Goal: Task Accomplishment & Management: Use online tool/utility

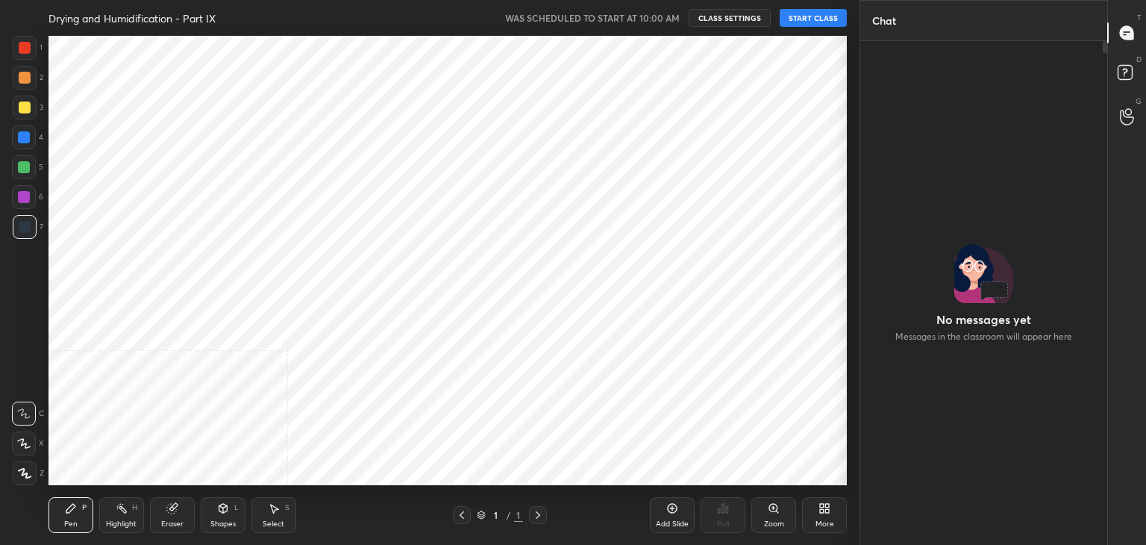
scroll to position [340, 243]
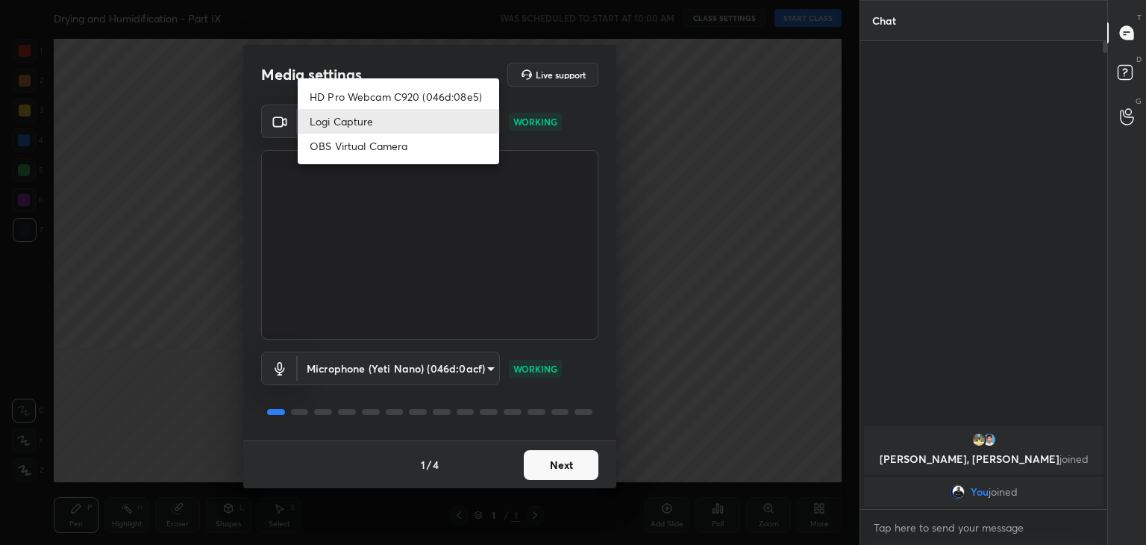
click at [458, 118] on body "1 2 3 4 5 6 7 C X Z C X Z E E Erase all H H Drying and Humidification - Part IX…" at bounding box center [573, 272] width 1146 height 545
click at [422, 93] on li "HD Pro Webcam C920 (046d:08e5)" at bounding box center [399, 96] width 202 height 25
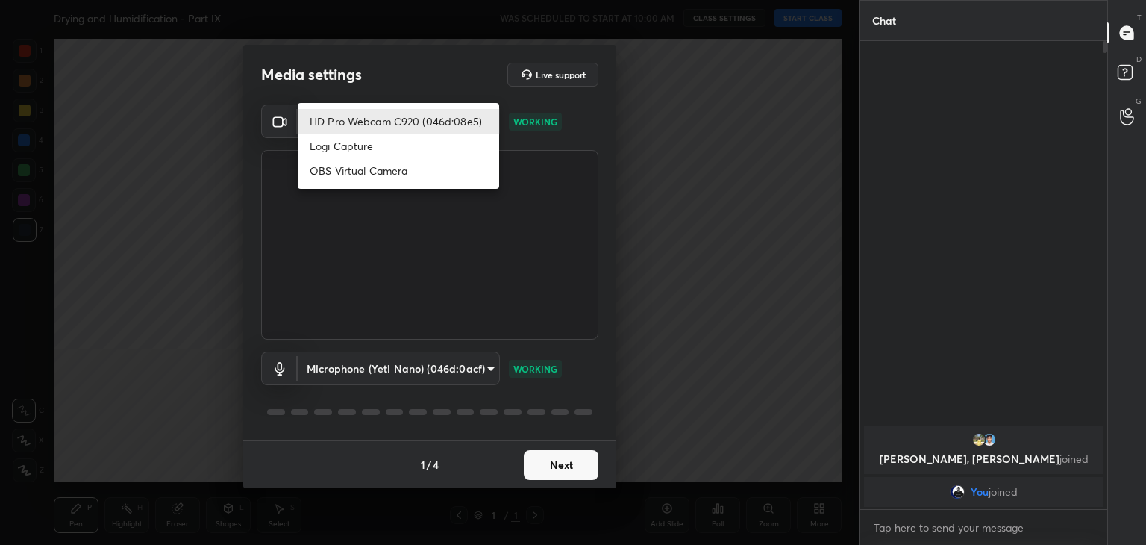
click at [434, 116] on body "1 2 3 4 5 6 7 C X Z C X Z E E Erase all H H Drying and Humidification - Part IX…" at bounding box center [573, 272] width 1146 height 545
click at [410, 140] on li "Logi Capture" at bounding box center [399, 146] width 202 height 25
type input "a8e43dde7079ea6b5766da003f0826851854e47e01c203da70fbc6ddf5e8b795"
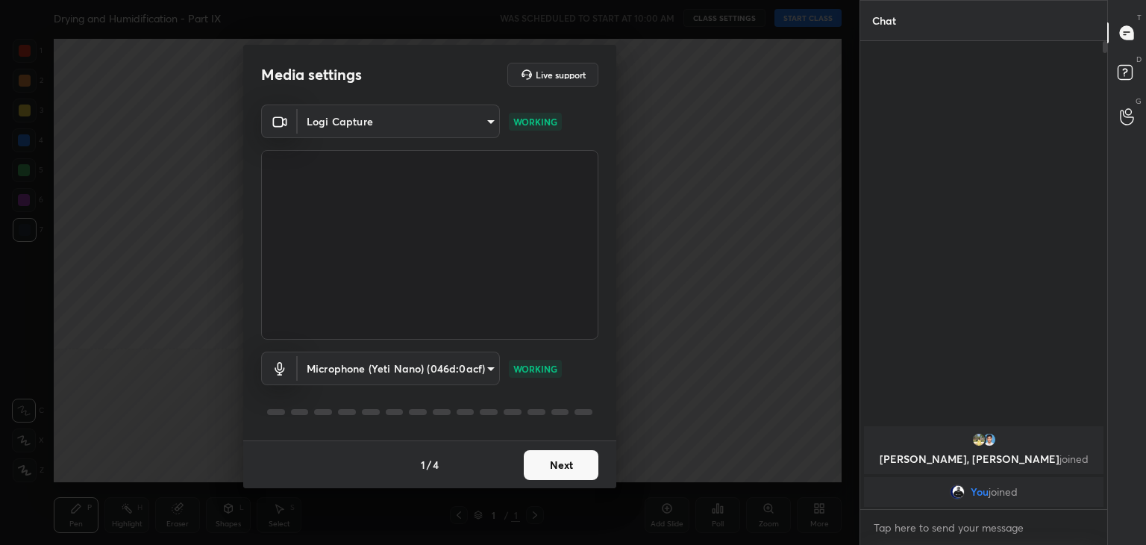
click at [558, 460] on button "Next" at bounding box center [561, 465] width 75 height 30
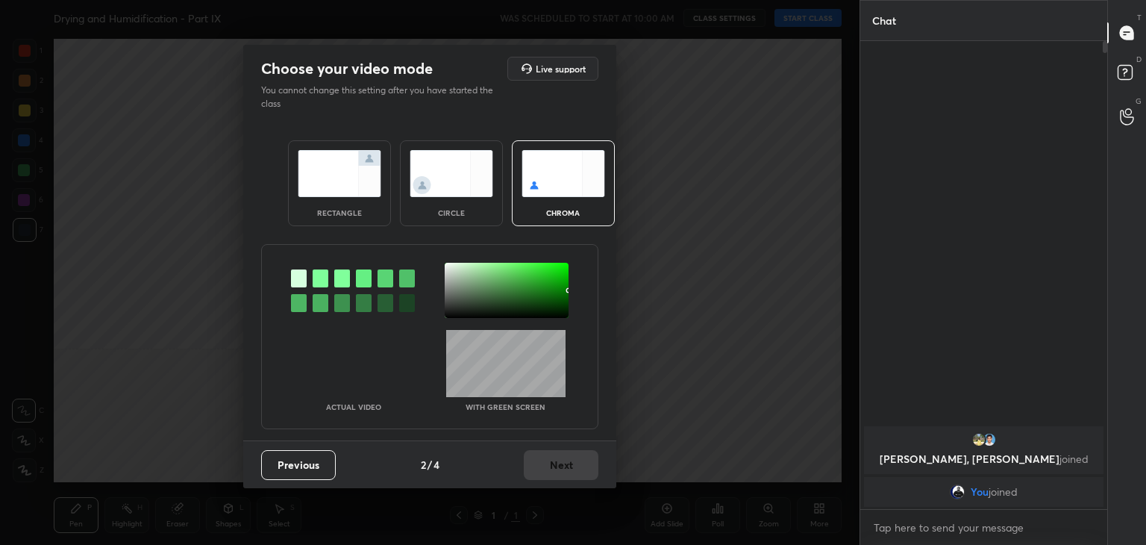
click at [316, 276] on div at bounding box center [321, 278] width 16 height 18
click at [452, 267] on div at bounding box center [507, 290] width 124 height 55
click at [564, 461] on button "Next" at bounding box center [561, 465] width 75 height 30
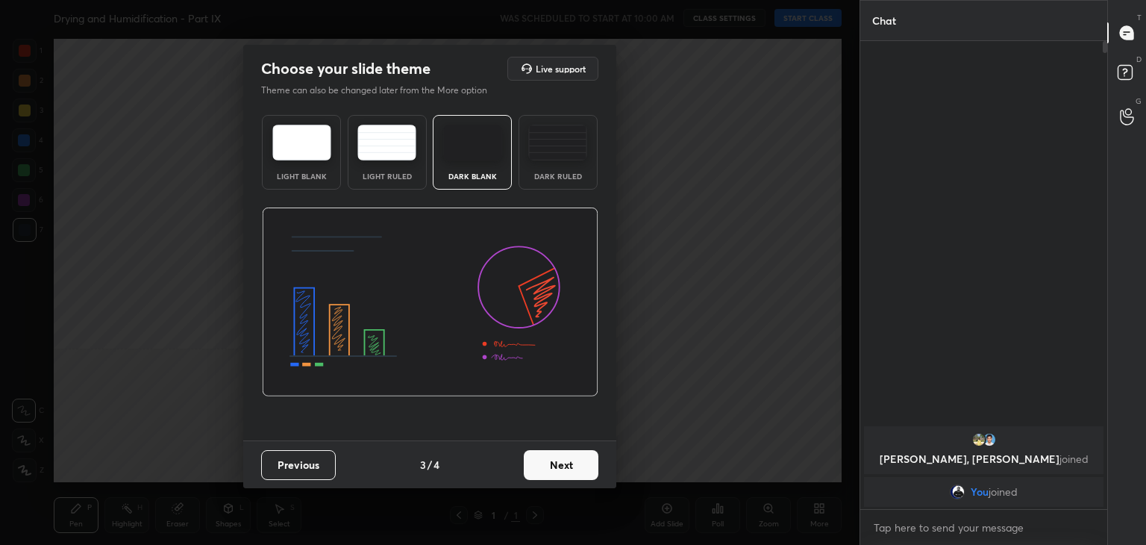
click at [576, 463] on button "Next" at bounding box center [561, 465] width 75 height 30
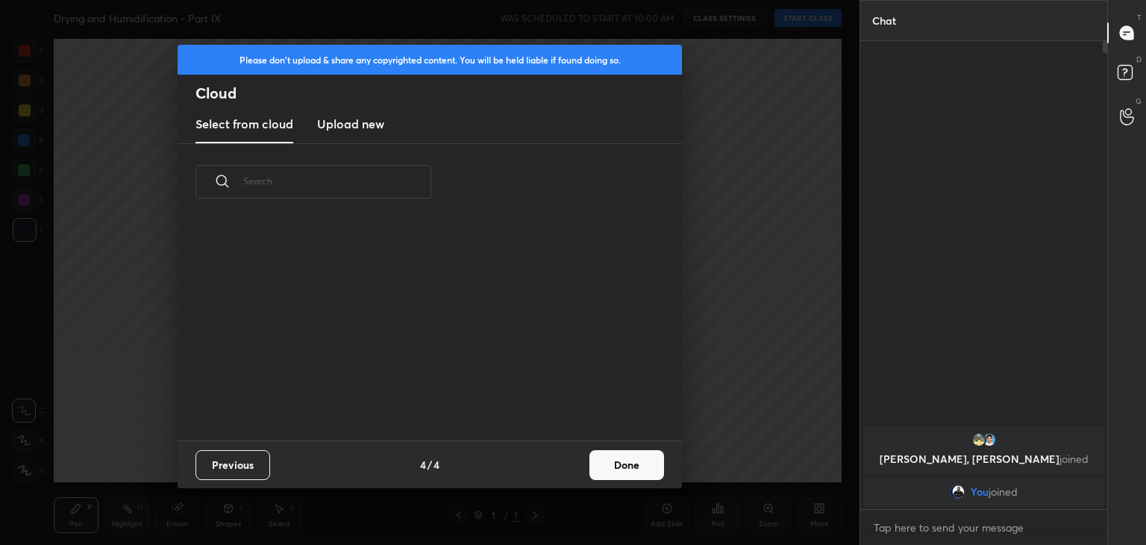
click at [619, 471] on button "Done" at bounding box center [627, 465] width 75 height 30
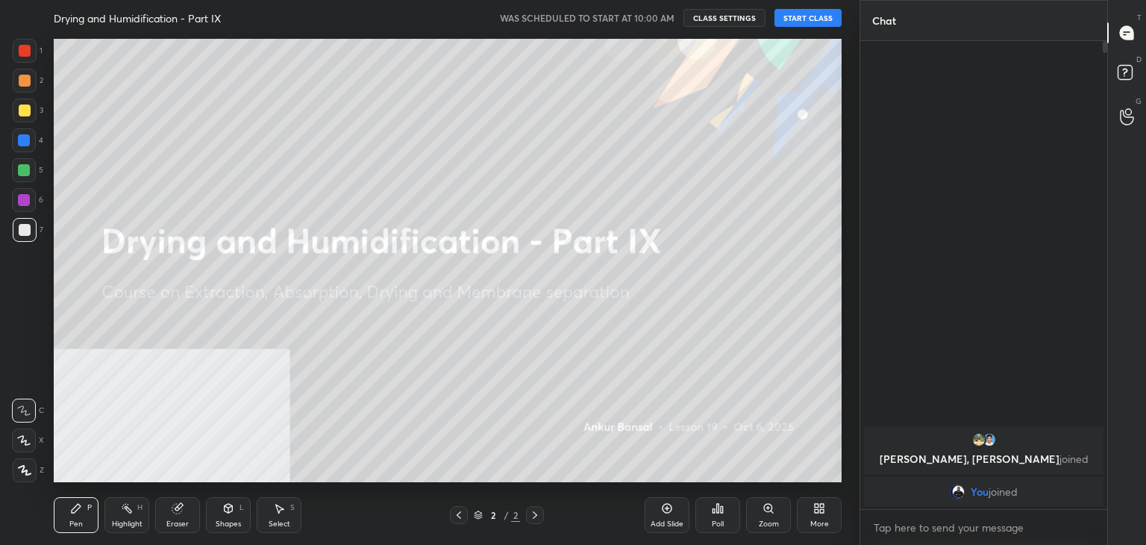
click at [800, 15] on button "START CLASS" at bounding box center [808, 18] width 67 height 18
type textarea "x"
click at [969, 523] on textarea at bounding box center [983, 528] width 223 height 24
type textarea "c"
type textarea "x"
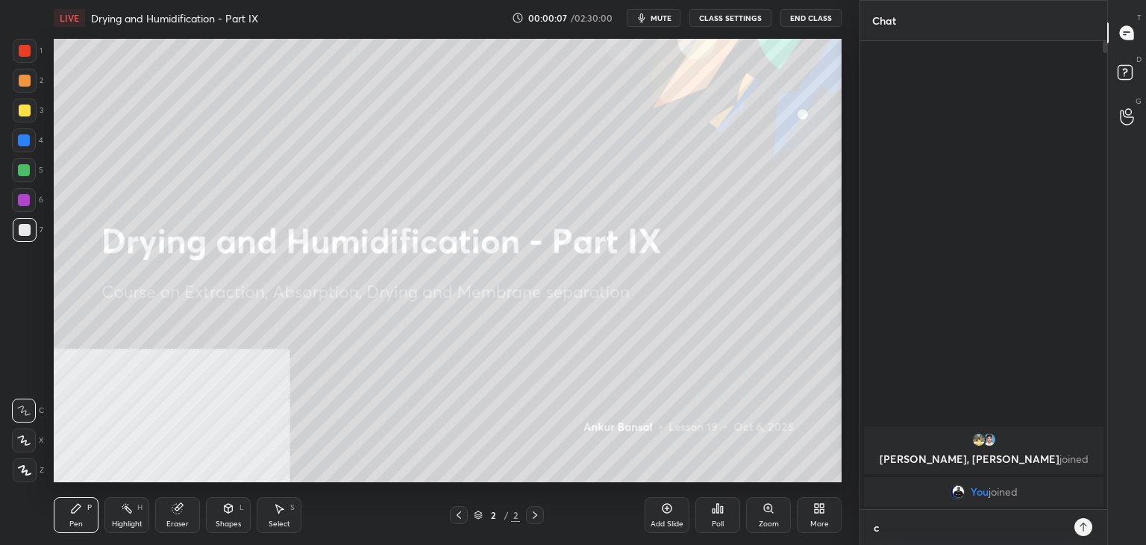
type textarea "cl"
type textarea "x"
type textarea "cla"
type textarea "x"
type textarea "clas"
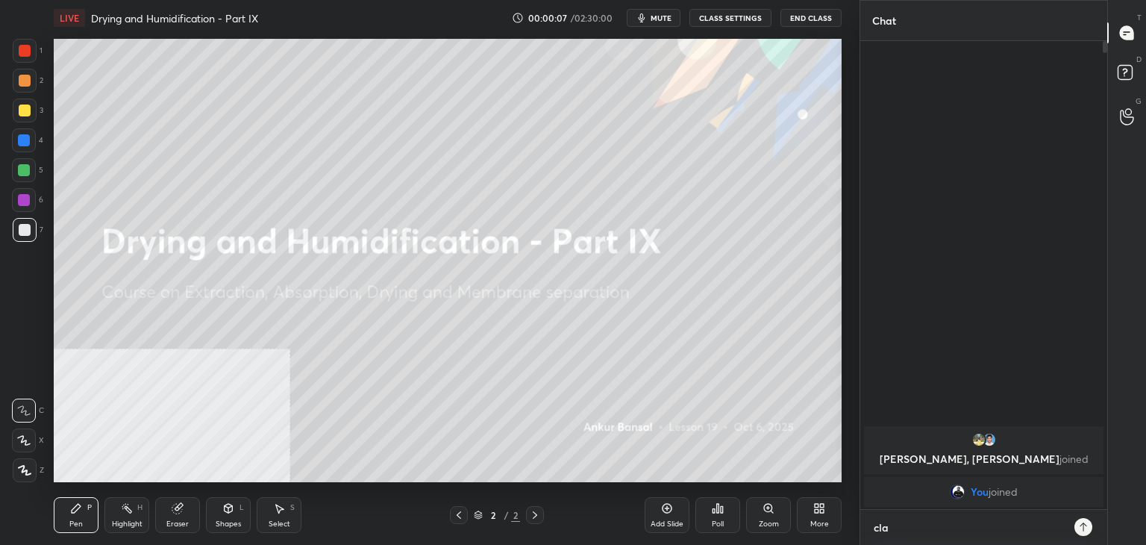
type textarea "x"
type textarea "class"
type textarea "x"
type textarea "class"
type textarea "x"
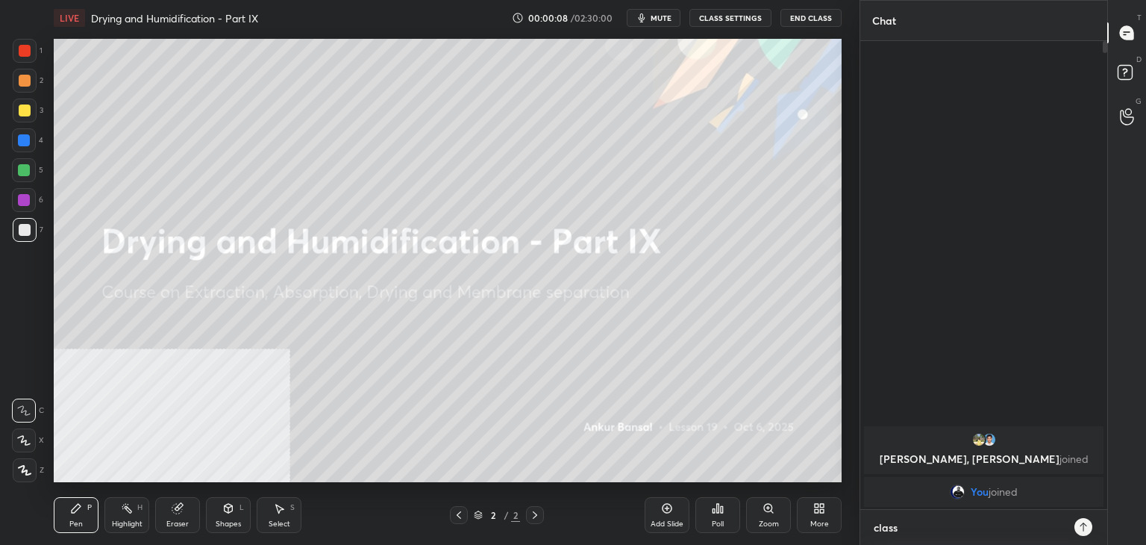
type textarea "class w"
type textarea "x"
type textarea "class wi"
type textarea "x"
type textarea "class wil"
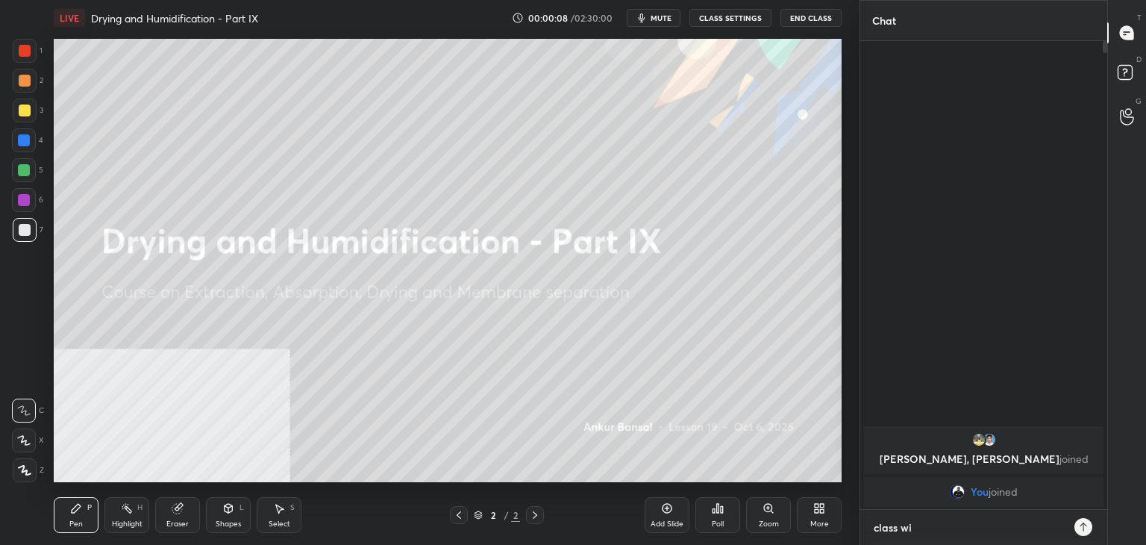
type textarea "x"
type textarea "class will"
type textarea "x"
type textarea "class will"
type textarea "x"
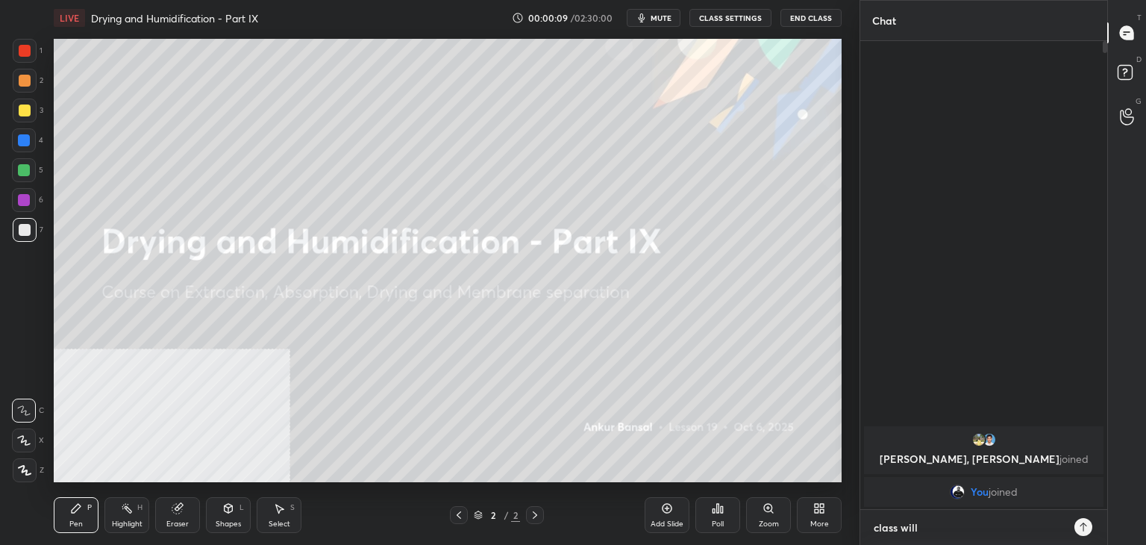
type textarea "class will s"
type textarea "x"
type textarea "class will st"
type textarea "x"
type textarea "class will sta"
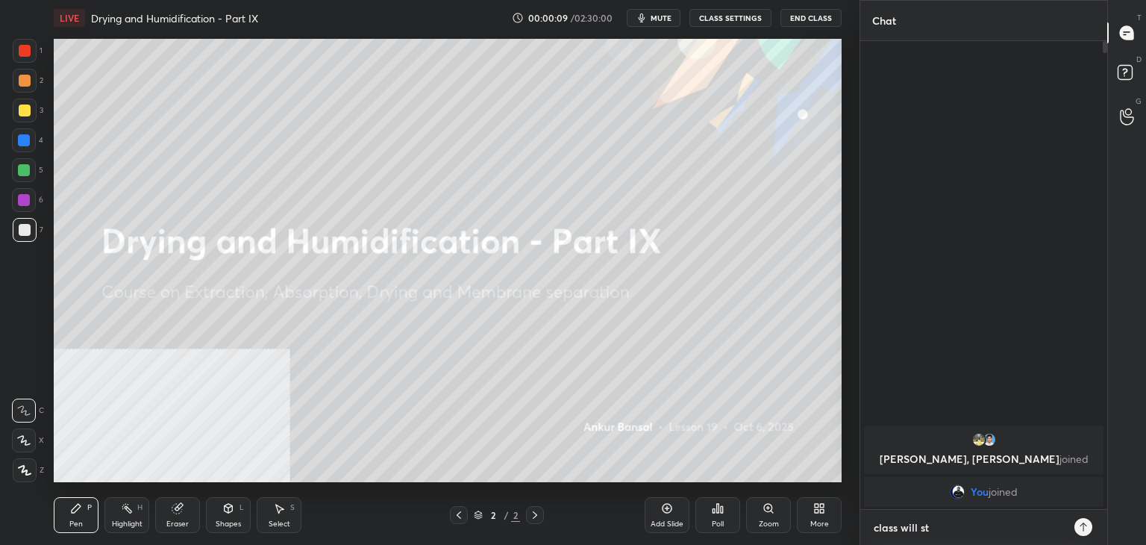
type textarea "x"
type textarea "class will star"
type textarea "x"
type textarea "class will start"
type textarea "x"
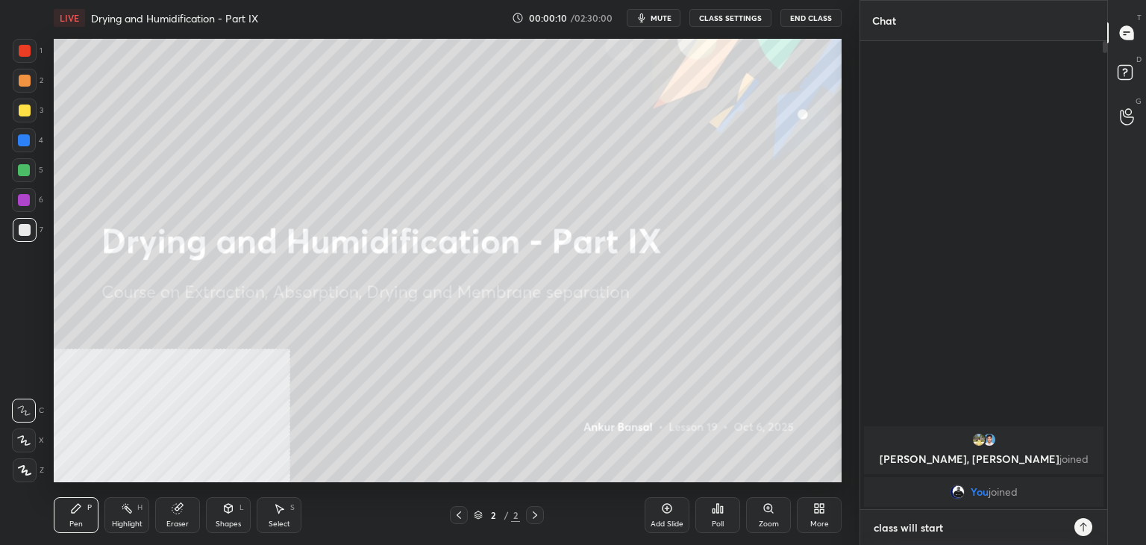
type textarea "class will start"
type textarea "x"
type textarea "class will start i"
type textarea "x"
type textarea "class will start in"
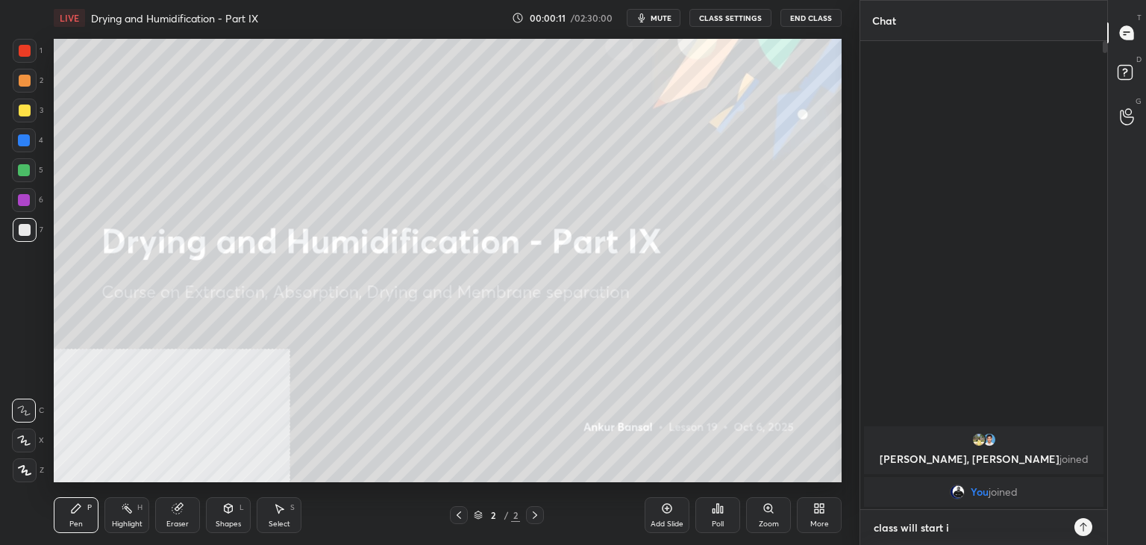
type textarea "x"
type textarea "class will start in"
type textarea "x"
type textarea "class will start in 1"
type textarea "x"
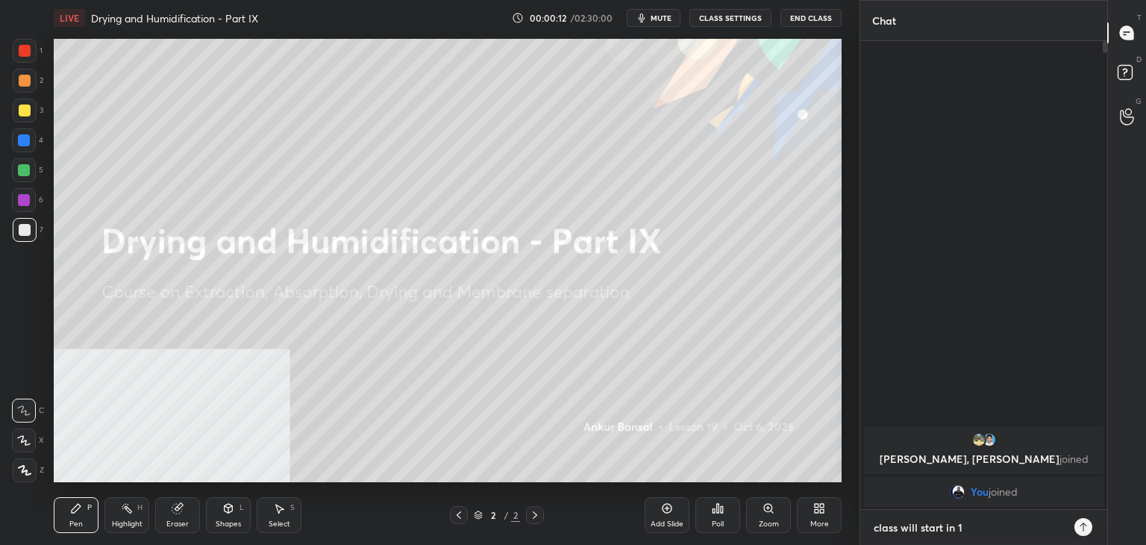
type textarea "class will start in 10"
type textarea "x"
type textarea "class will start in 10"
type textarea "x"
type textarea "class will start in 10 m"
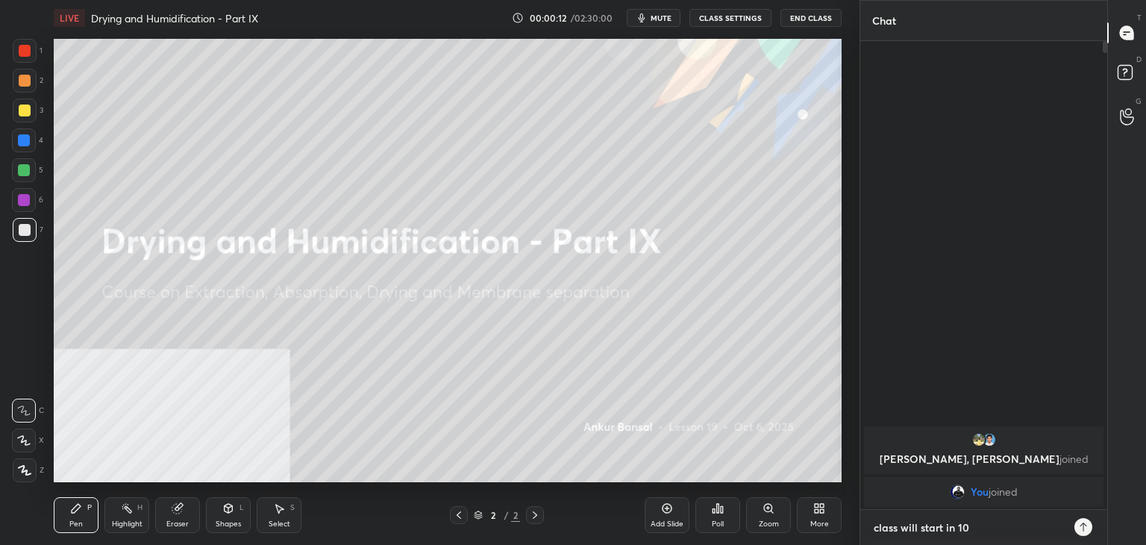
type textarea "x"
type textarea "class will start in 10 mi"
type textarea "x"
type textarea "class will start in 10 min"
type textarea "x"
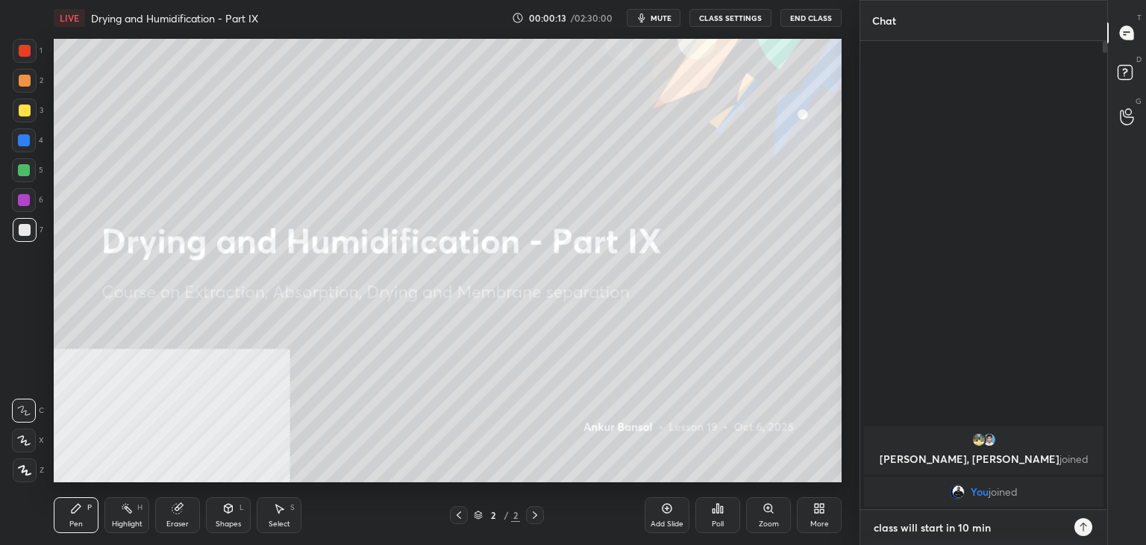
type textarea "class will start in 10 mins"
type textarea "x"
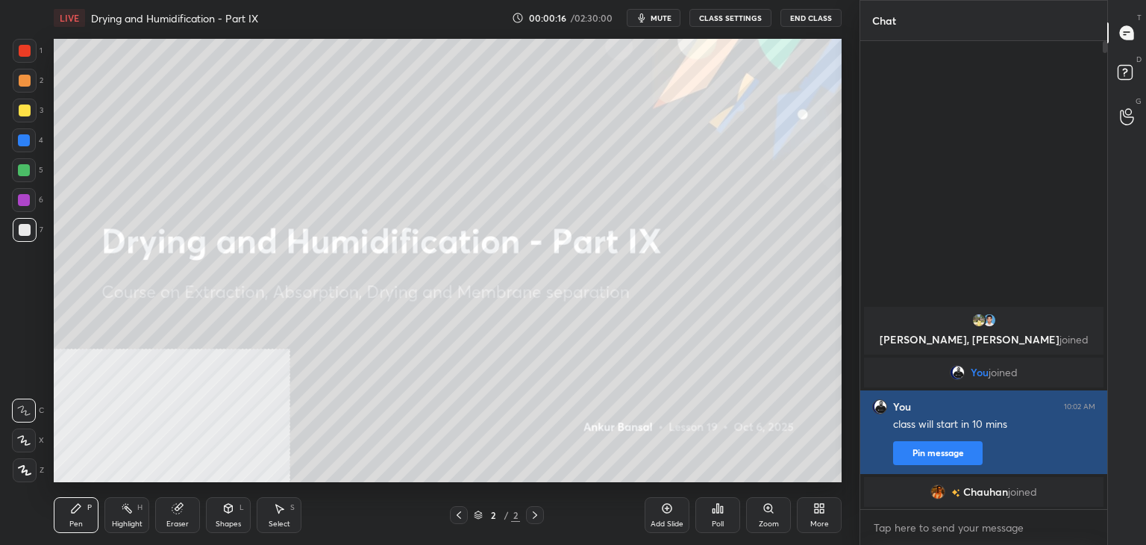
type textarea "x"
click at [934, 446] on button "Pin message" at bounding box center [938, 453] width 90 height 24
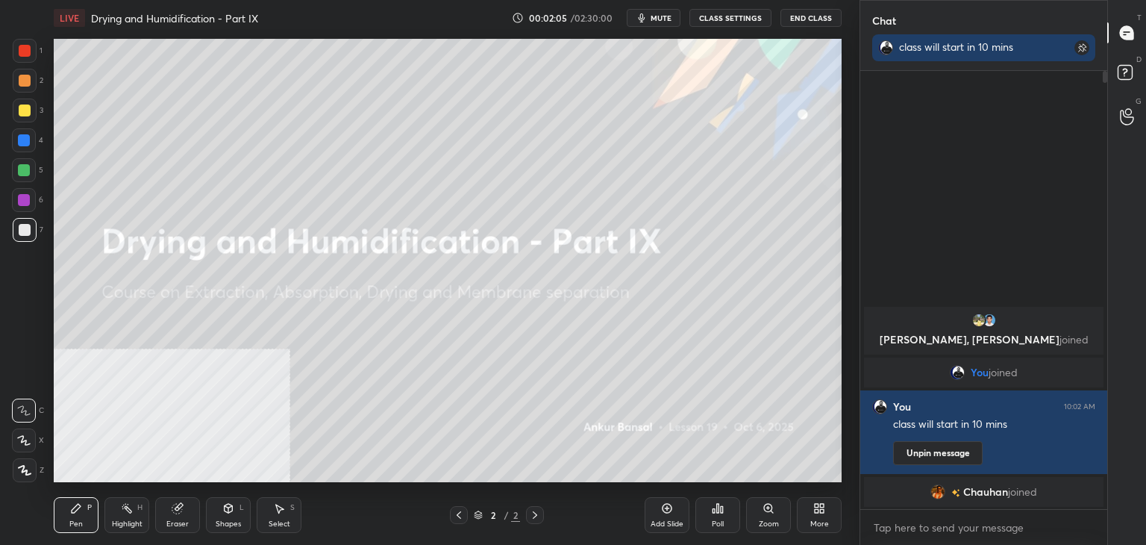
click at [666, 19] on span "mute" at bounding box center [661, 18] width 21 height 10
click at [665, 16] on span "unmute" at bounding box center [660, 18] width 32 height 10
click at [731, 21] on button "CLASS SETTINGS" at bounding box center [731, 18] width 82 height 18
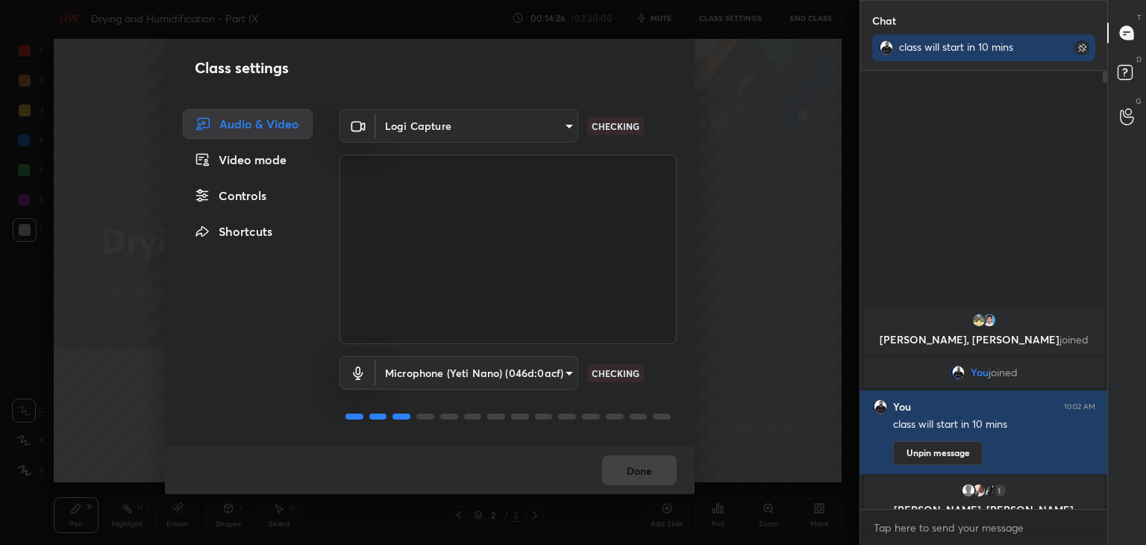
click at [516, 117] on body "1 2 3 4 5 6 7 C X Z C X Z E E Erase all H H LIVE Drying and Humidification - Pa…" at bounding box center [573, 272] width 1146 height 545
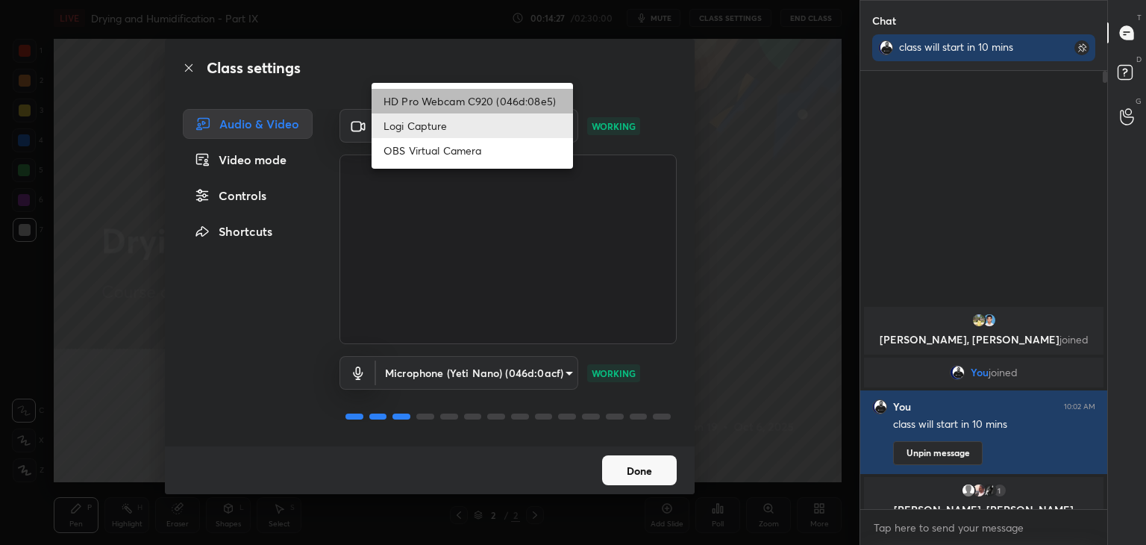
click at [488, 93] on li "HD Pro Webcam C920 (046d:08e5)" at bounding box center [473, 101] width 202 height 25
type input "aba31b4d8cead99ce04ba26500a245cc15e869b8aa2bb27d5d0d7b3294f0be78"
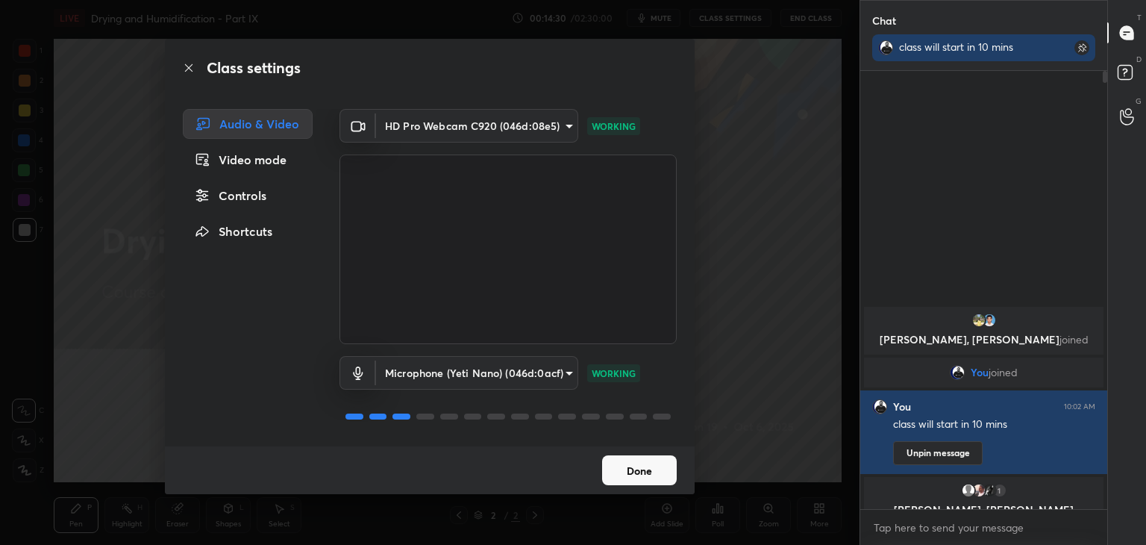
click at [646, 475] on button "Done" at bounding box center [639, 470] width 75 height 30
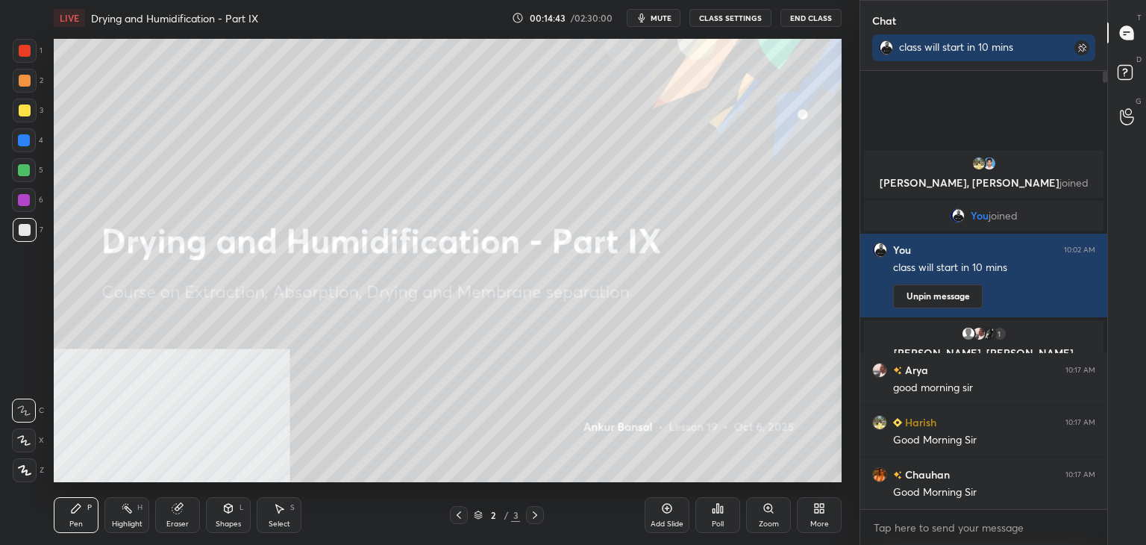
click at [811, 520] on div "More" at bounding box center [820, 523] width 19 height 7
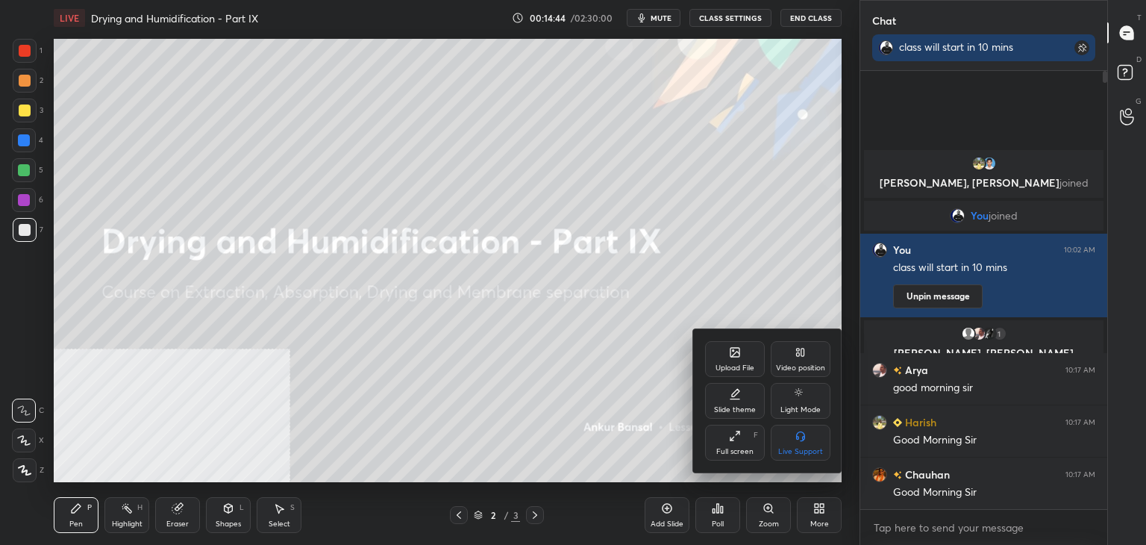
click at [740, 353] on div "Upload File" at bounding box center [735, 359] width 60 height 36
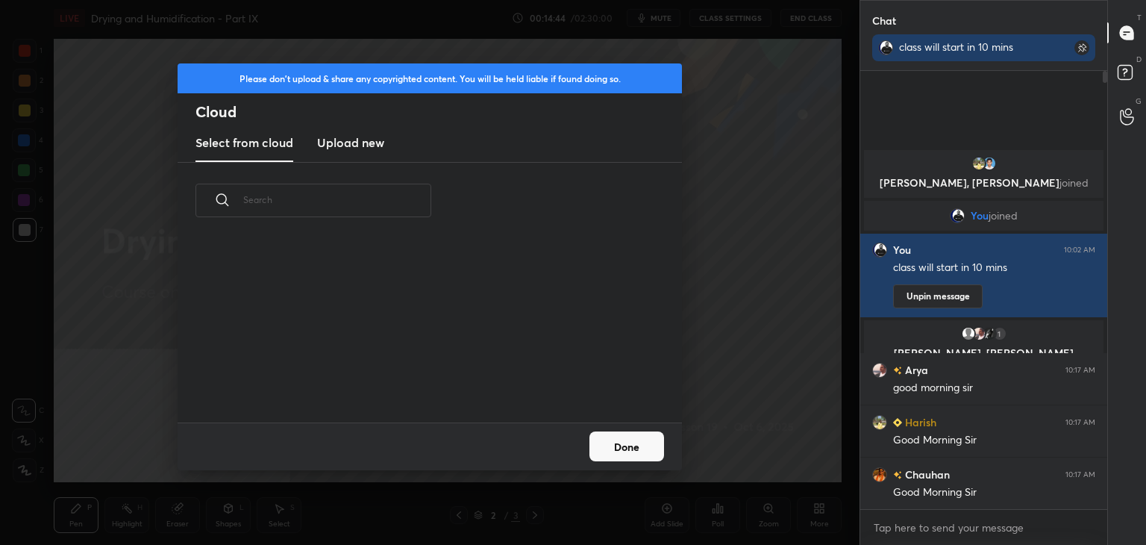
scroll to position [184, 479]
click at [343, 144] on h3 "Upload new" at bounding box center [350, 143] width 67 height 18
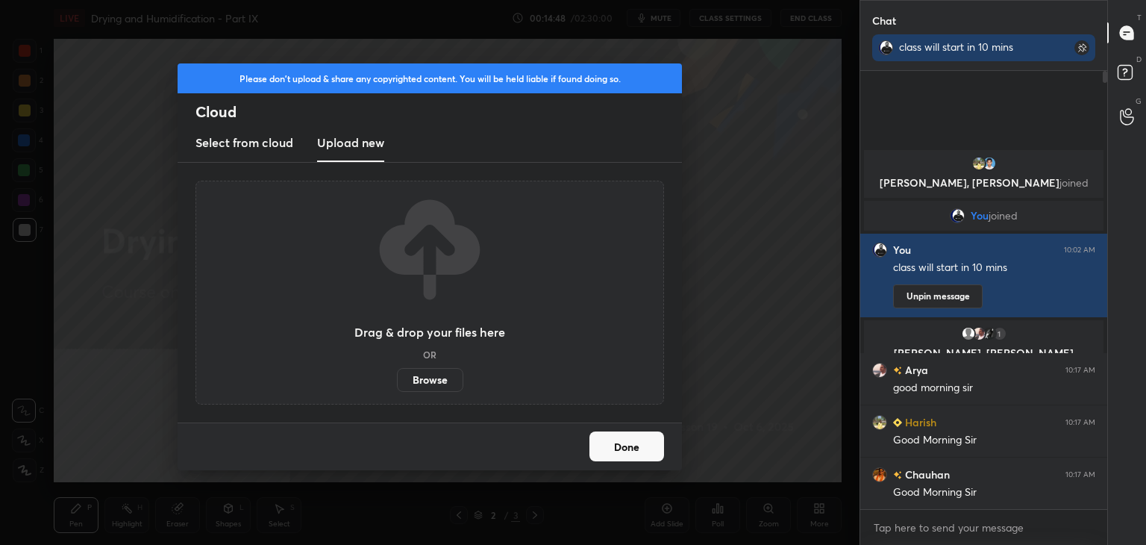
click at [437, 385] on label "Browse" at bounding box center [430, 380] width 66 height 24
click at [397, 385] on input "Browse" at bounding box center [397, 380] width 0 height 24
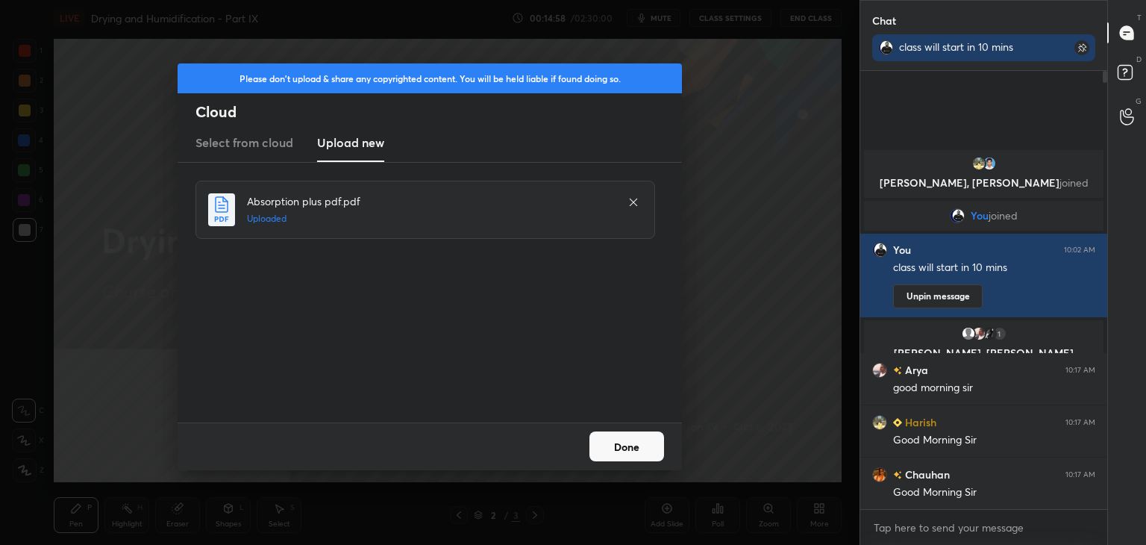
click at [619, 447] on button "Done" at bounding box center [627, 446] width 75 height 30
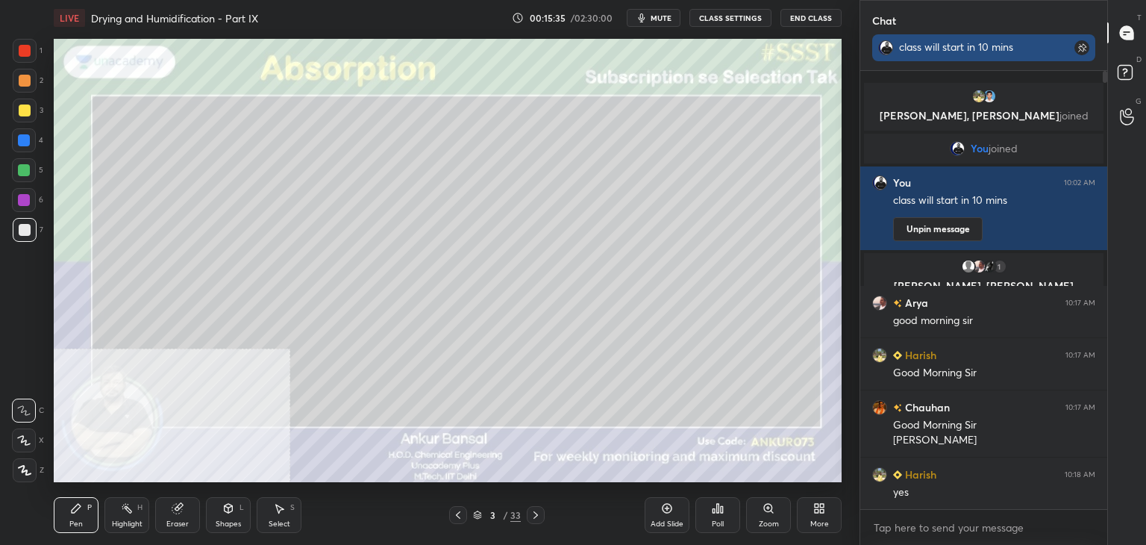
click at [1081, 46] on icon at bounding box center [1081, 48] width 5 height 5
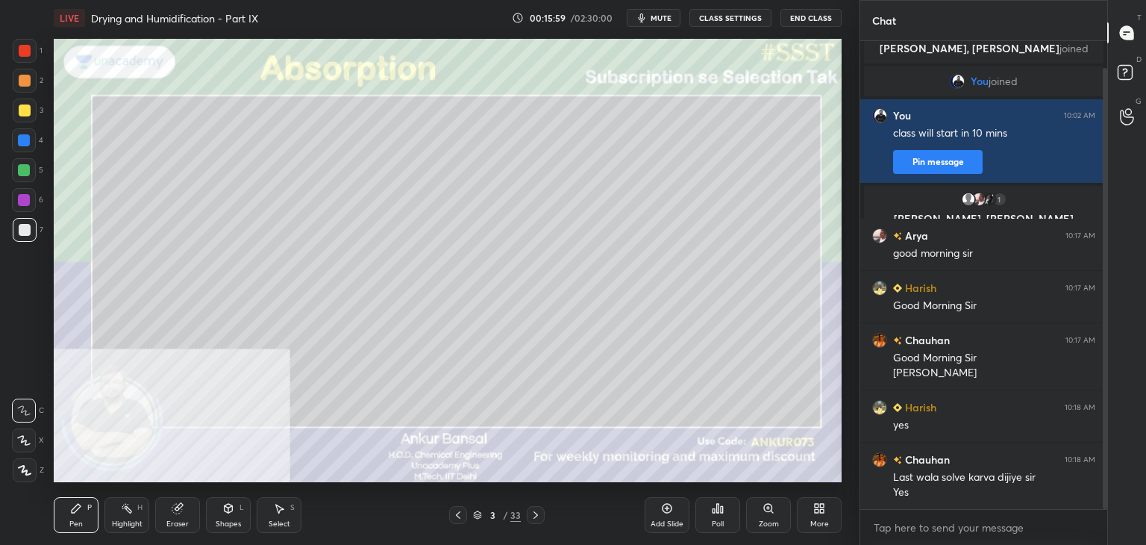
scroll to position [81, 0]
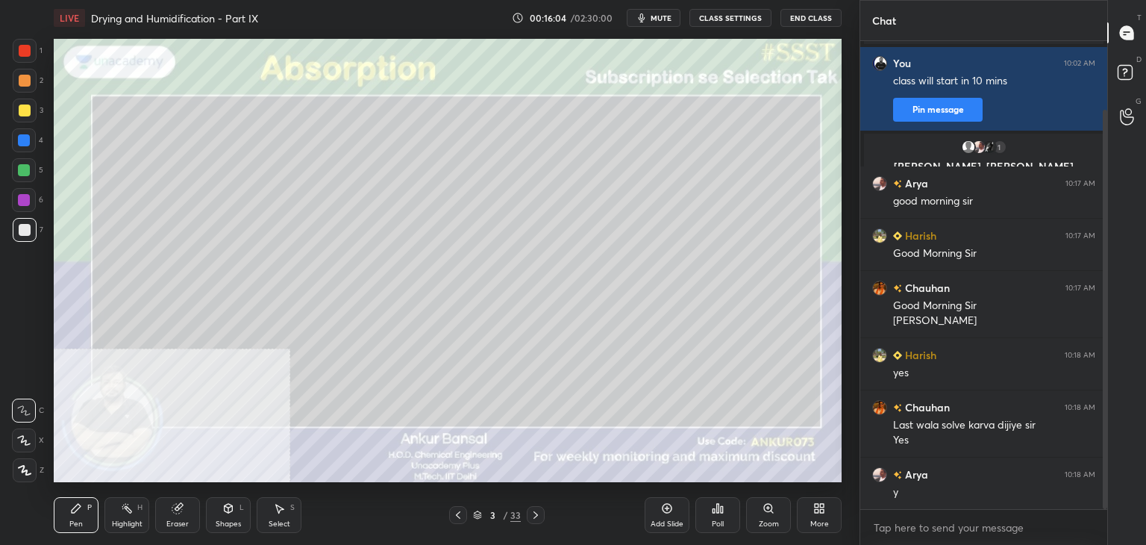
click at [18, 436] on icon at bounding box center [23, 440] width 13 height 10
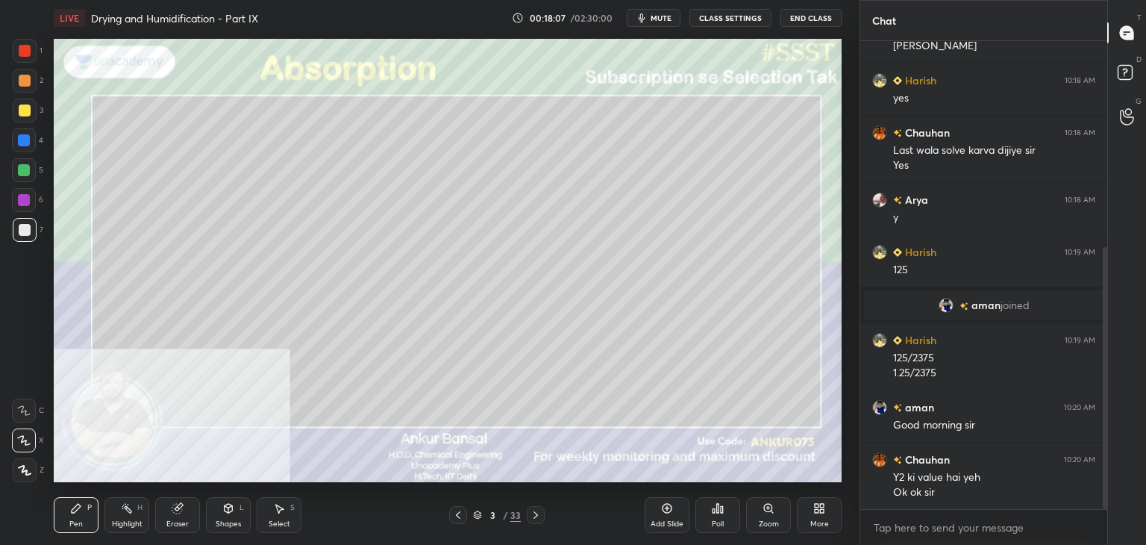
scroll to position [384, 0]
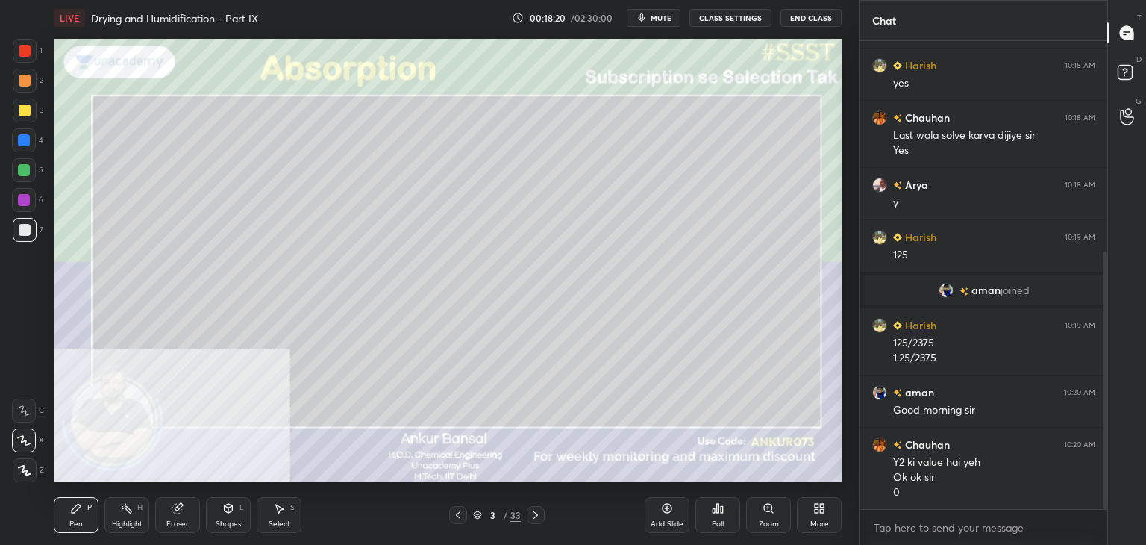
click at [652, 22] on button "mute" at bounding box center [654, 18] width 54 height 18
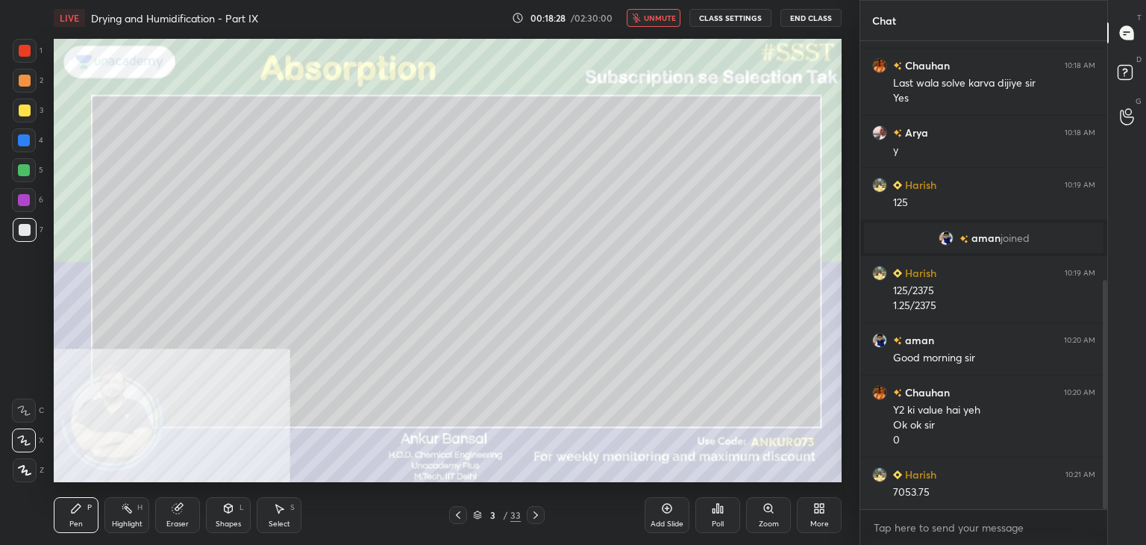
scroll to position [488, 0]
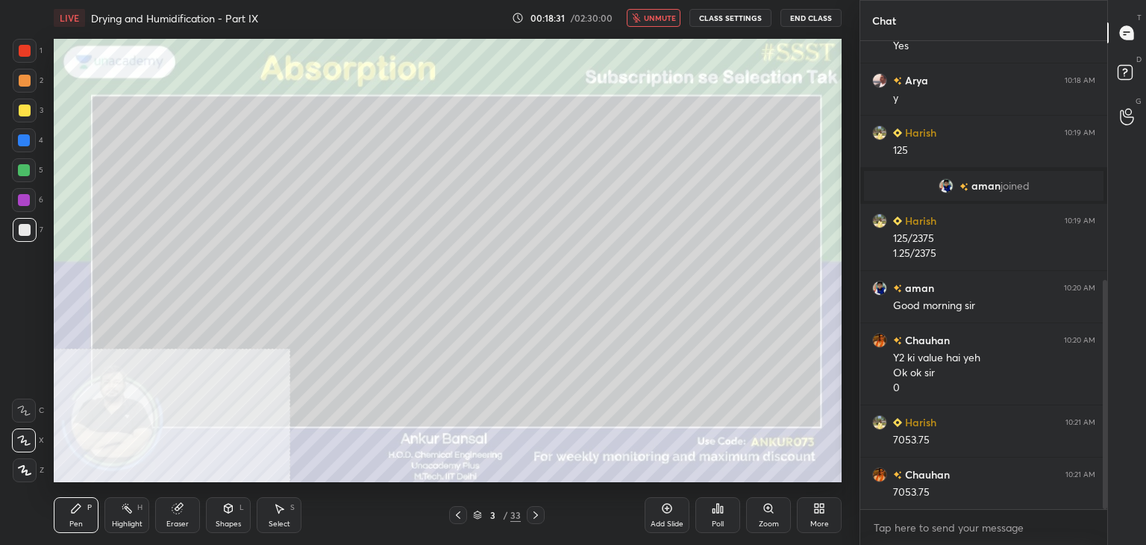
click at [662, 18] on span "unmute" at bounding box center [660, 18] width 32 height 10
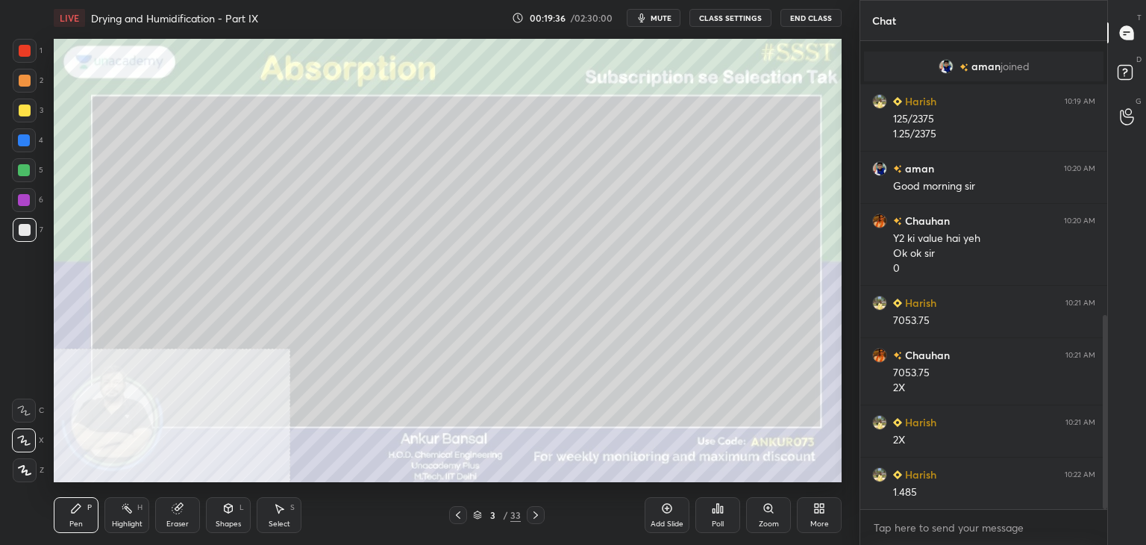
scroll to position [660, 0]
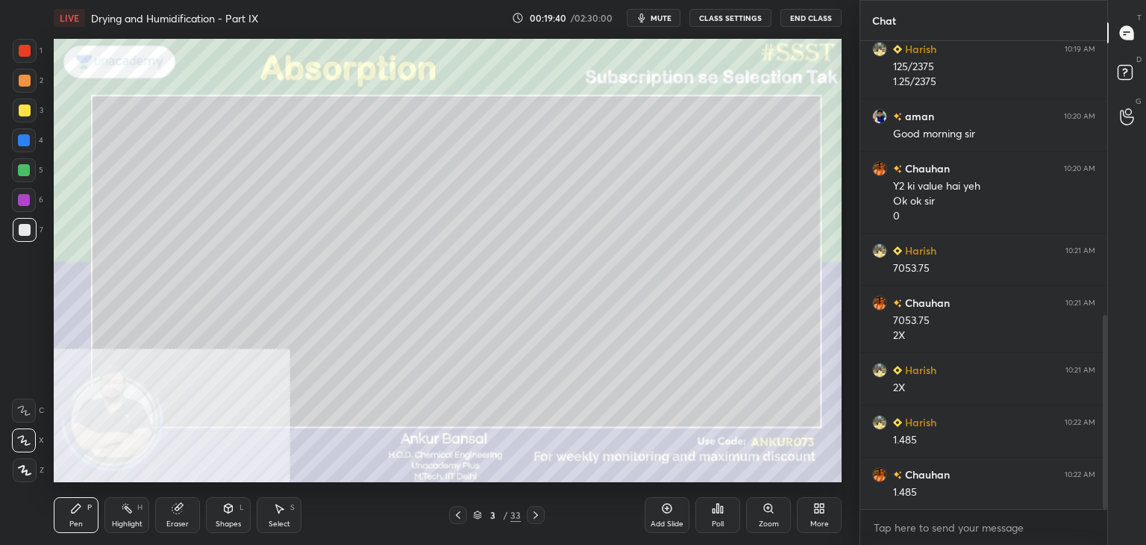
click at [535, 514] on icon at bounding box center [536, 514] width 4 height 7
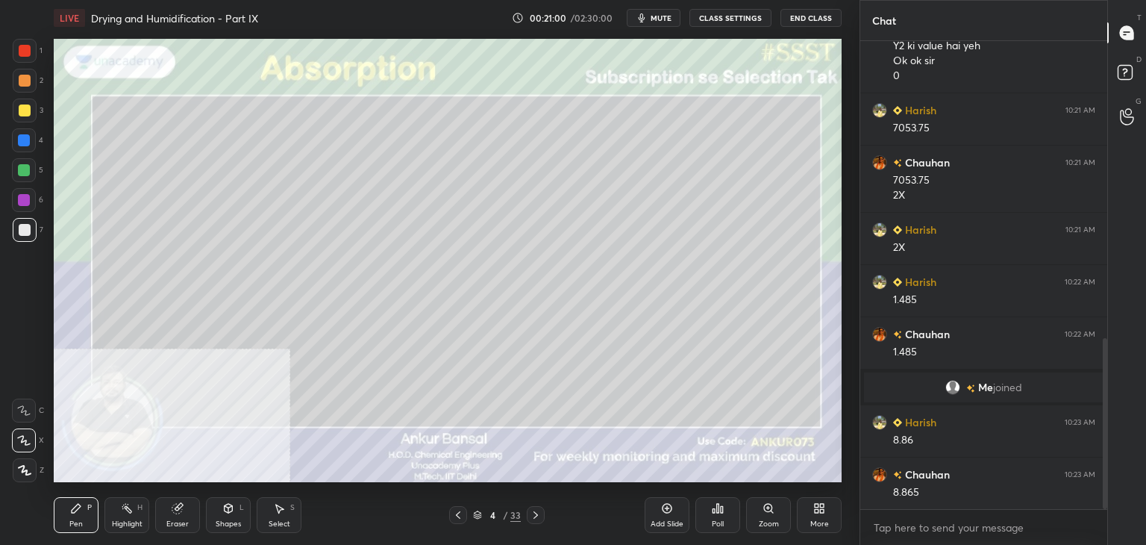
scroll to position [869, 0]
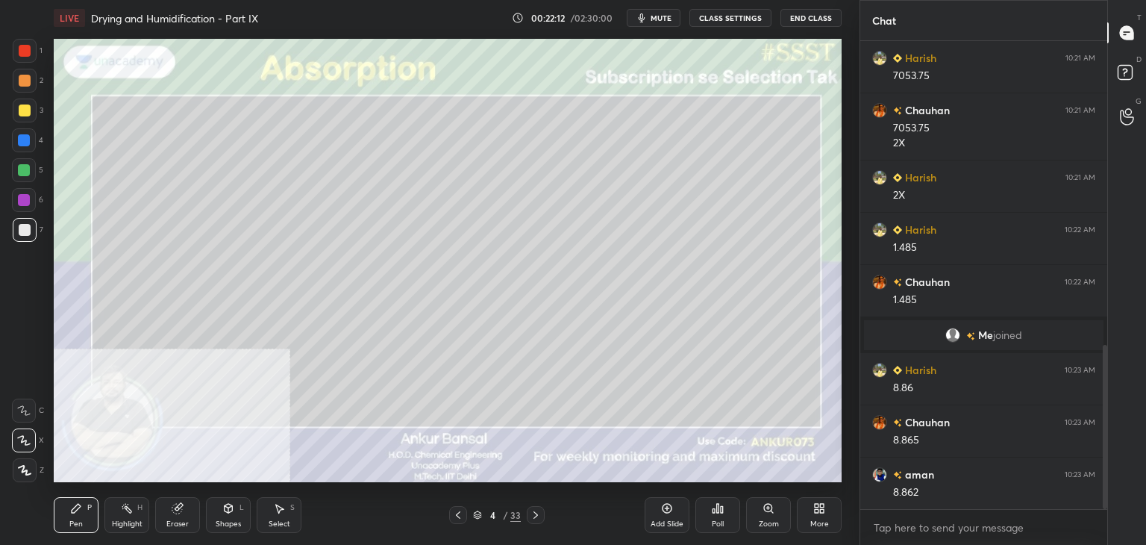
click at [536, 516] on icon at bounding box center [536, 514] width 4 height 7
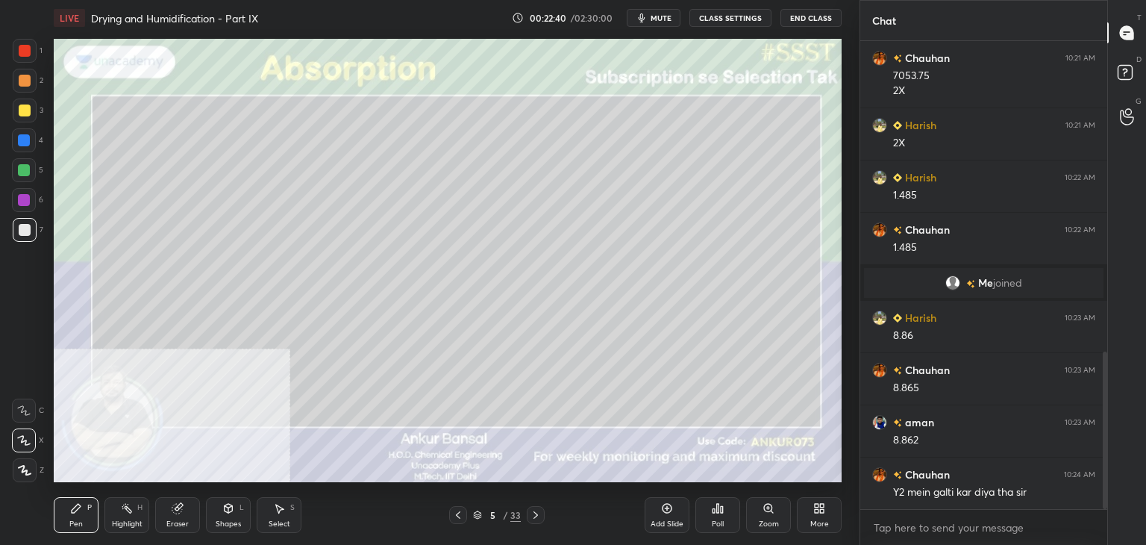
click at [227, 517] on div "Shapes L" at bounding box center [228, 515] width 45 height 36
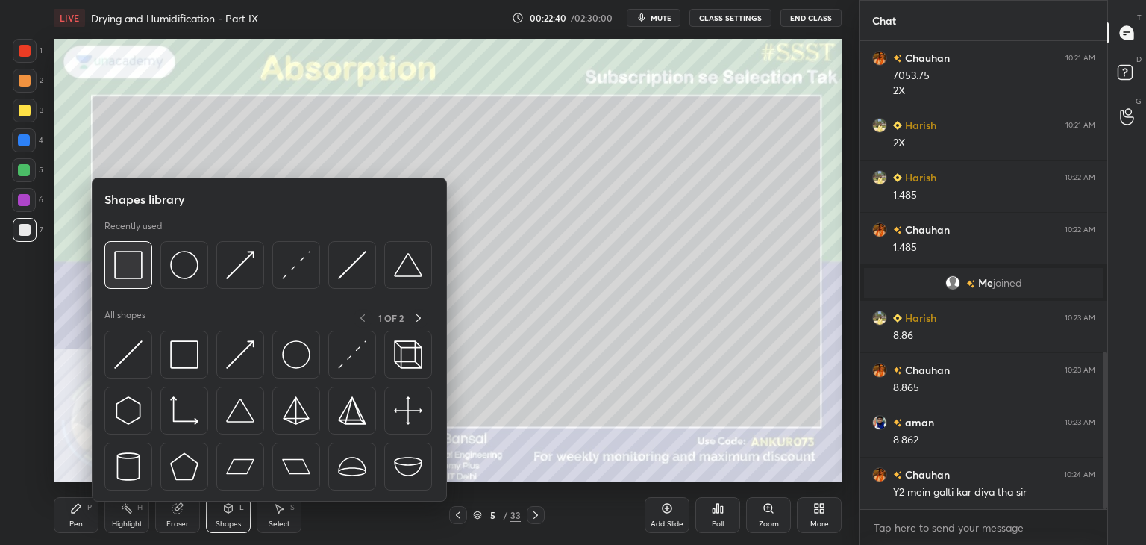
click at [134, 263] on img at bounding box center [128, 265] width 28 height 28
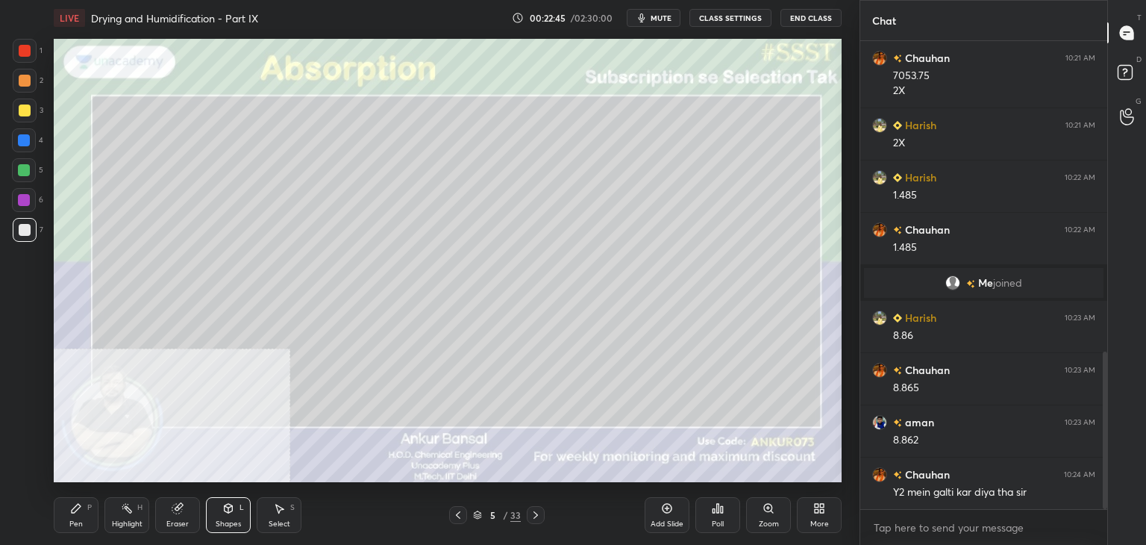
click at [197, 527] on div "Eraser" at bounding box center [177, 515] width 45 height 36
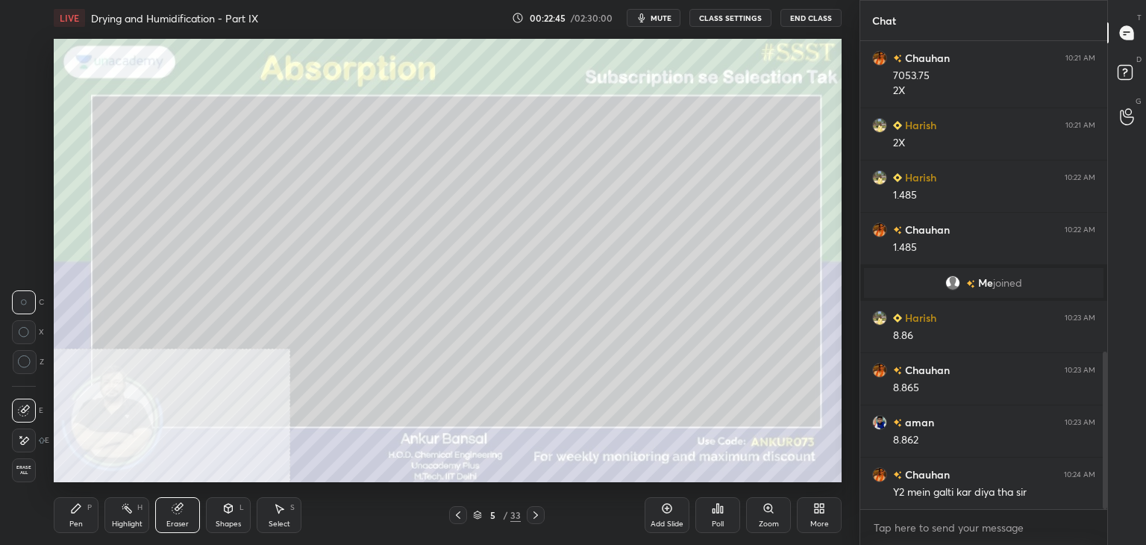
click at [232, 502] on div "Shapes L" at bounding box center [228, 515] width 45 height 36
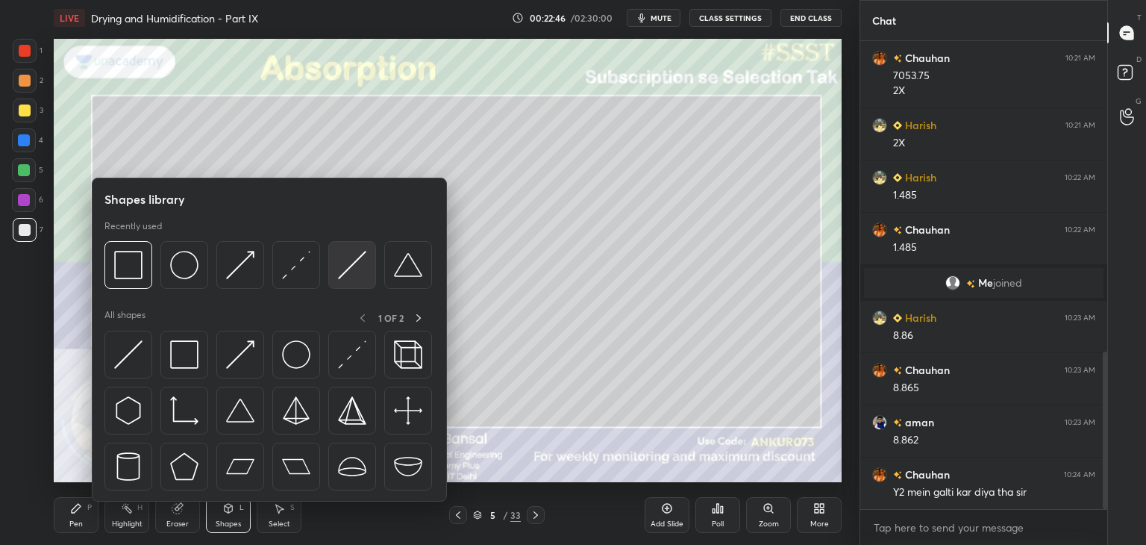
click at [360, 268] on img at bounding box center [352, 265] width 28 height 28
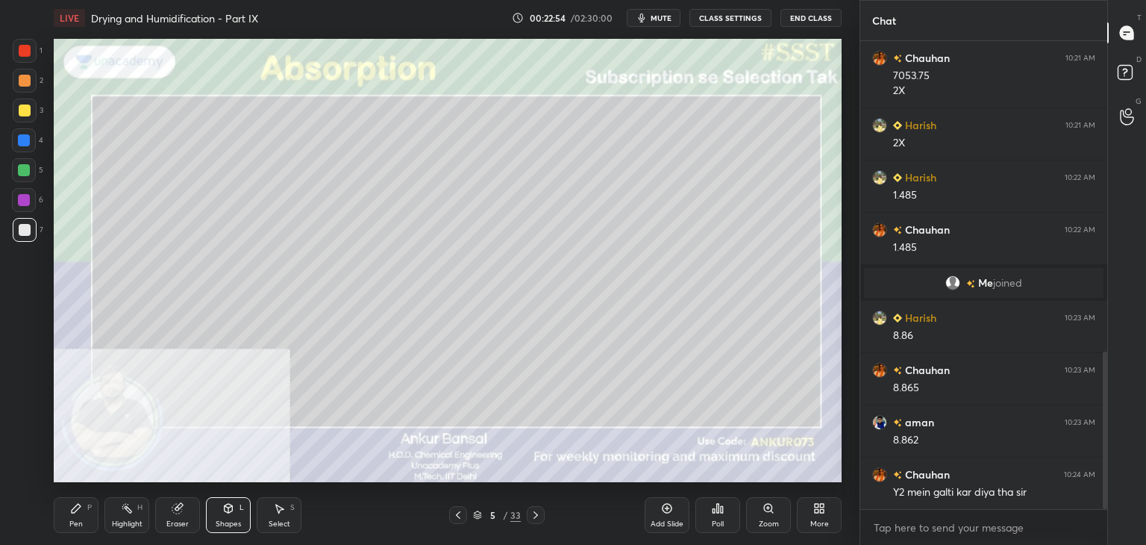
click at [236, 501] on div "Shapes L" at bounding box center [228, 515] width 45 height 36
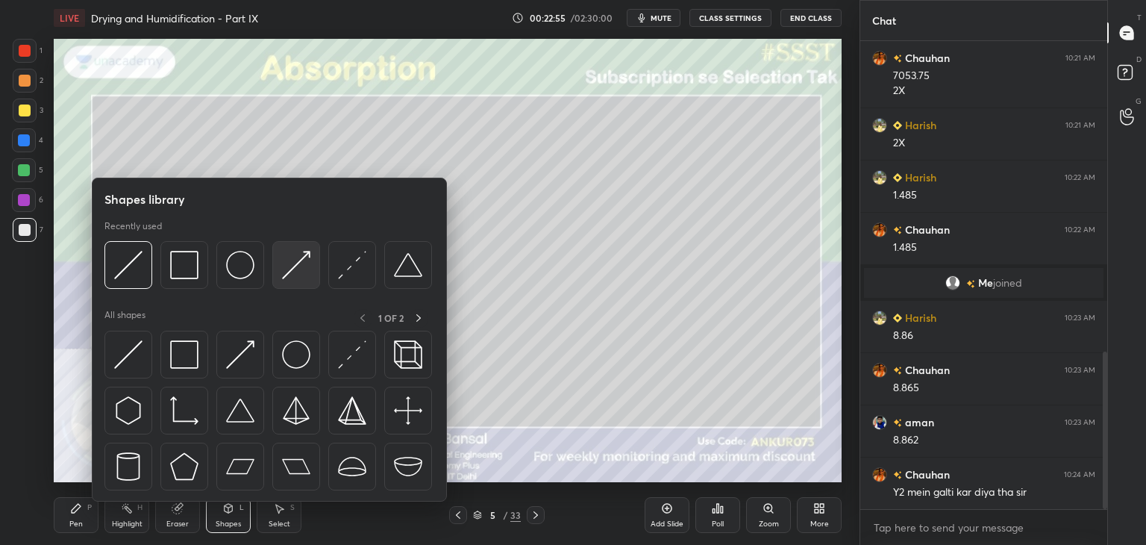
click at [272, 260] on div at bounding box center [296, 265] width 48 height 48
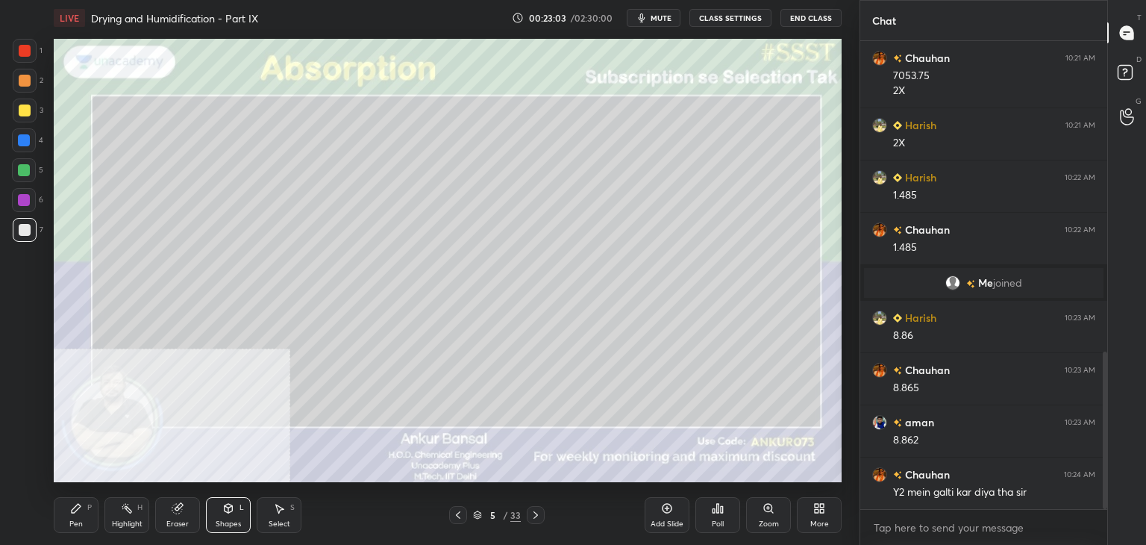
click at [63, 516] on div "Pen P" at bounding box center [76, 515] width 45 height 36
click at [534, 513] on icon at bounding box center [536, 514] width 4 height 7
click at [177, 510] on icon at bounding box center [177, 509] width 10 height 10
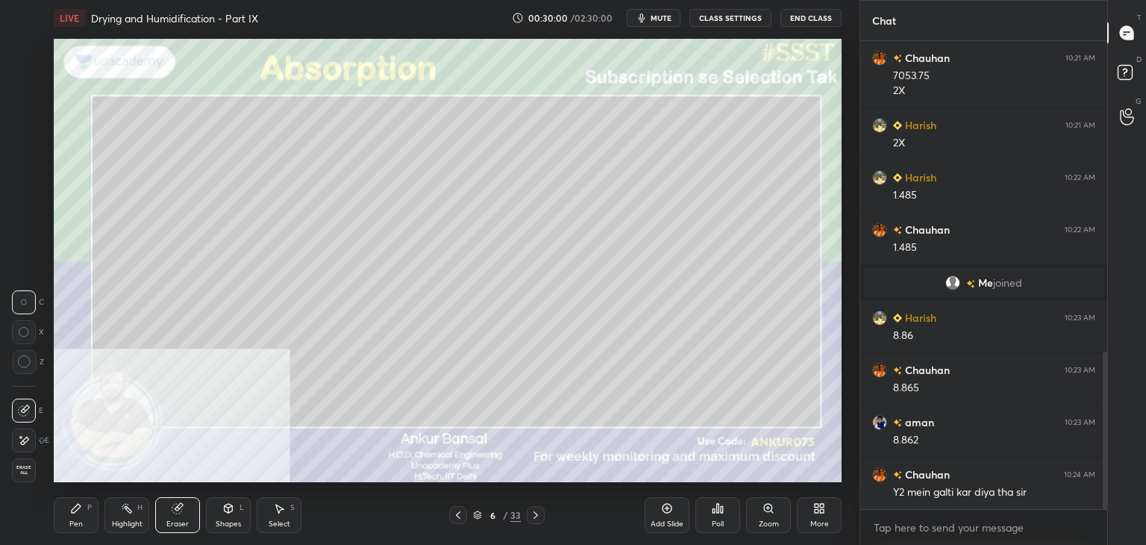
click at [25, 437] on icon at bounding box center [25, 440] width 8 height 7
click at [83, 510] on div "Pen P" at bounding box center [76, 515] width 45 height 36
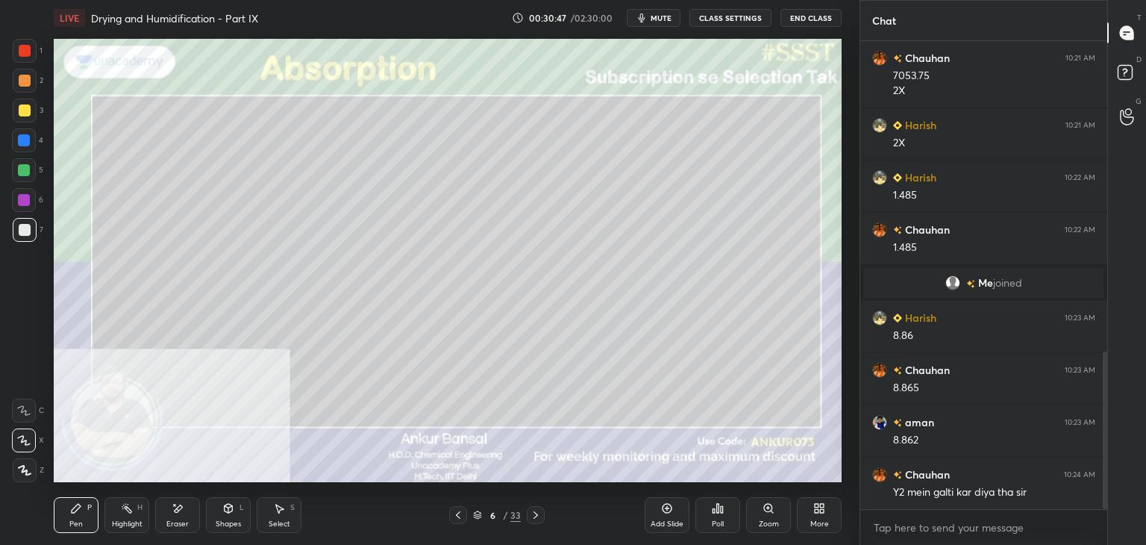
scroll to position [973, 0]
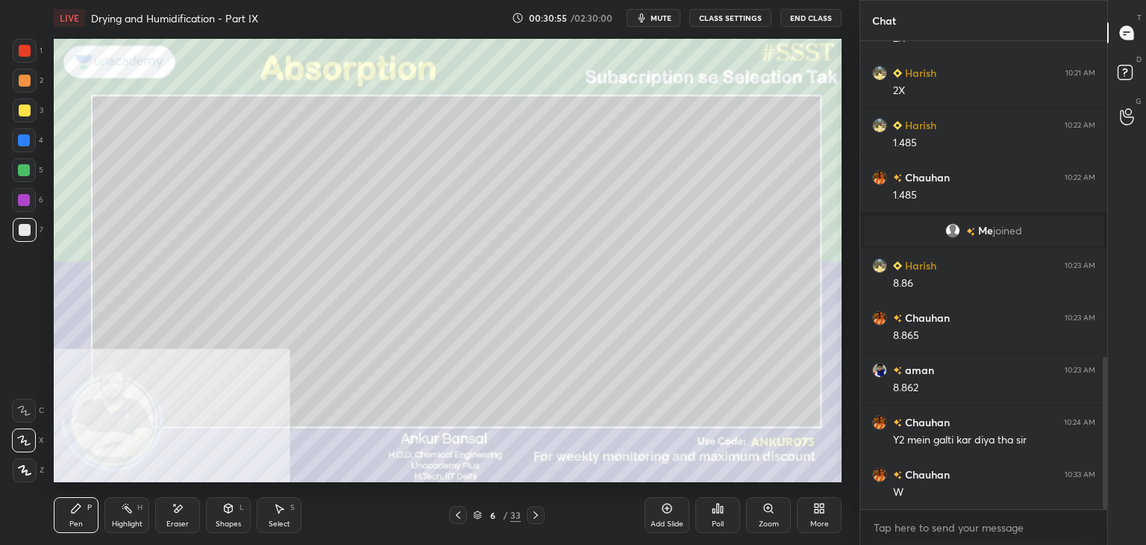
click at [278, 513] on icon at bounding box center [279, 508] width 12 height 12
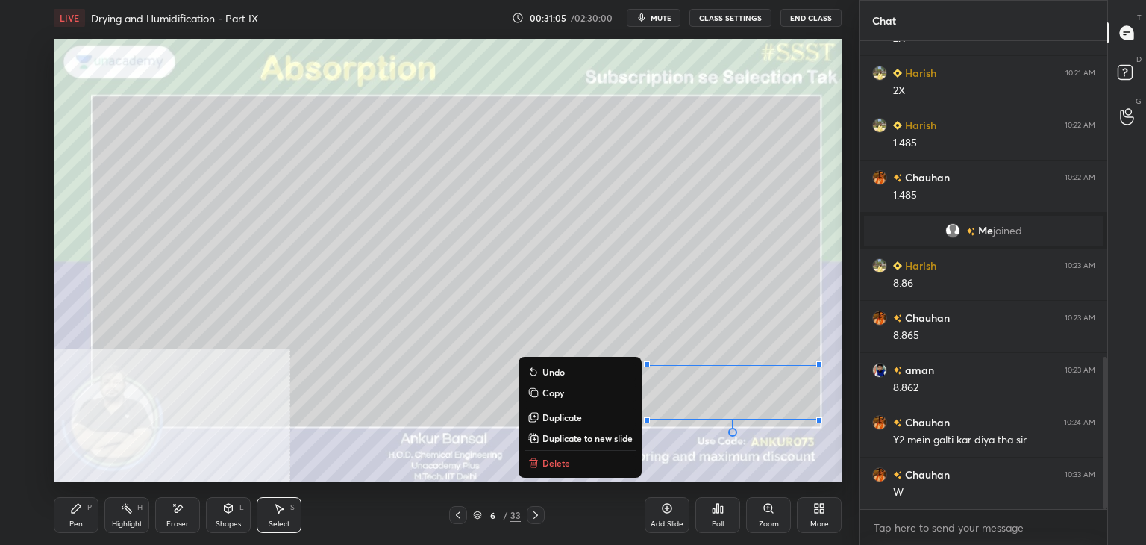
click at [175, 517] on div "Eraser" at bounding box center [177, 515] width 45 height 36
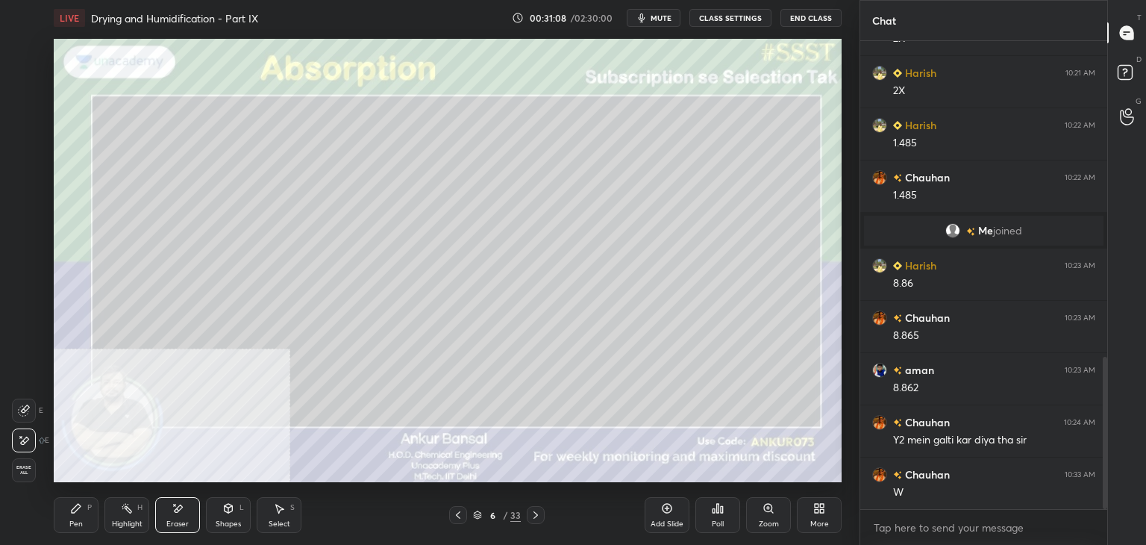
click at [87, 518] on div "Pen P" at bounding box center [76, 515] width 45 height 36
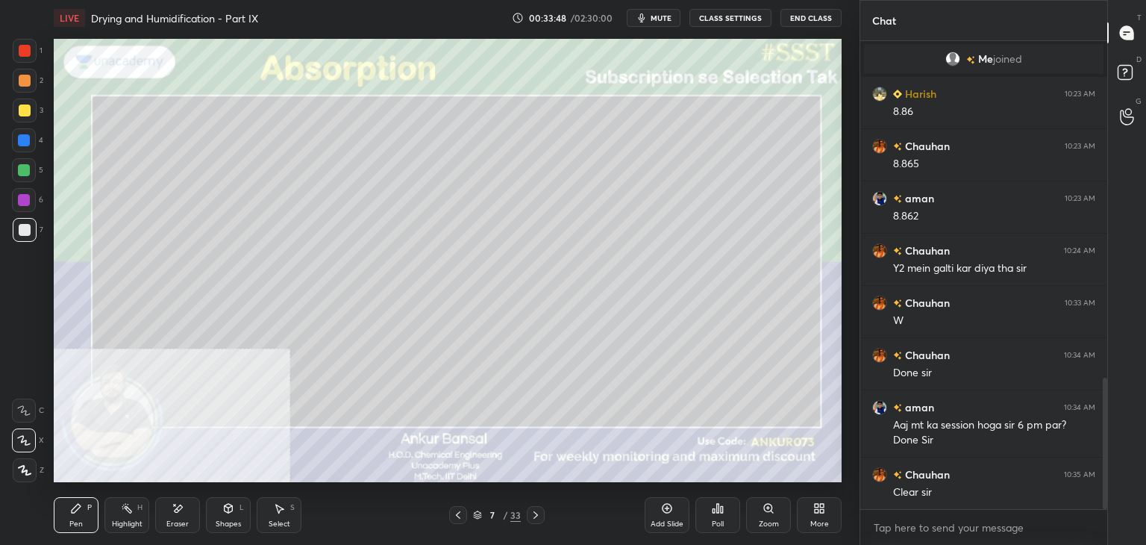
scroll to position [1197, 0]
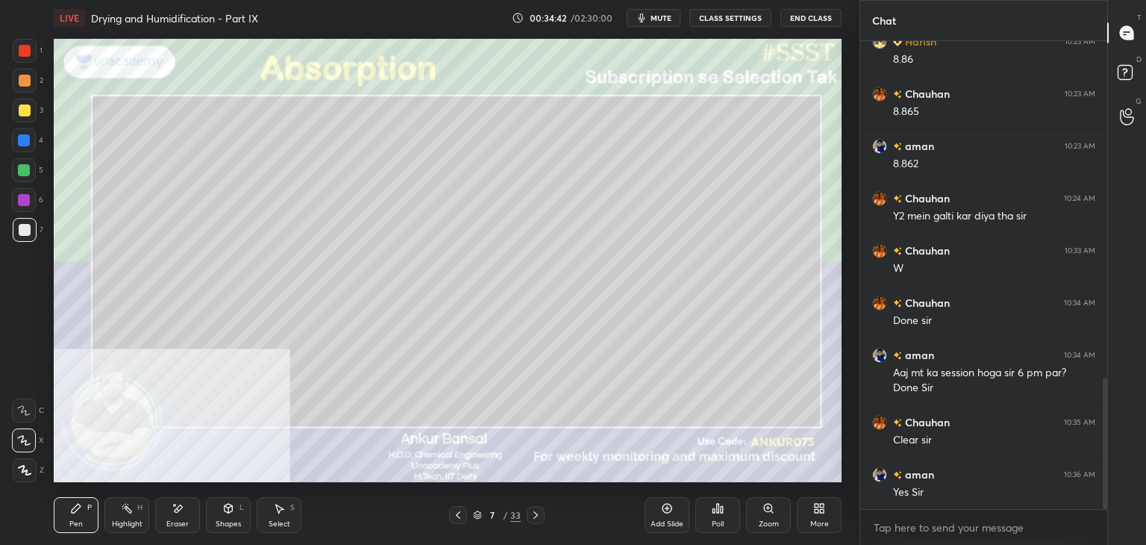
click at [227, 518] on div "Shapes L" at bounding box center [228, 515] width 45 height 36
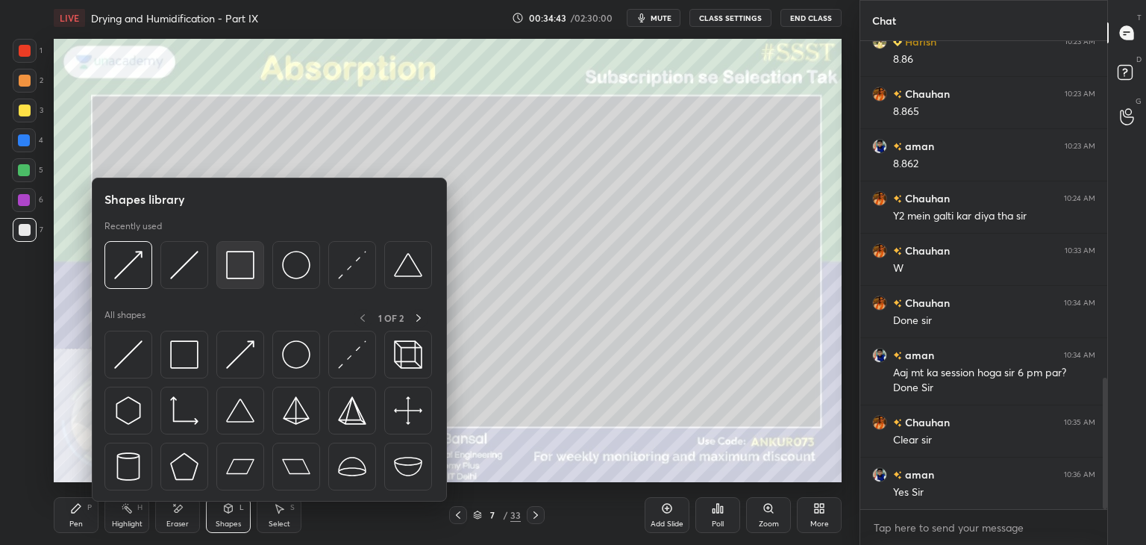
click at [242, 273] on img at bounding box center [240, 265] width 28 height 28
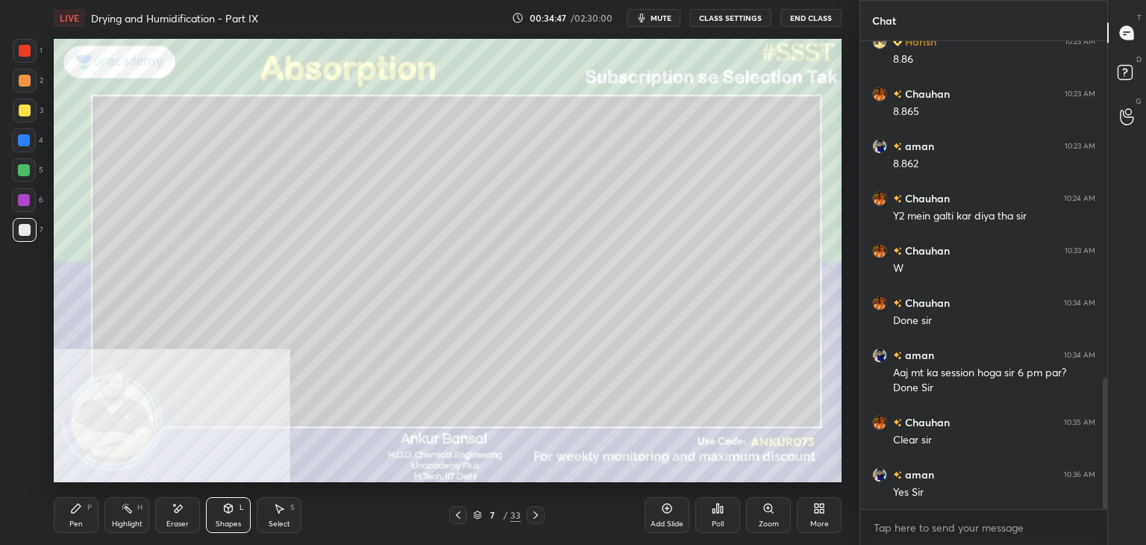
click at [84, 508] on div "Pen P" at bounding box center [76, 515] width 45 height 36
click at [216, 516] on div "Shapes L" at bounding box center [228, 515] width 45 height 36
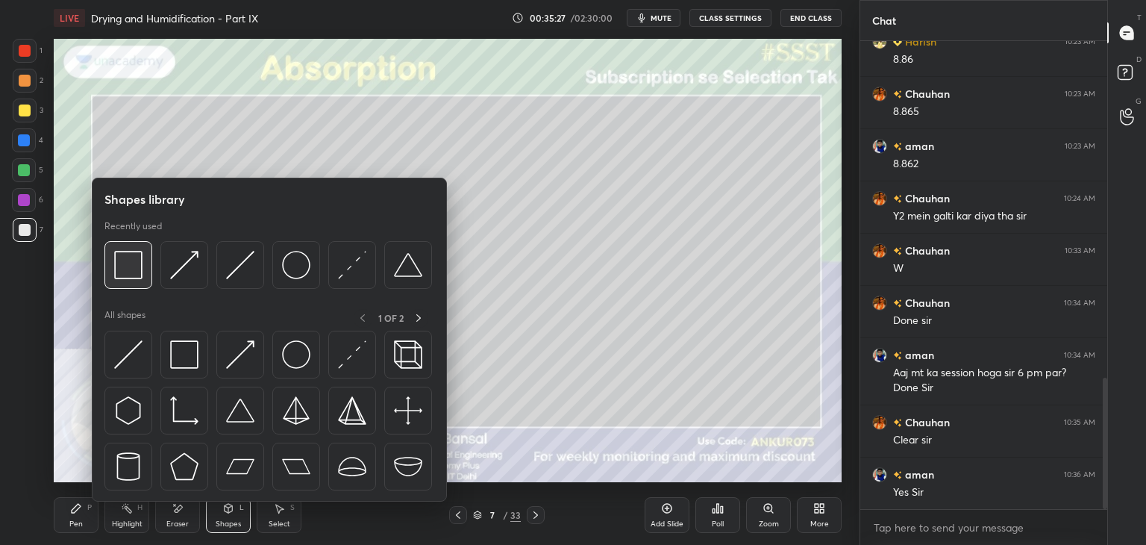
click at [140, 269] on img at bounding box center [128, 265] width 28 height 28
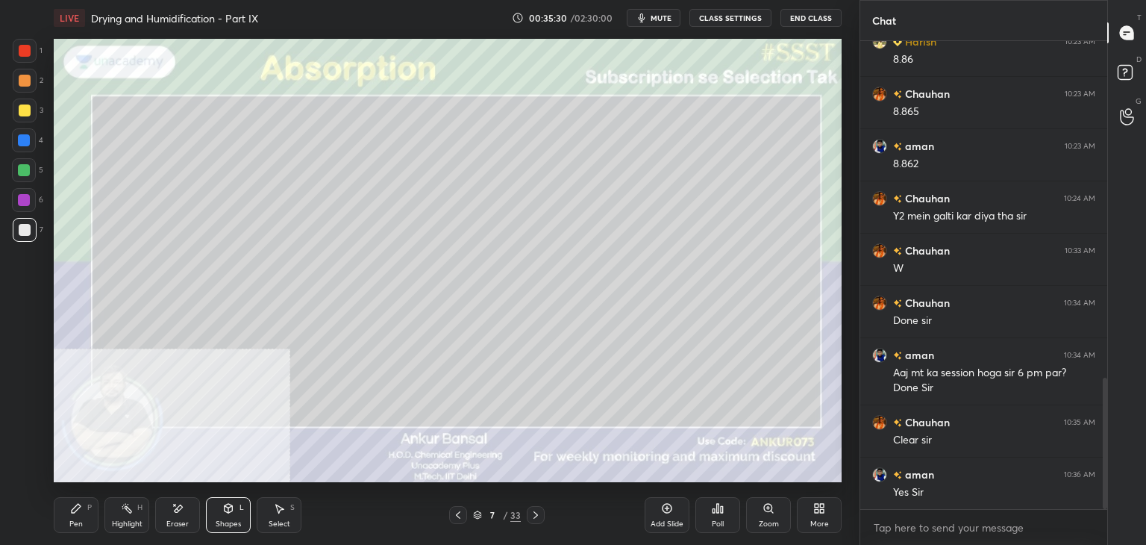
click at [80, 519] on div "Pen P" at bounding box center [76, 515] width 45 height 36
click at [231, 510] on icon at bounding box center [229, 508] width 8 height 9
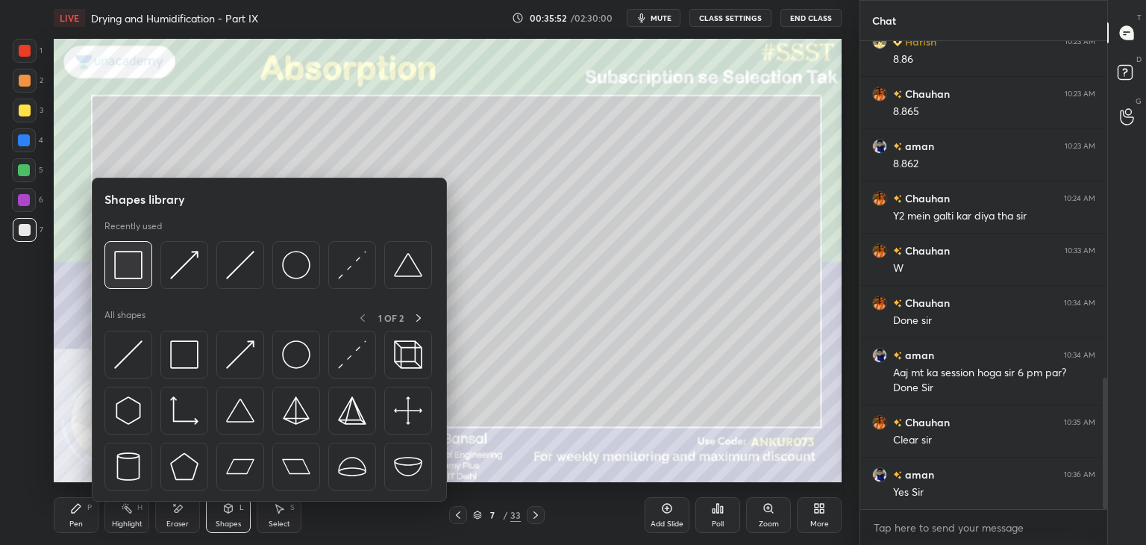
click at [141, 272] on img at bounding box center [128, 265] width 28 height 28
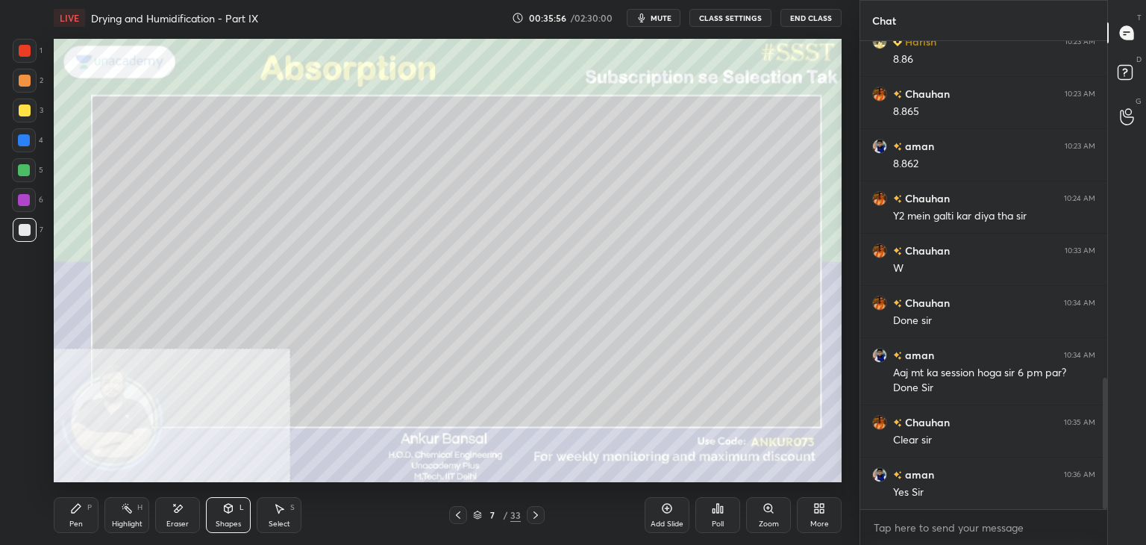
click at [78, 517] on div "Pen P" at bounding box center [76, 515] width 45 height 36
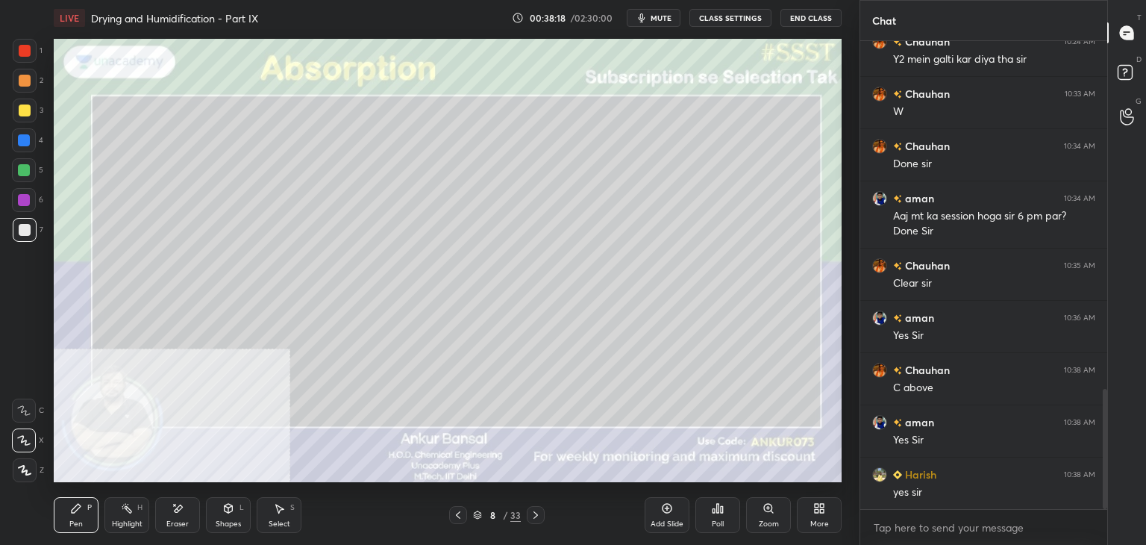
scroll to position [1406, 0]
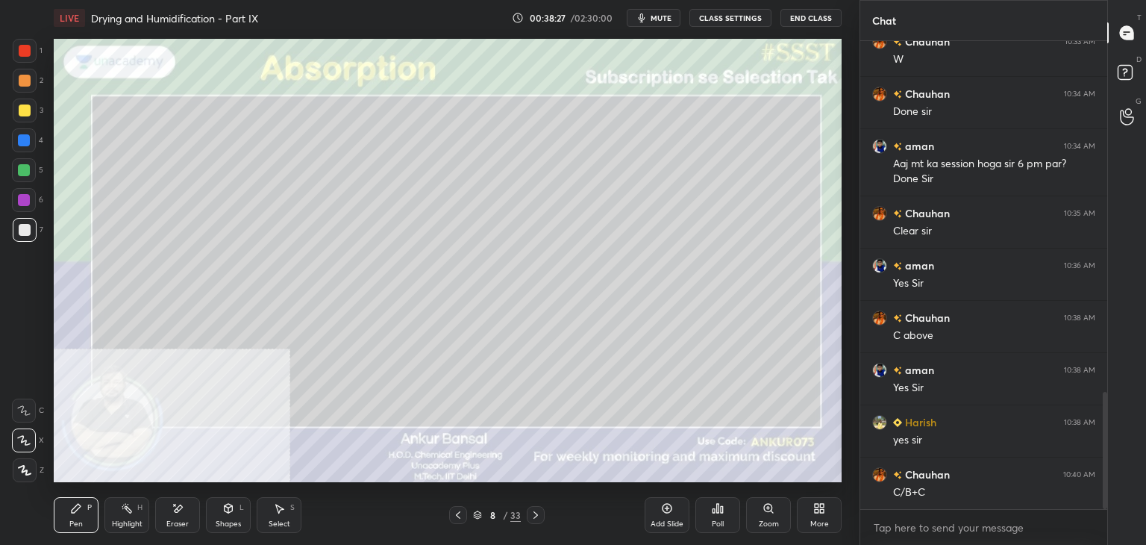
click at [461, 513] on icon at bounding box center [458, 515] width 12 height 12
click at [181, 514] on icon at bounding box center [178, 508] width 12 height 13
click at [87, 513] on div "Pen P" at bounding box center [76, 515] width 45 height 36
click at [540, 514] on icon at bounding box center [536, 515] width 12 height 12
click at [167, 518] on div "Eraser" at bounding box center [177, 515] width 45 height 36
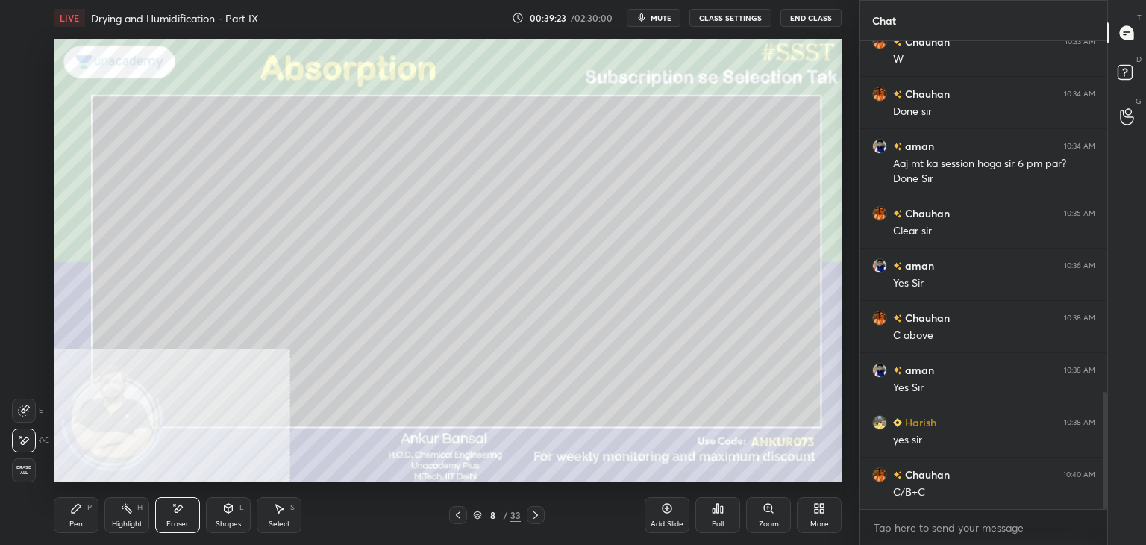
click at [80, 508] on icon at bounding box center [76, 508] width 12 height 12
click at [174, 505] on icon at bounding box center [174, 504] width 1 height 1
click at [84, 507] on div "Pen P" at bounding box center [76, 515] width 45 height 36
click at [170, 524] on div "Eraser" at bounding box center [177, 523] width 22 height 7
click at [92, 513] on div "Pen P" at bounding box center [76, 515] width 45 height 36
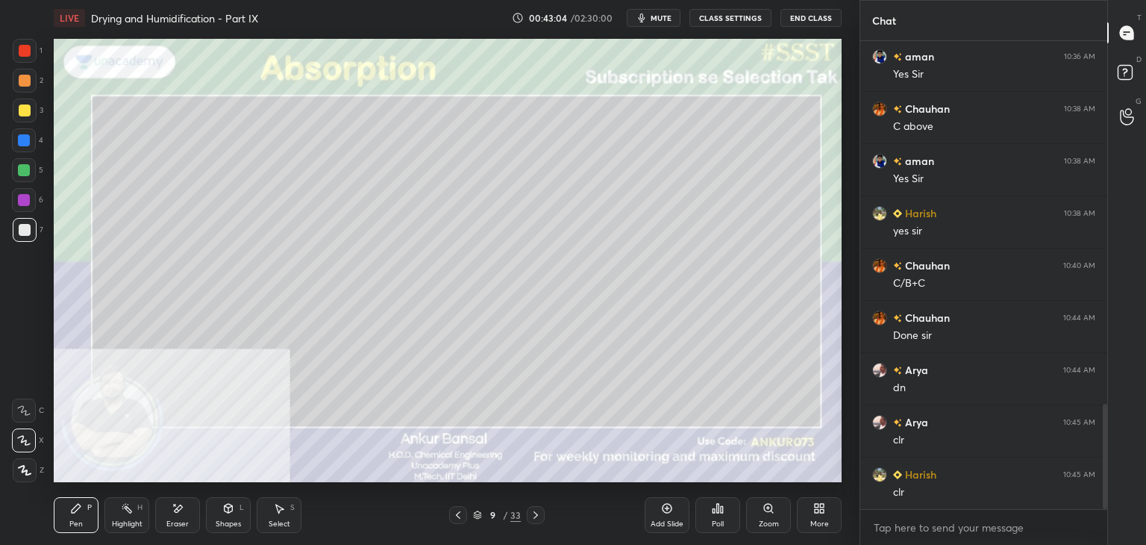
scroll to position [1667, 0]
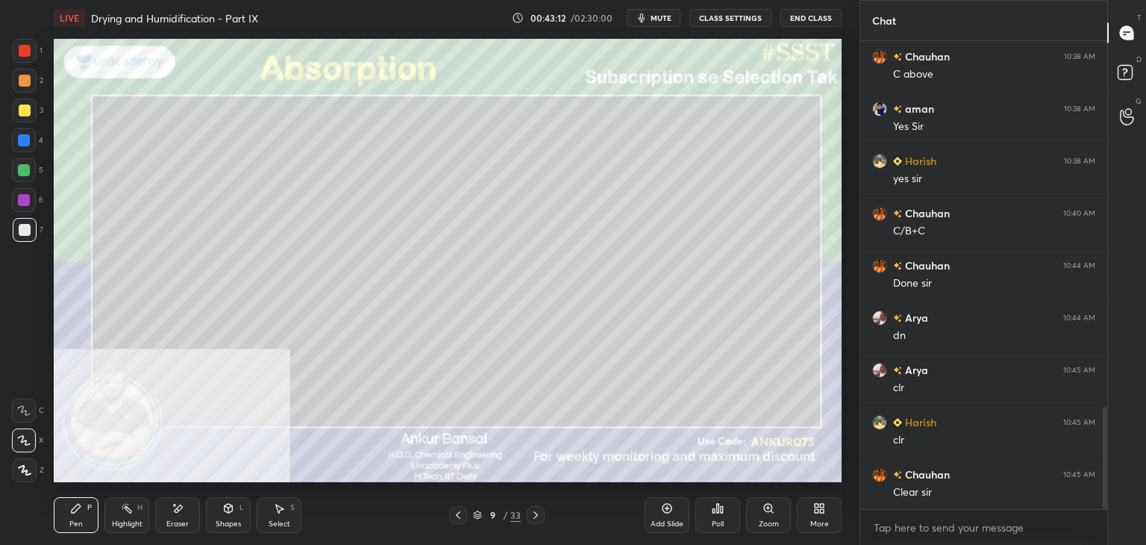
click at [226, 513] on icon at bounding box center [228, 508] width 12 height 12
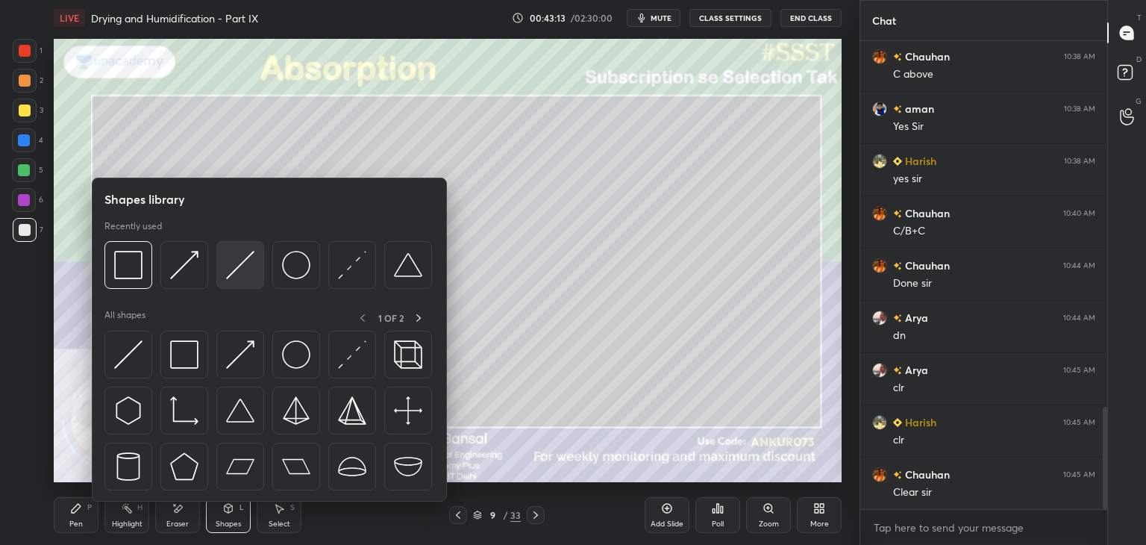
click at [234, 263] on img at bounding box center [240, 265] width 28 height 28
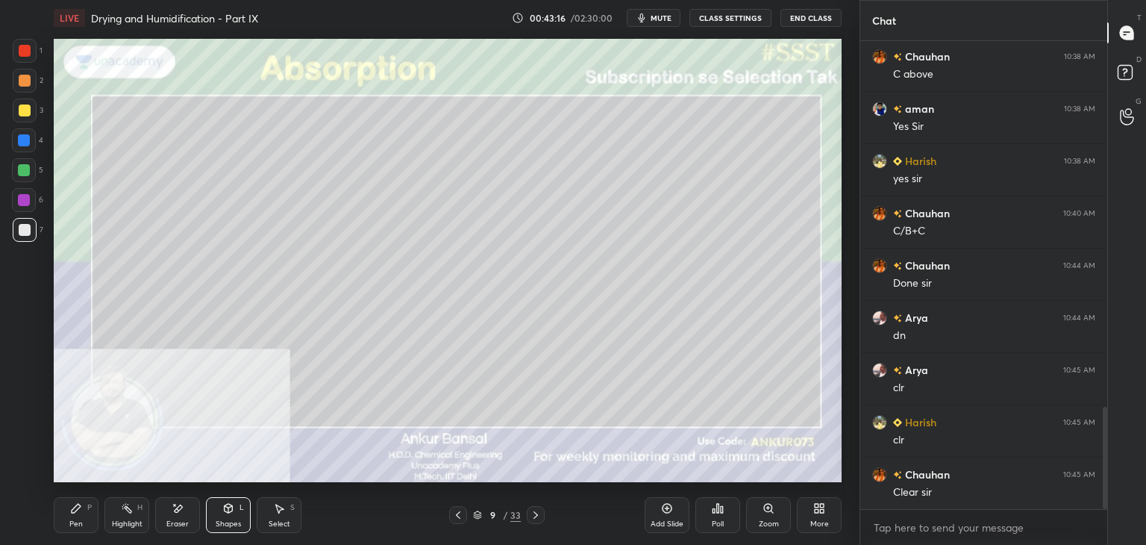
click at [88, 519] on div "Pen P" at bounding box center [76, 515] width 45 height 36
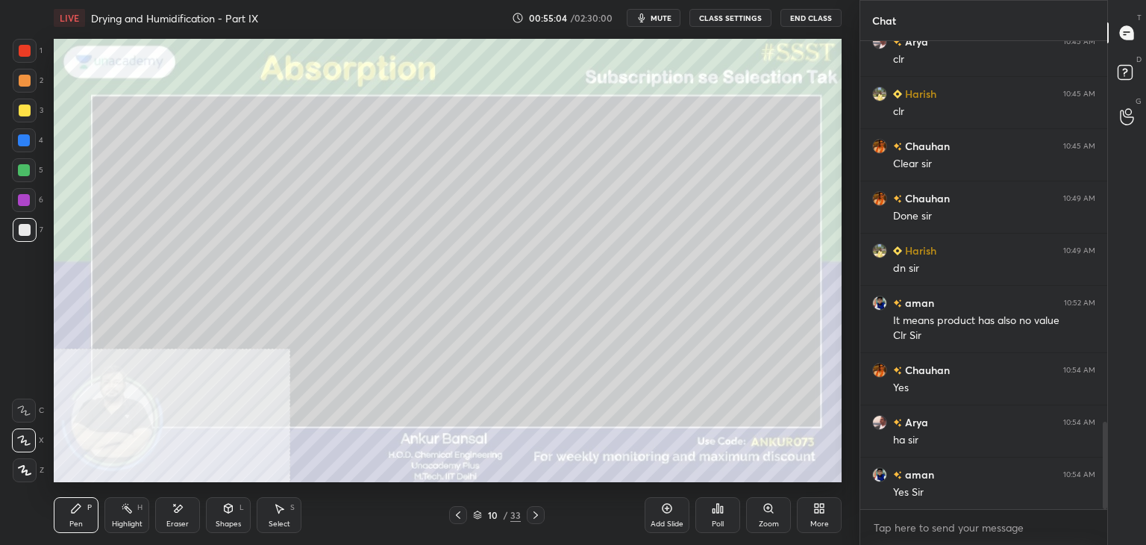
scroll to position [2048, 0]
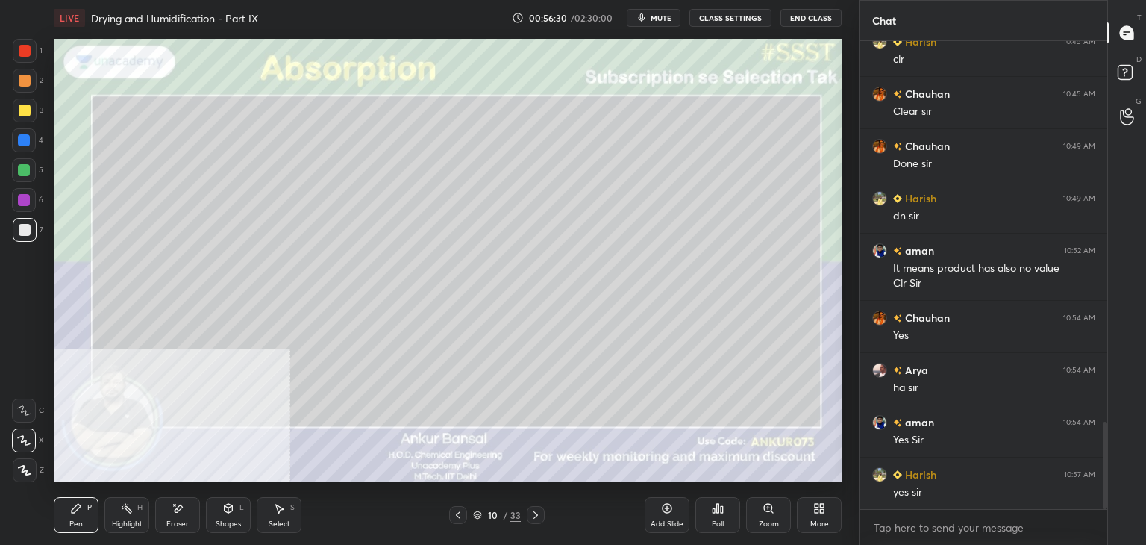
click at [457, 515] on icon at bounding box center [458, 514] width 4 height 7
click at [462, 513] on icon at bounding box center [458, 515] width 12 height 12
click at [465, 511] on div at bounding box center [458, 515] width 18 height 18
click at [466, 508] on div at bounding box center [458, 515] width 18 height 18
click at [463, 508] on div at bounding box center [458, 515] width 18 height 18
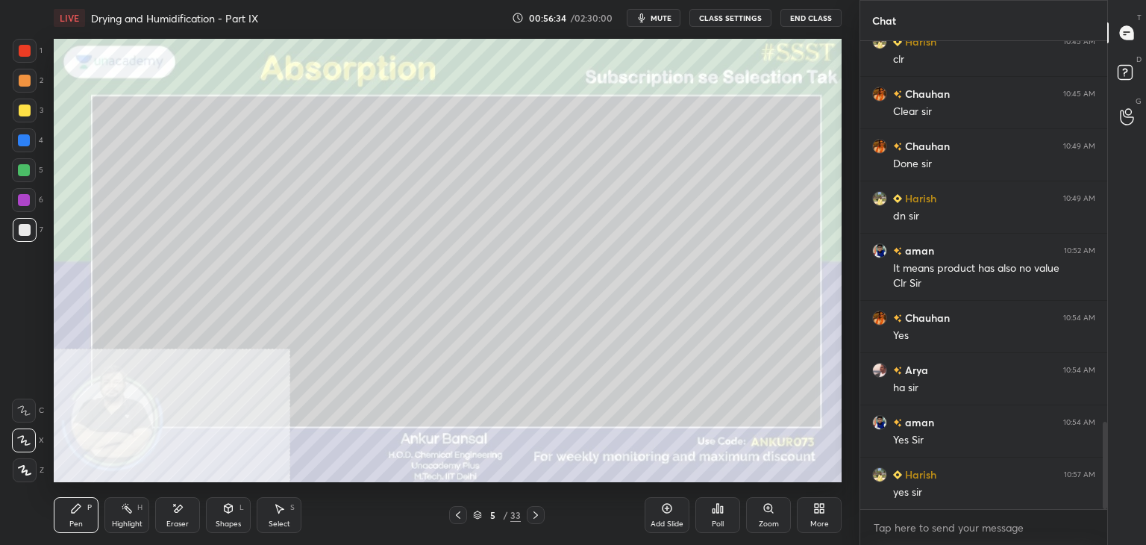
click at [275, 520] on div "Select" at bounding box center [280, 523] width 22 height 7
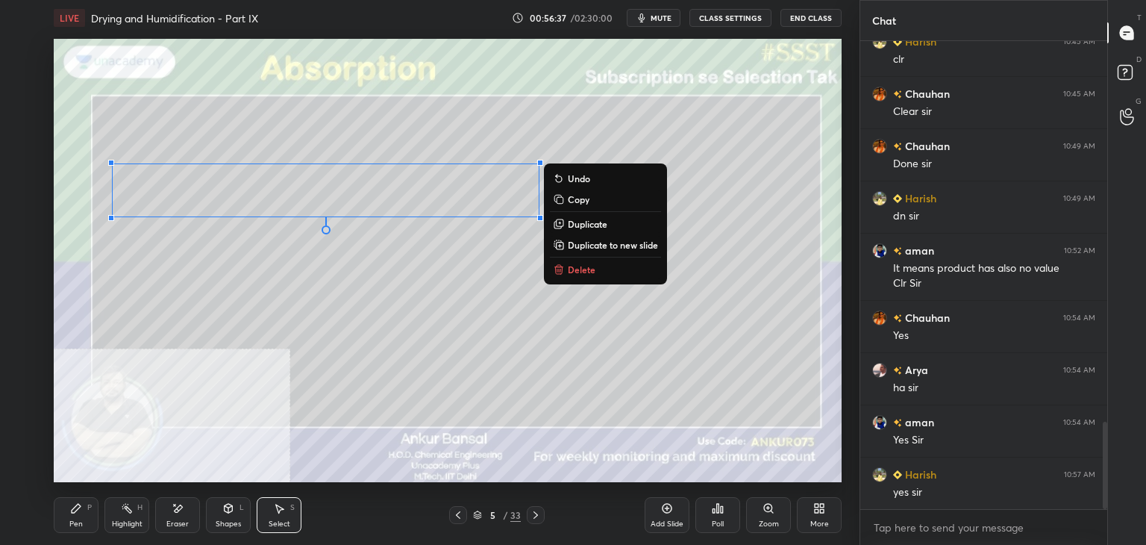
click at [567, 198] on button "Copy" at bounding box center [605, 199] width 111 height 18
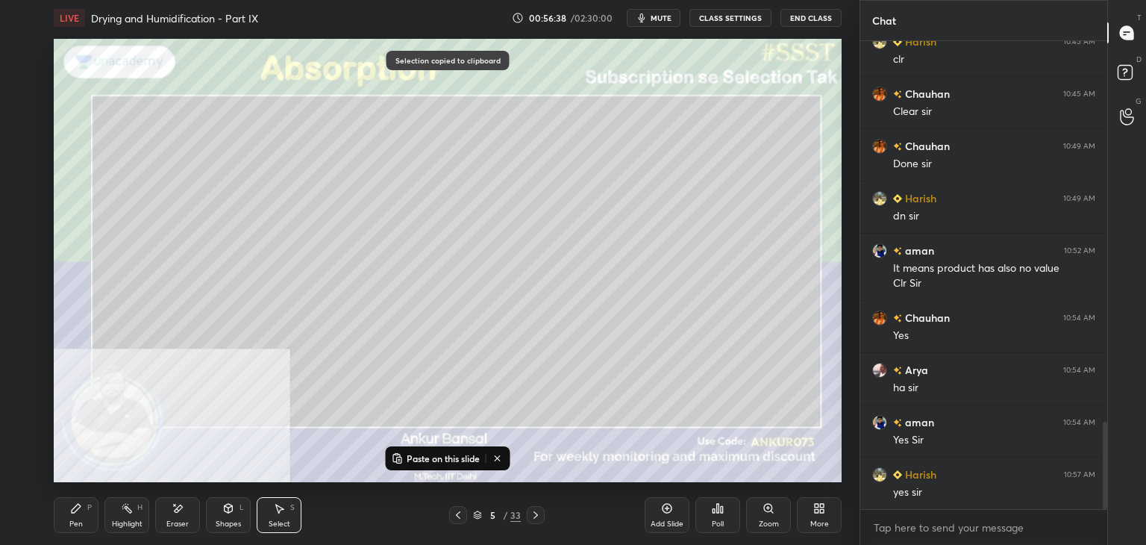
click at [537, 514] on icon at bounding box center [536, 515] width 12 height 12
click at [540, 513] on icon at bounding box center [536, 515] width 12 height 12
click at [543, 515] on div at bounding box center [536, 515] width 18 height 18
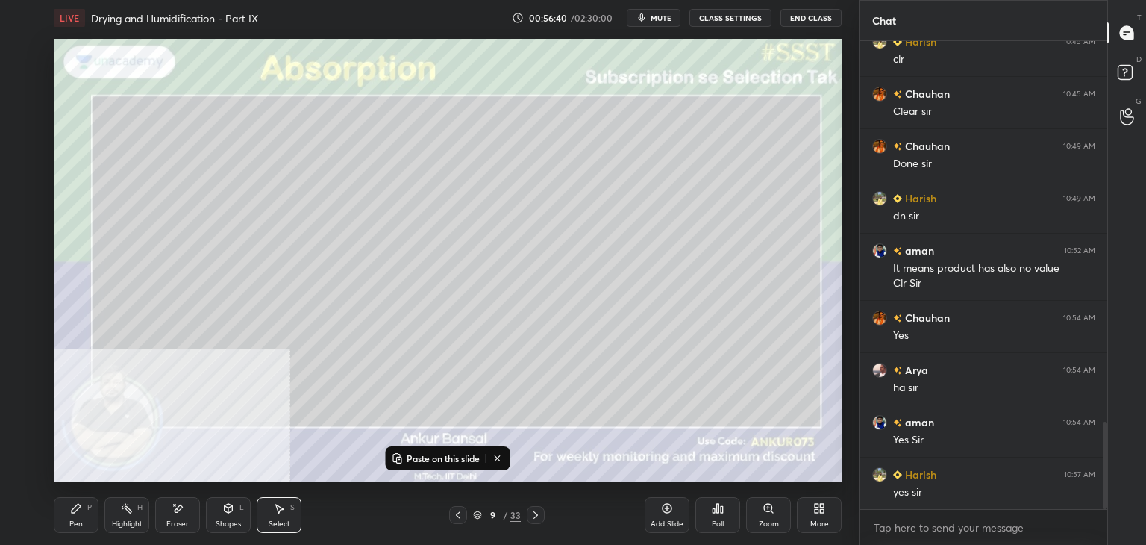
click at [543, 514] on div at bounding box center [536, 515] width 18 height 18
click at [463, 516] on icon at bounding box center [458, 515] width 12 height 12
click at [440, 457] on p "Paste on this slide" at bounding box center [443, 458] width 73 height 12
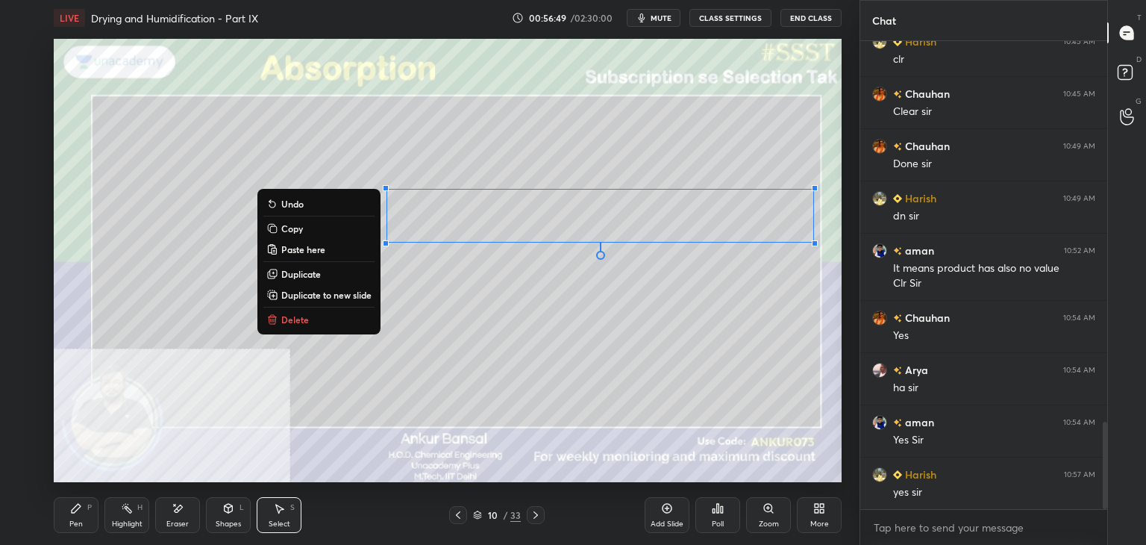
click at [78, 505] on icon at bounding box center [76, 508] width 9 height 9
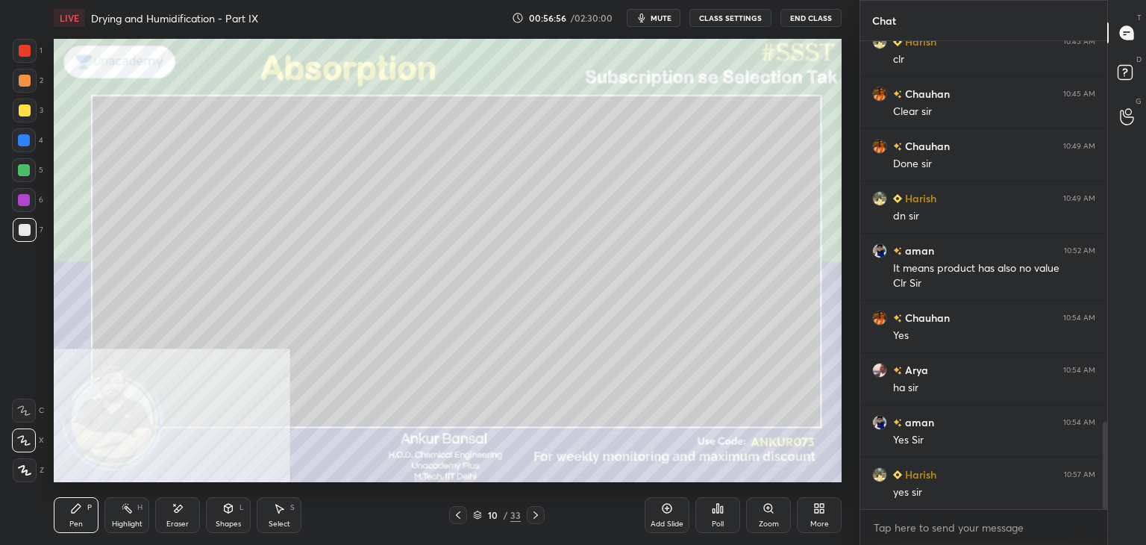
click at [269, 508] on div "Select S" at bounding box center [279, 515] width 45 height 36
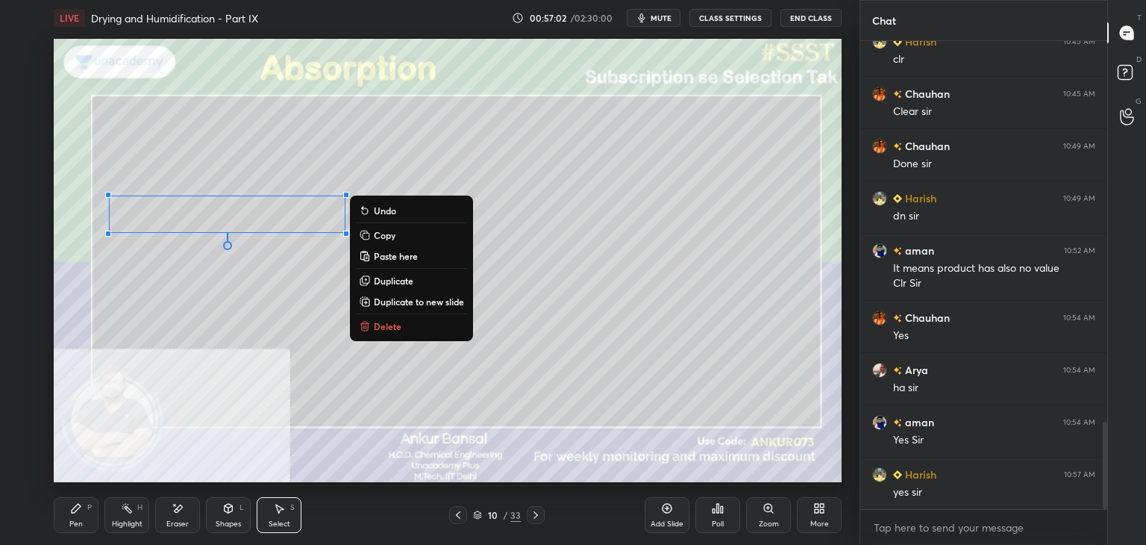
click at [75, 507] on icon at bounding box center [76, 508] width 9 height 9
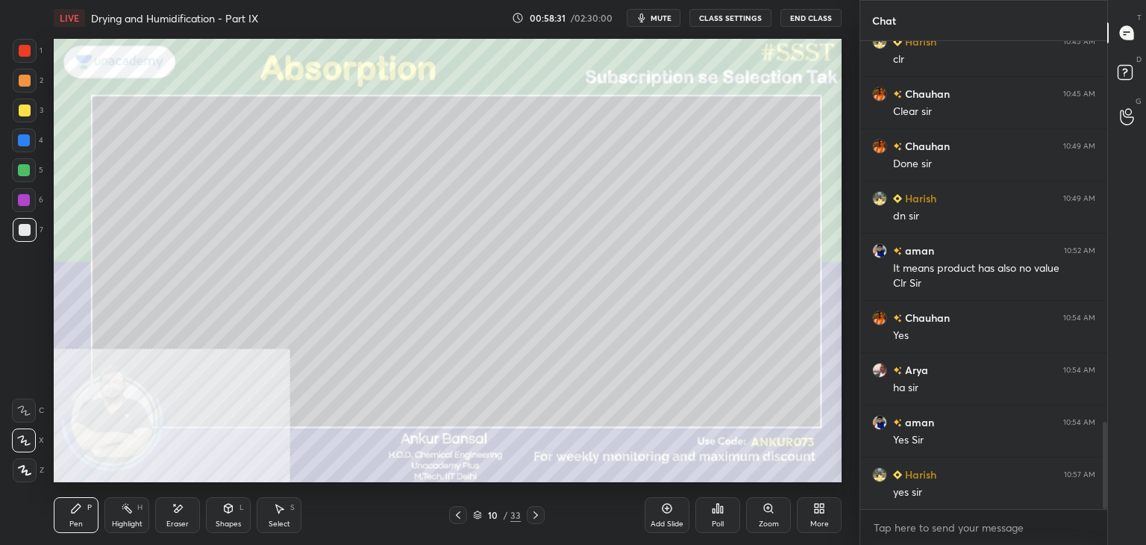
click at [537, 516] on icon at bounding box center [536, 514] width 4 height 7
click at [537, 516] on icon at bounding box center [536, 515] width 12 height 12
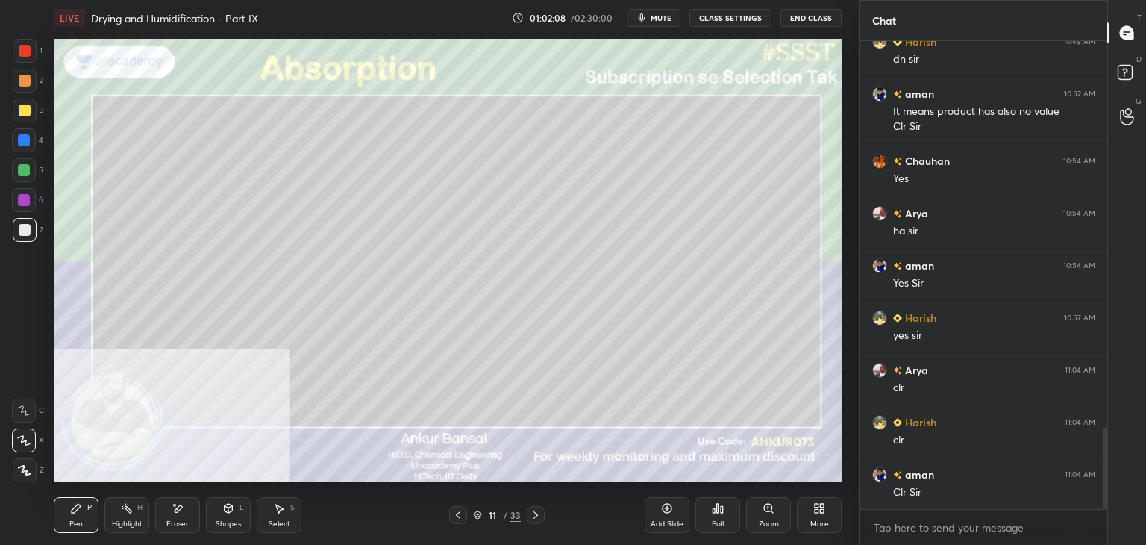
scroll to position [2257, 0]
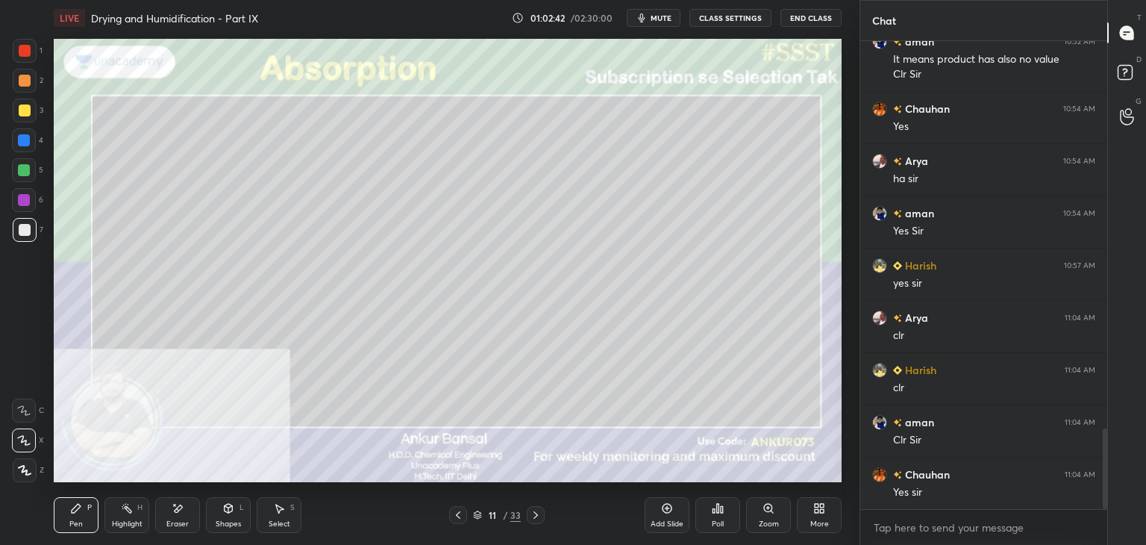
click at [819, 516] on div "More" at bounding box center [819, 515] width 45 height 36
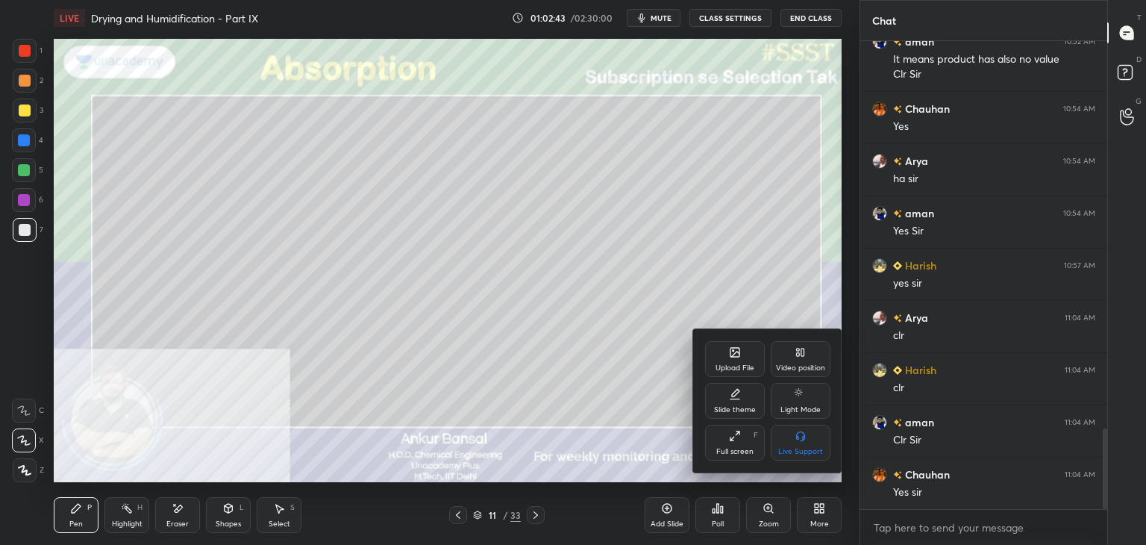
click at [729, 364] on div "Upload File" at bounding box center [735, 367] width 39 height 7
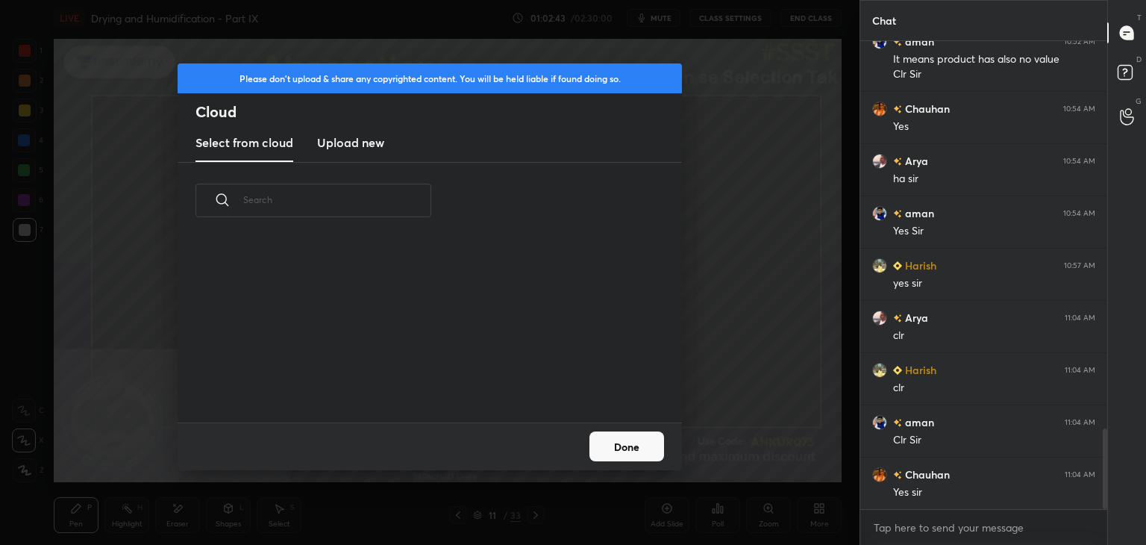
scroll to position [184, 479]
click at [347, 134] on h3 "Upload new" at bounding box center [350, 143] width 67 height 18
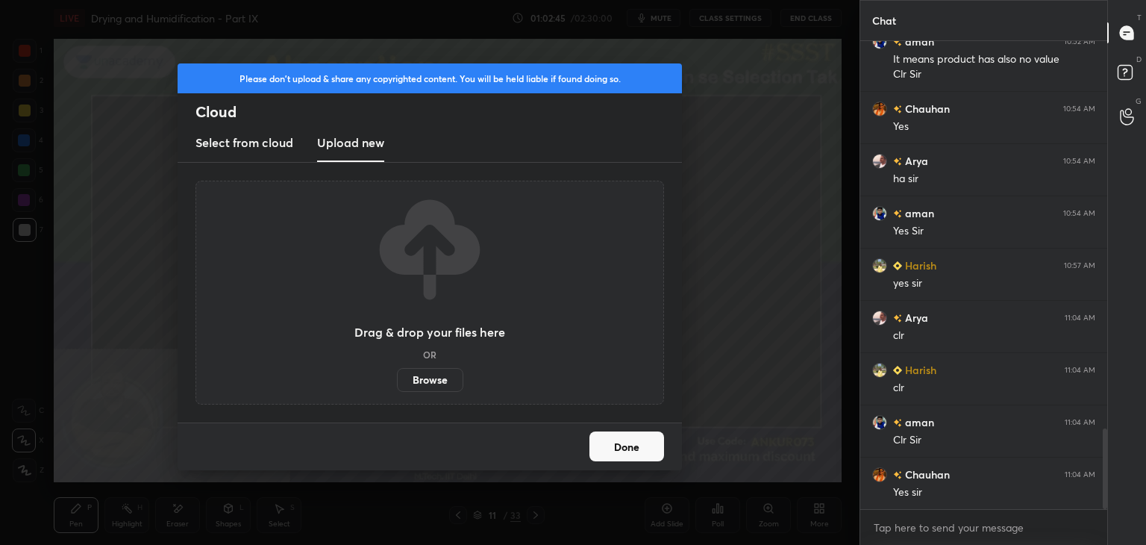
click at [434, 375] on label "Browse" at bounding box center [430, 380] width 66 height 24
click at [397, 375] on input "Browse" at bounding box center [397, 380] width 0 height 24
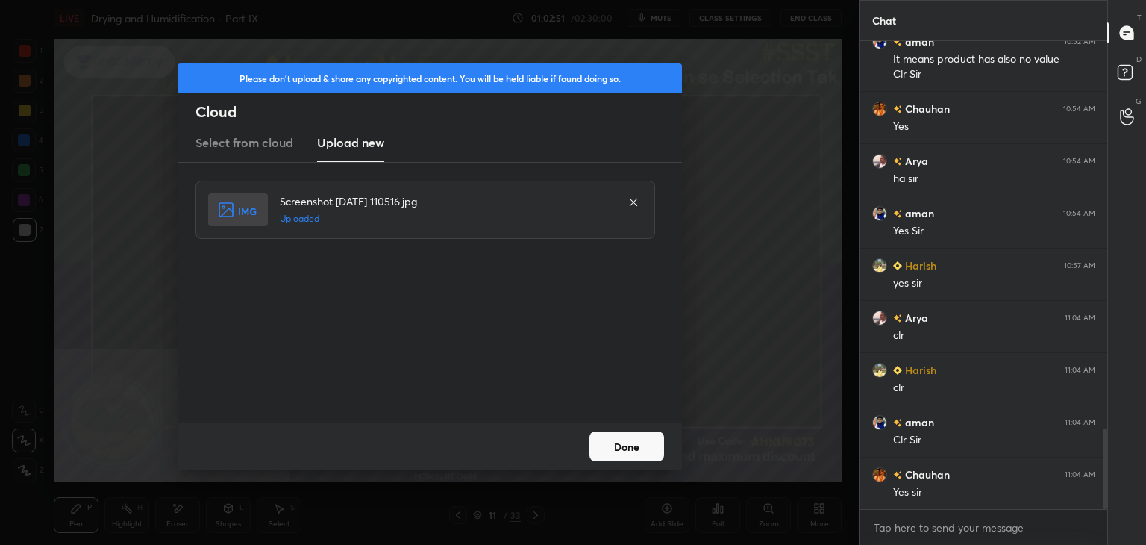
scroll to position [2309, 0]
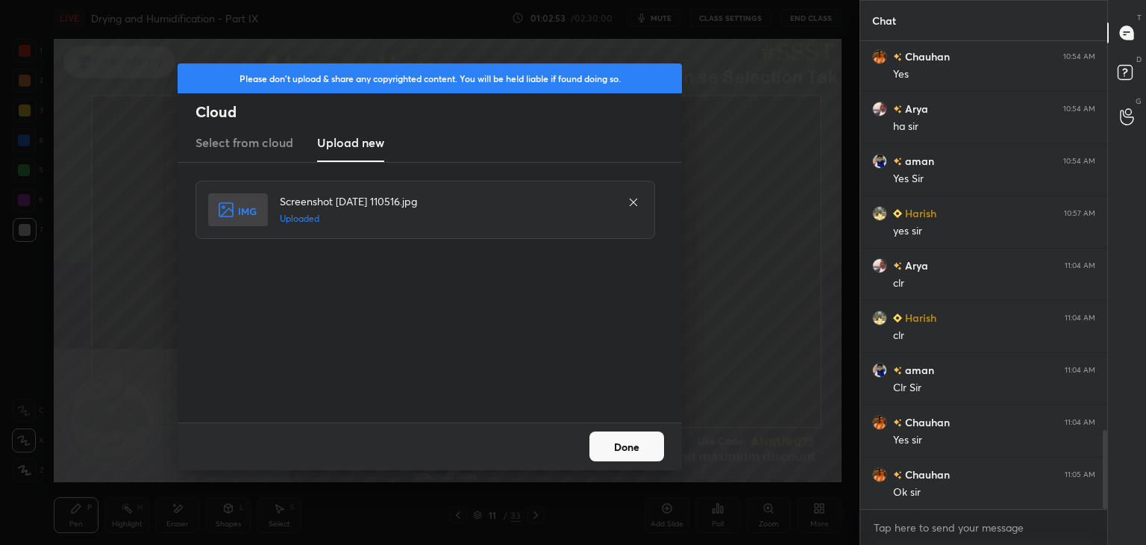
click at [644, 445] on button "Done" at bounding box center [627, 446] width 75 height 30
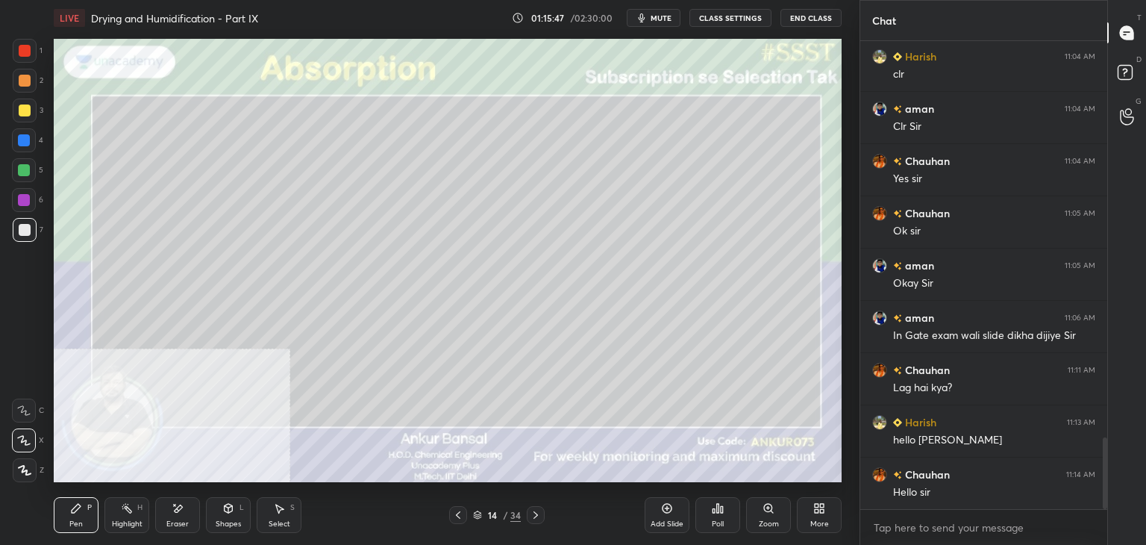
scroll to position [2606, 0]
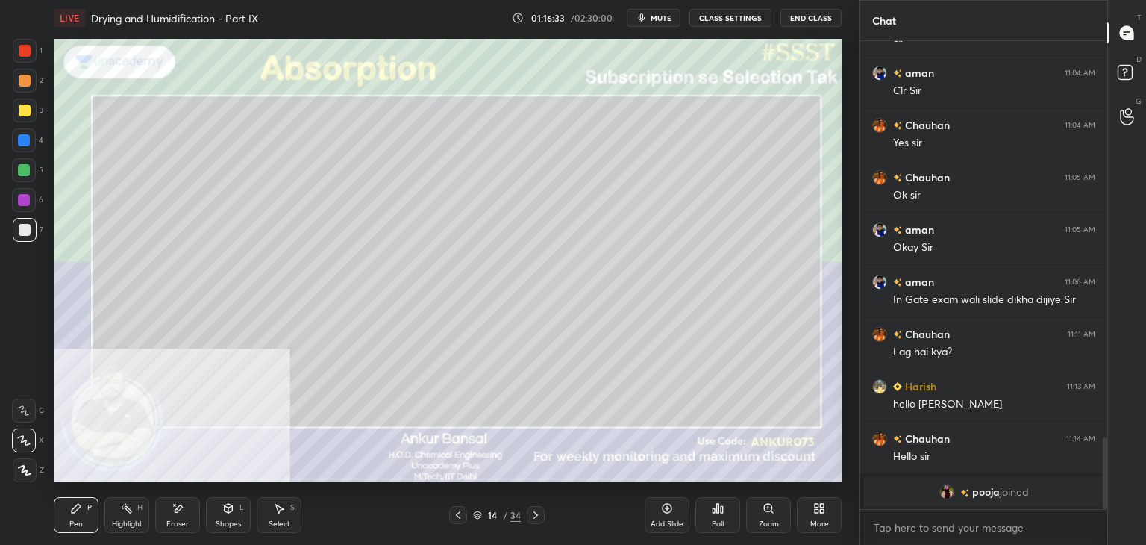
click at [232, 516] on div "Shapes L" at bounding box center [228, 515] width 45 height 36
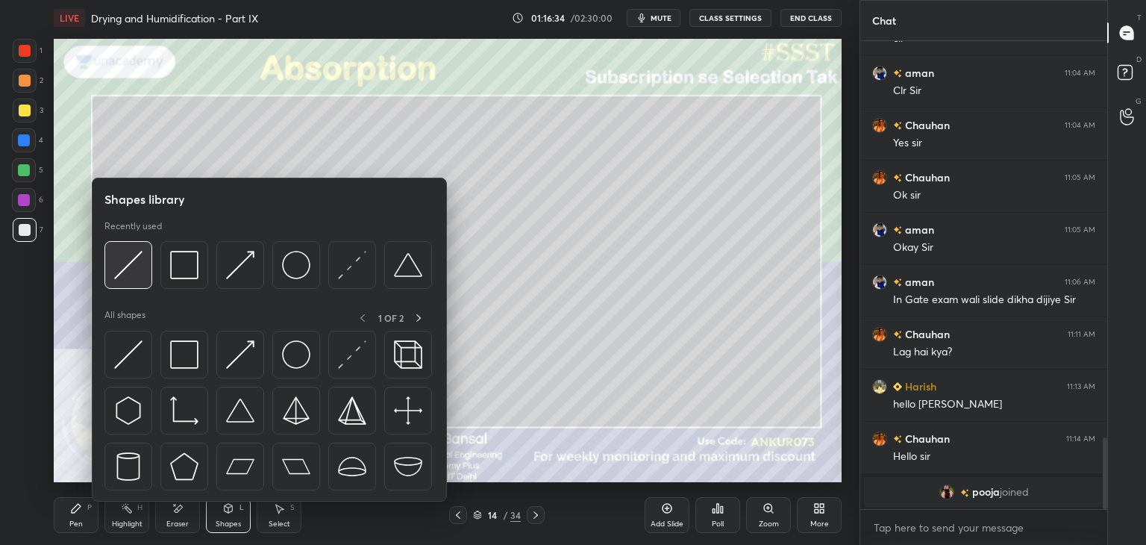
click at [131, 269] on img at bounding box center [128, 265] width 28 height 28
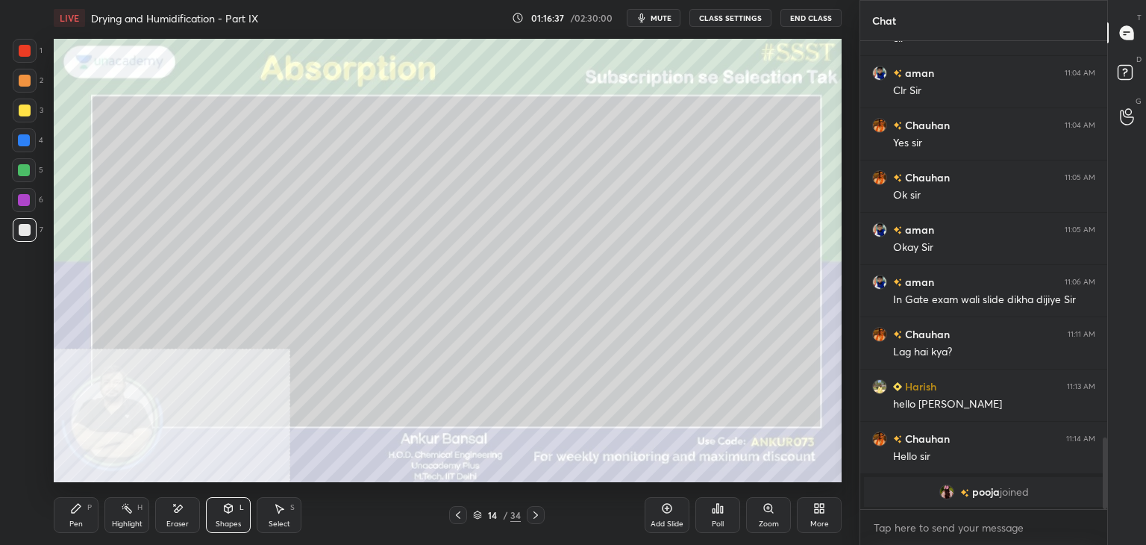
click at [78, 510] on icon at bounding box center [76, 508] width 12 height 12
click at [535, 516] on icon at bounding box center [536, 514] width 4 height 7
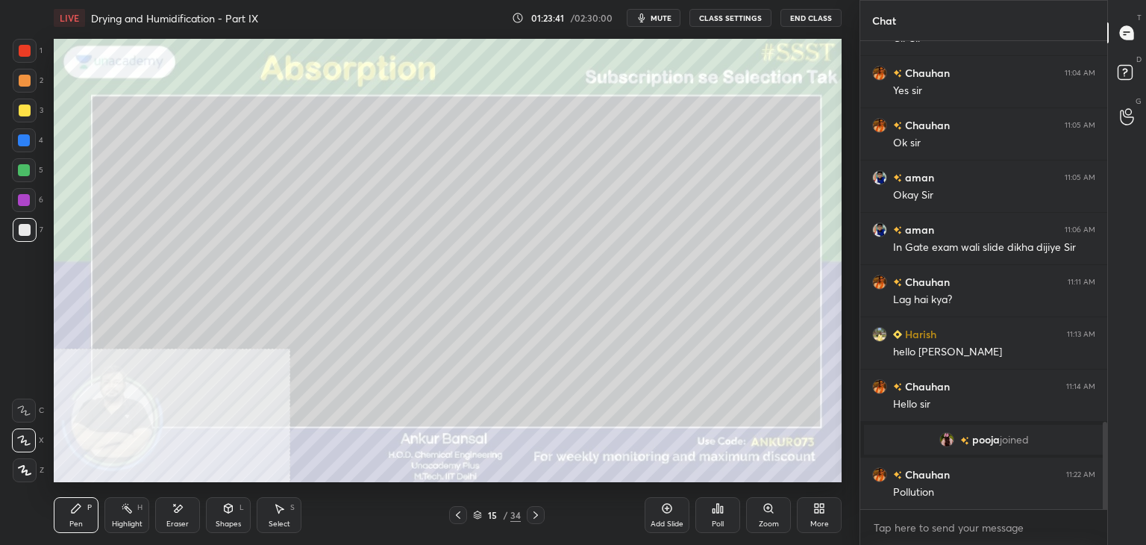
click at [535, 517] on icon at bounding box center [536, 514] width 4 height 7
click at [457, 519] on icon at bounding box center [458, 515] width 12 height 12
click at [538, 515] on icon at bounding box center [536, 515] width 12 height 12
click at [174, 520] on div "Eraser" at bounding box center [177, 523] width 22 height 7
click at [63, 502] on div "Pen P" at bounding box center [76, 515] width 45 height 36
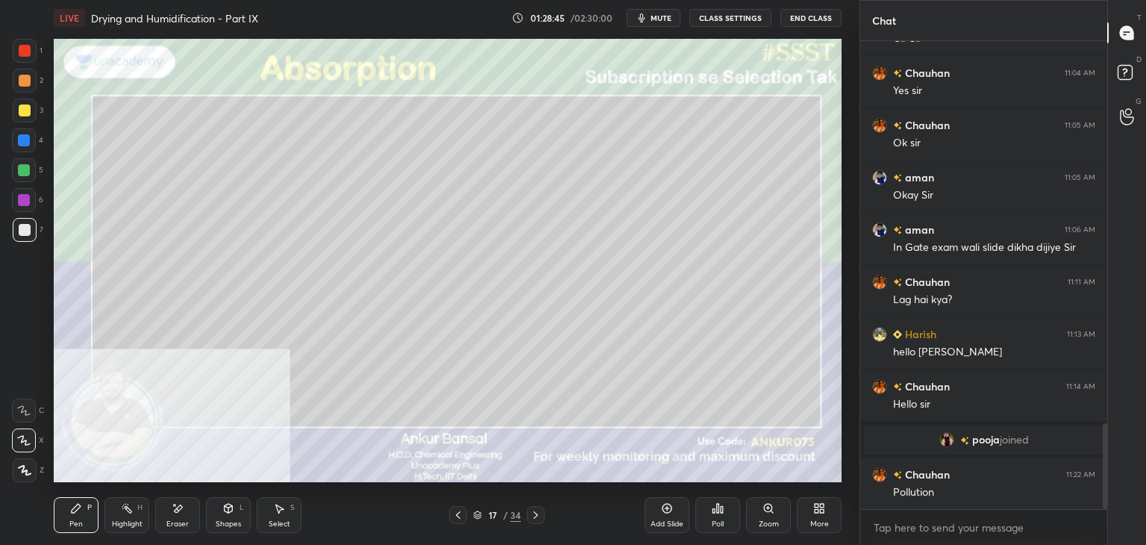
scroll to position [2090, 0]
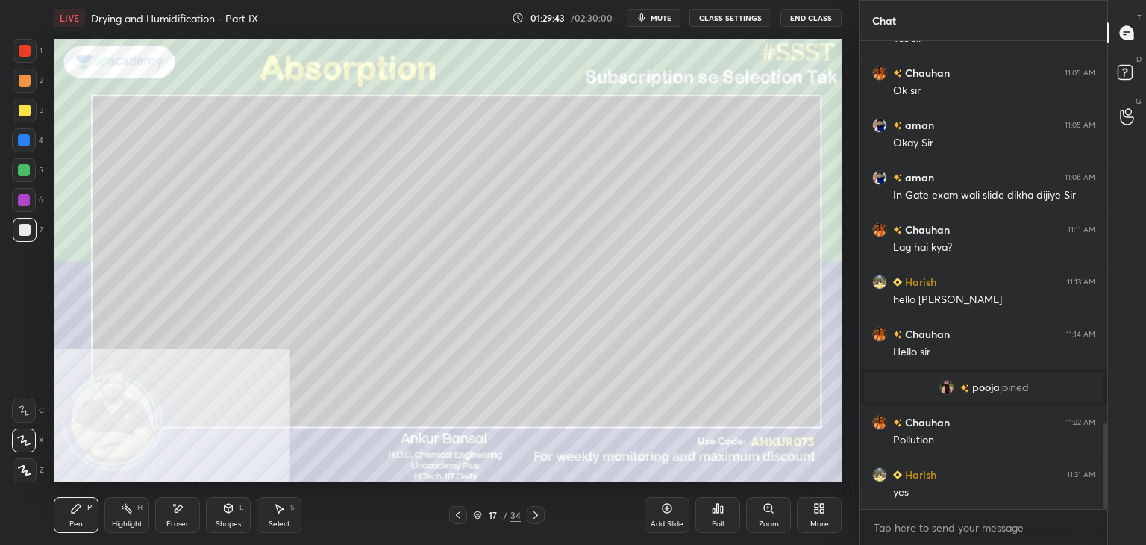
click at [531, 513] on icon at bounding box center [536, 515] width 12 height 12
click at [165, 518] on div "Eraser" at bounding box center [177, 515] width 45 height 36
click at [81, 513] on icon at bounding box center [76, 508] width 12 height 12
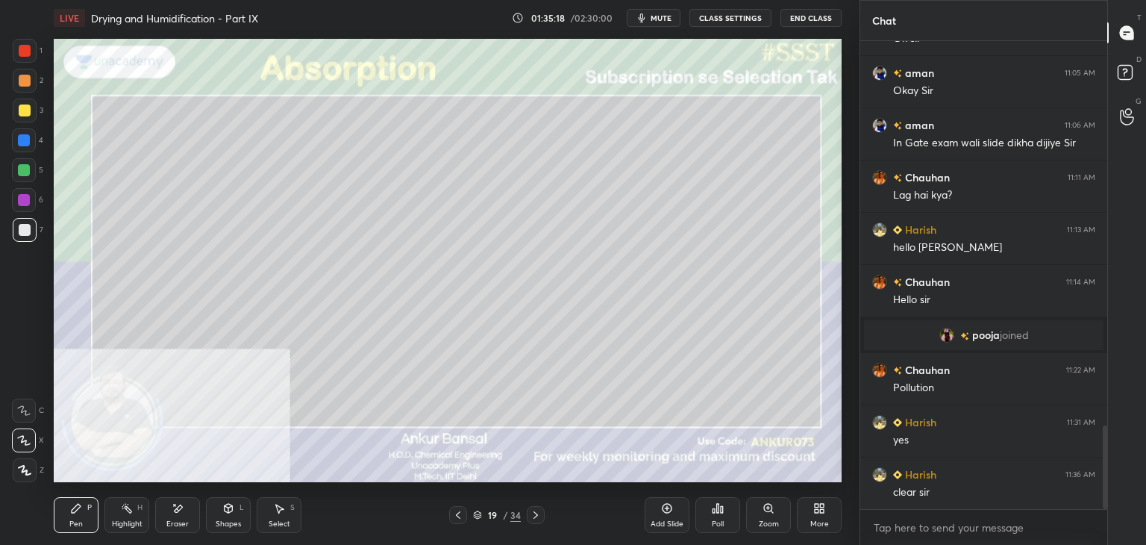
click at [180, 510] on icon at bounding box center [178, 508] width 12 height 13
click at [48, 520] on div "LIVE Drying and Humidification - Part IX 01:35:20 / 02:30:00 mute CLASS SETTING…" at bounding box center [448, 272] width 800 height 545
click at [81, 514] on div "Pen P" at bounding box center [76, 515] width 45 height 36
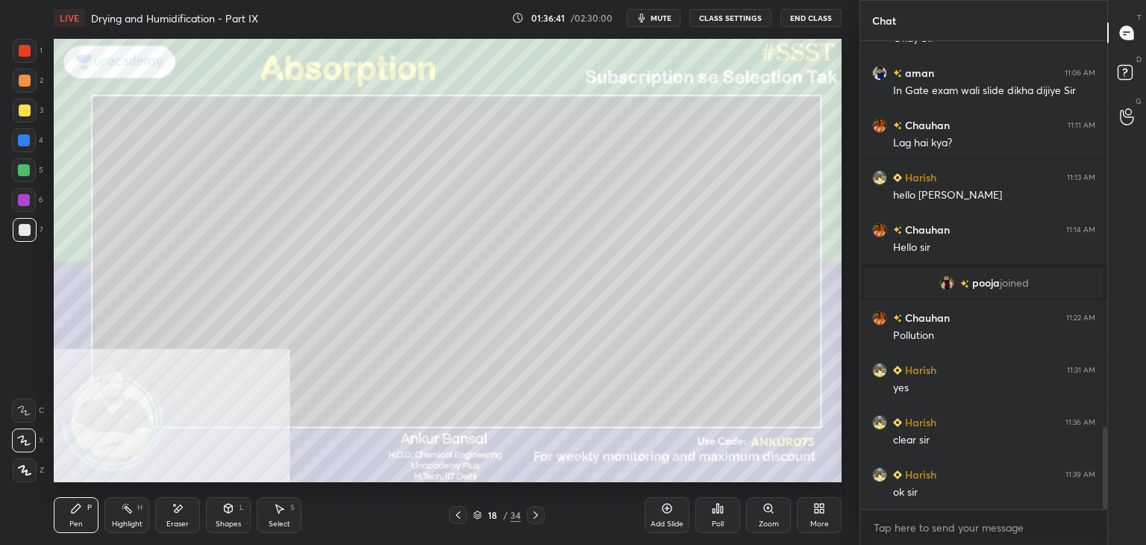
scroll to position [2246, 0]
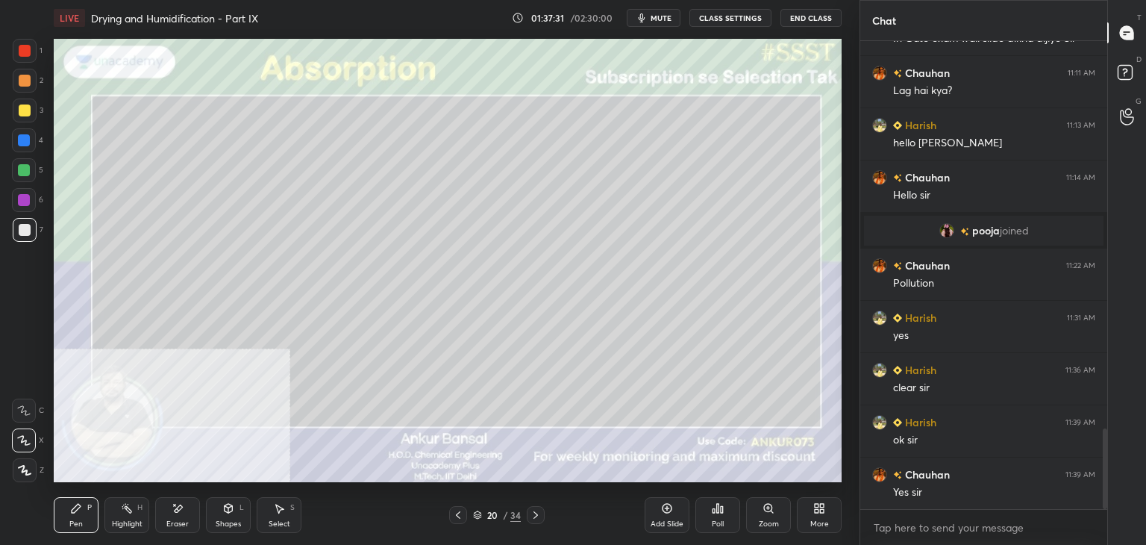
click at [192, 510] on div "Eraser" at bounding box center [177, 515] width 45 height 36
click at [73, 502] on icon at bounding box center [76, 508] width 12 height 12
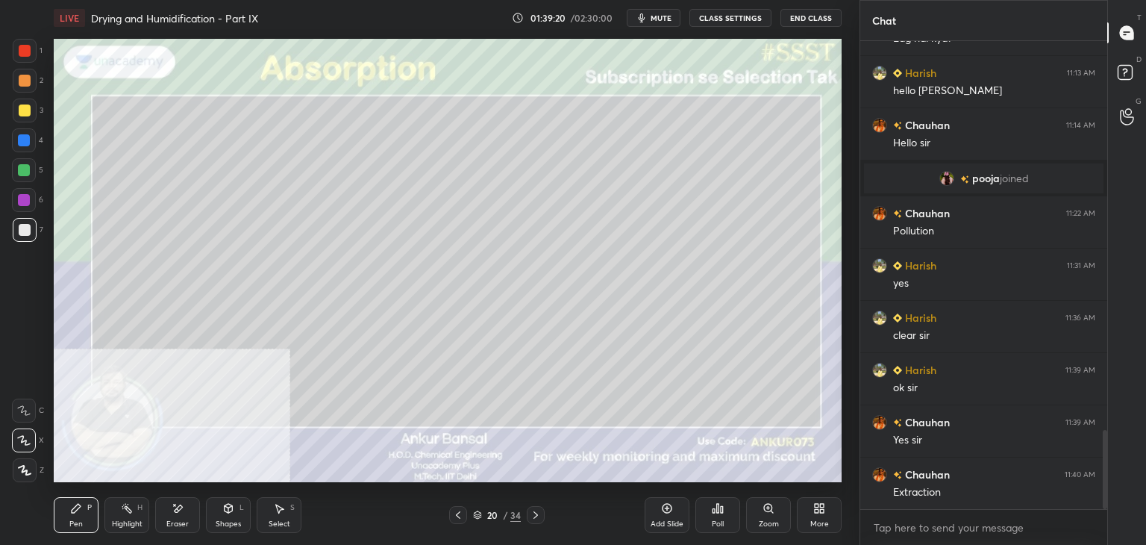
scroll to position [2351, 0]
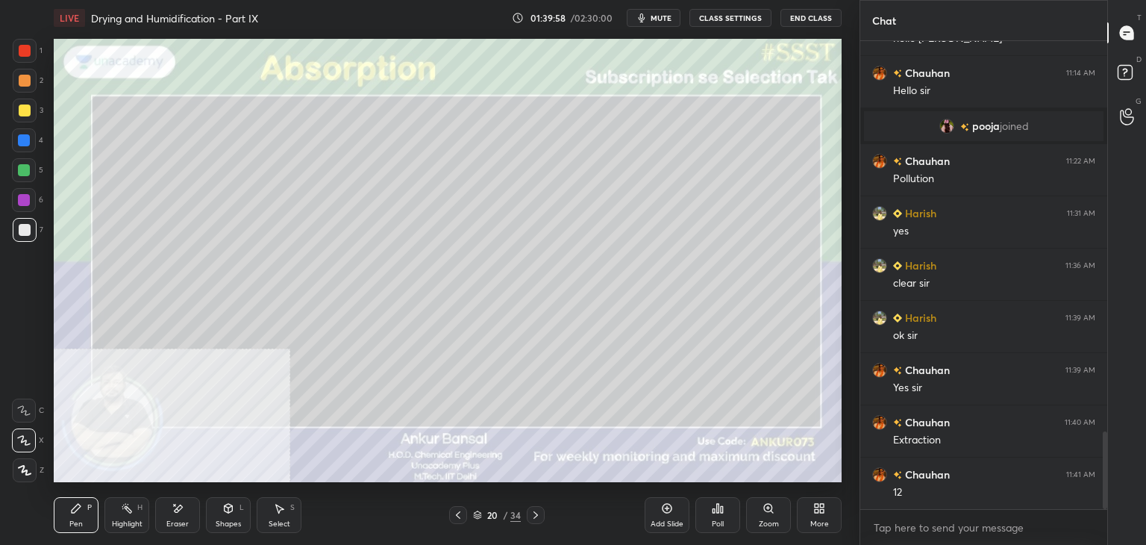
click at [534, 520] on icon at bounding box center [536, 515] width 12 height 12
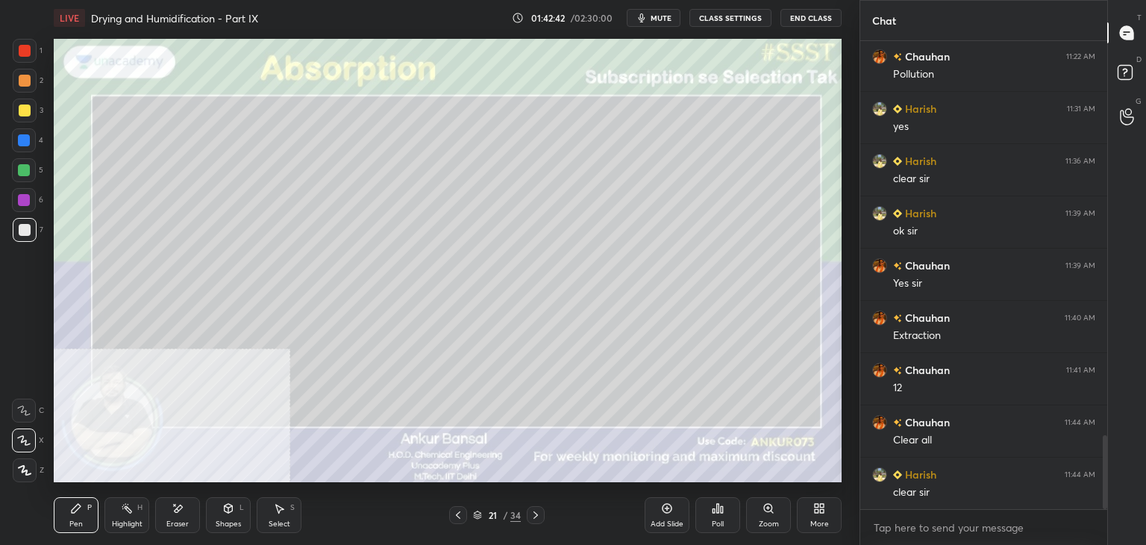
scroll to position [2508, 0]
click at [843, 452] on div "Setting up your live class Poll for secs No correct answer Start poll" at bounding box center [448, 260] width 800 height 449
click at [824, 520] on div "More" at bounding box center [820, 523] width 19 height 7
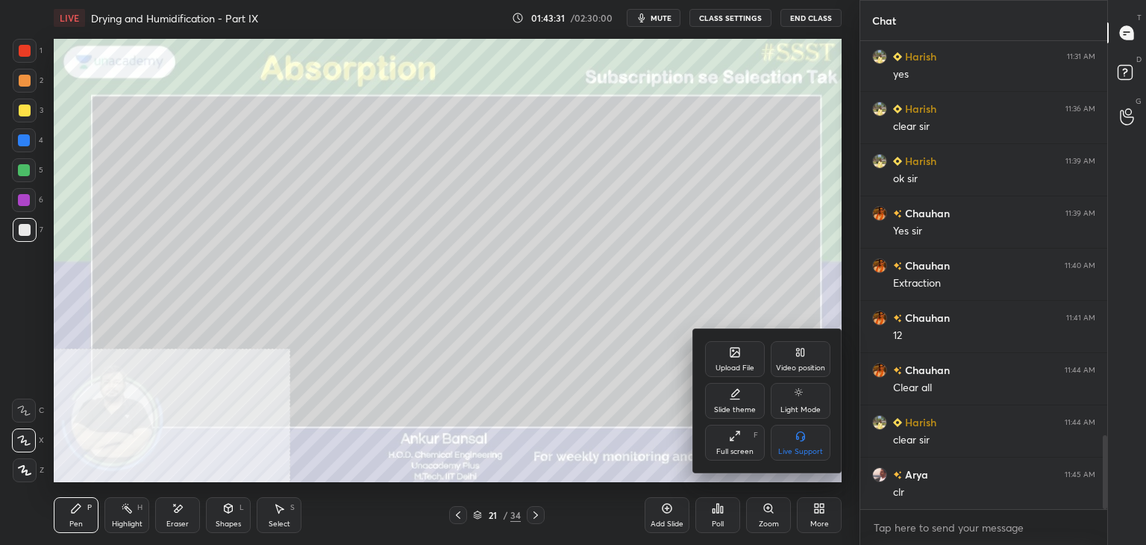
click at [744, 364] on div "Upload File" at bounding box center [735, 367] width 39 height 7
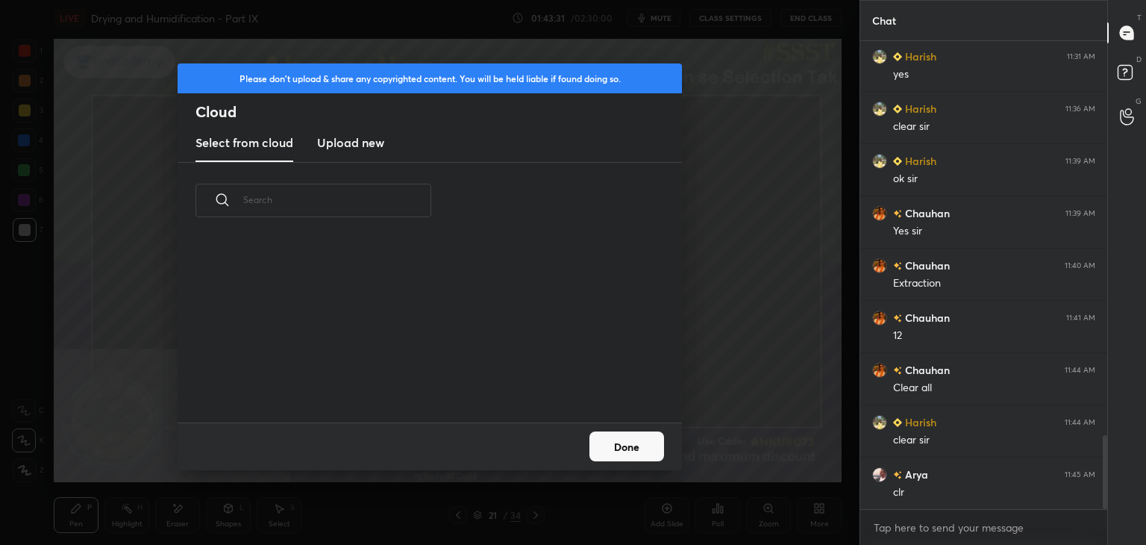
scroll to position [184, 479]
click at [349, 149] on h3 "Upload new" at bounding box center [350, 143] width 67 height 18
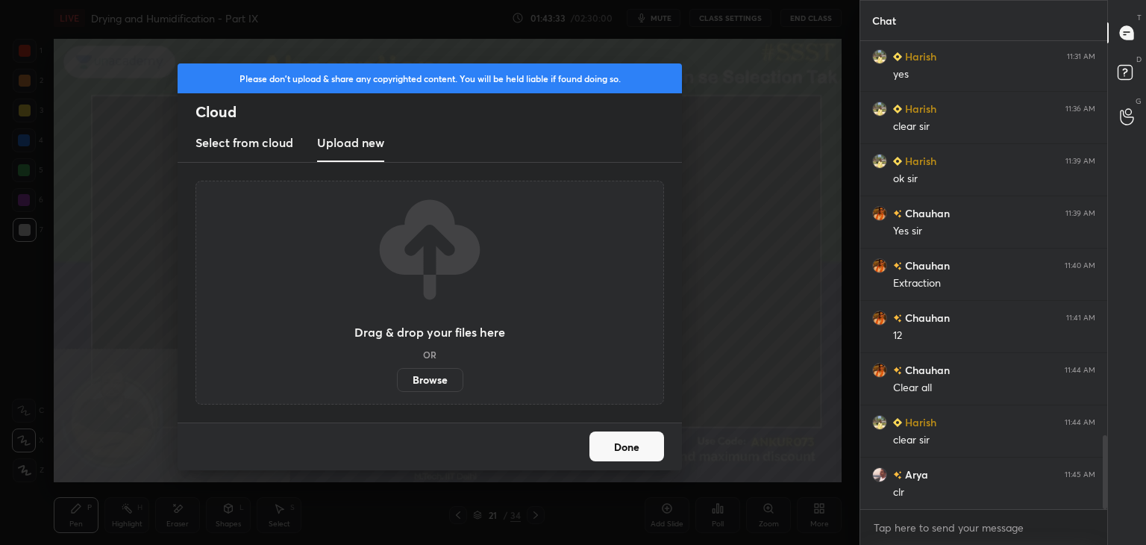
click at [447, 376] on label "Browse" at bounding box center [430, 380] width 66 height 24
click at [397, 376] on input "Browse" at bounding box center [397, 380] width 0 height 24
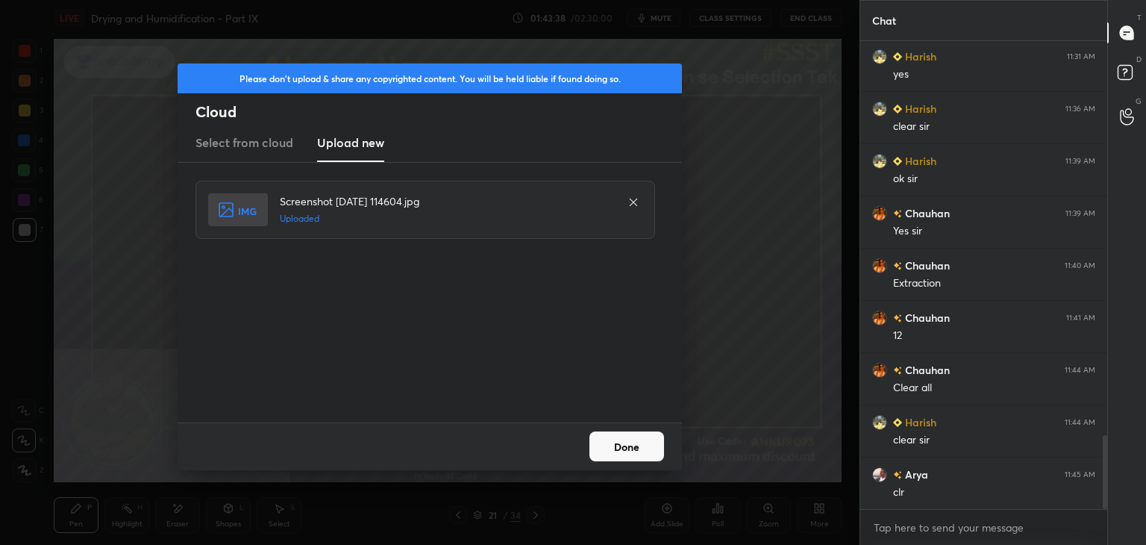
click at [617, 431] on div "Done" at bounding box center [430, 446] width 505 height 48
click at [618, 441] on button "Done" at bounding box center [627, 446] width 75 height 30
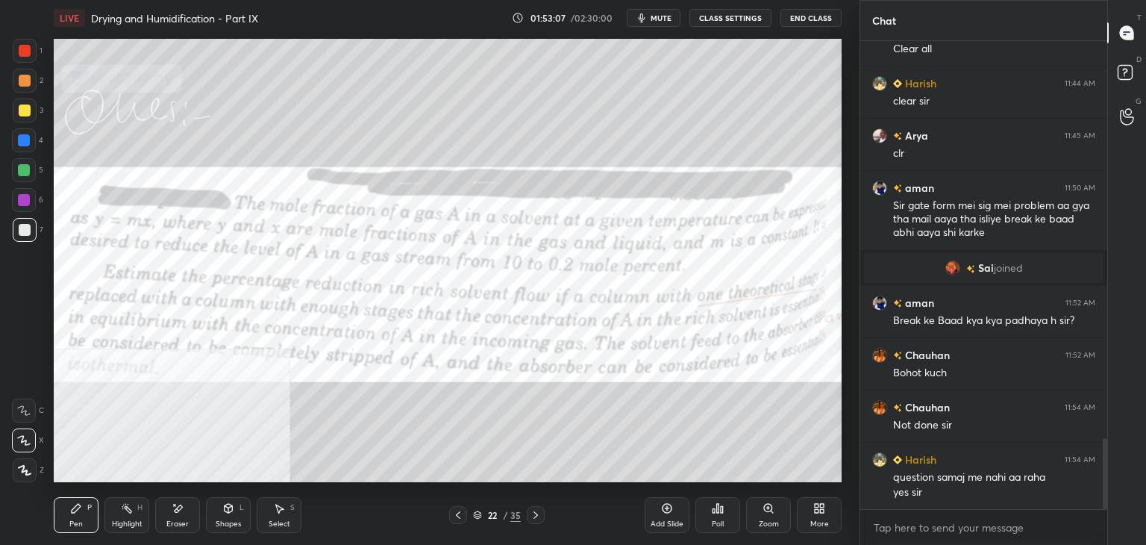
scroll to position [2690, 0]
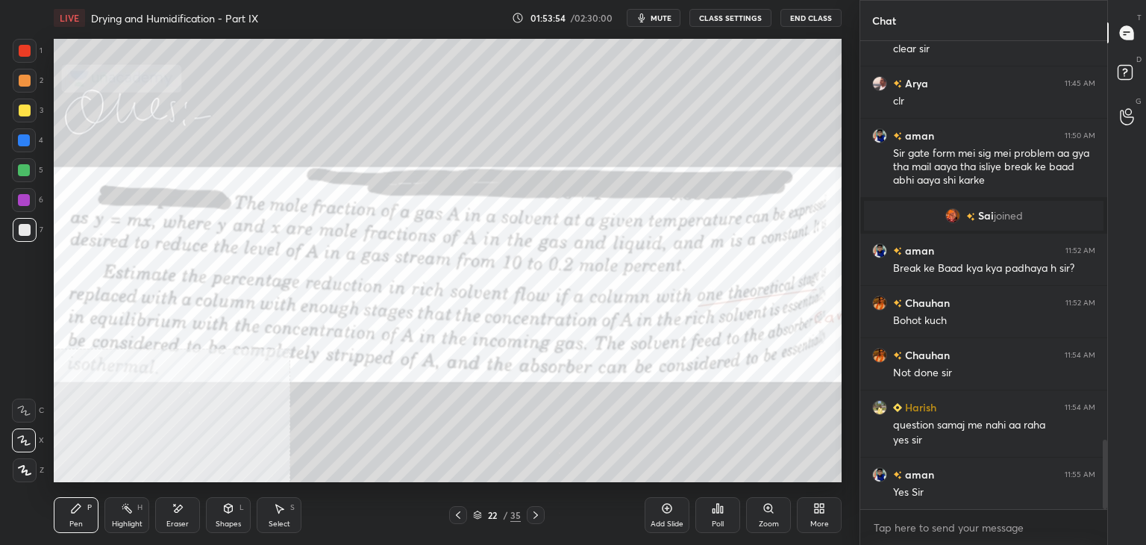
click at [537, 516] on icon at bounding box center [536, 514] width 4 height 7
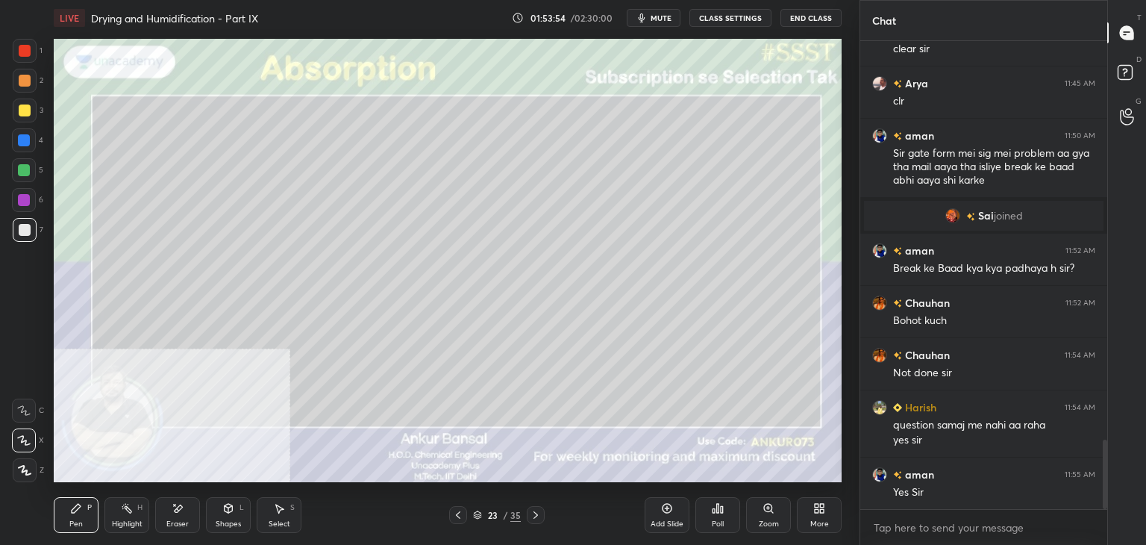
click at [225, 511] on icon at bounding box center [229, 508] width 8 height 9
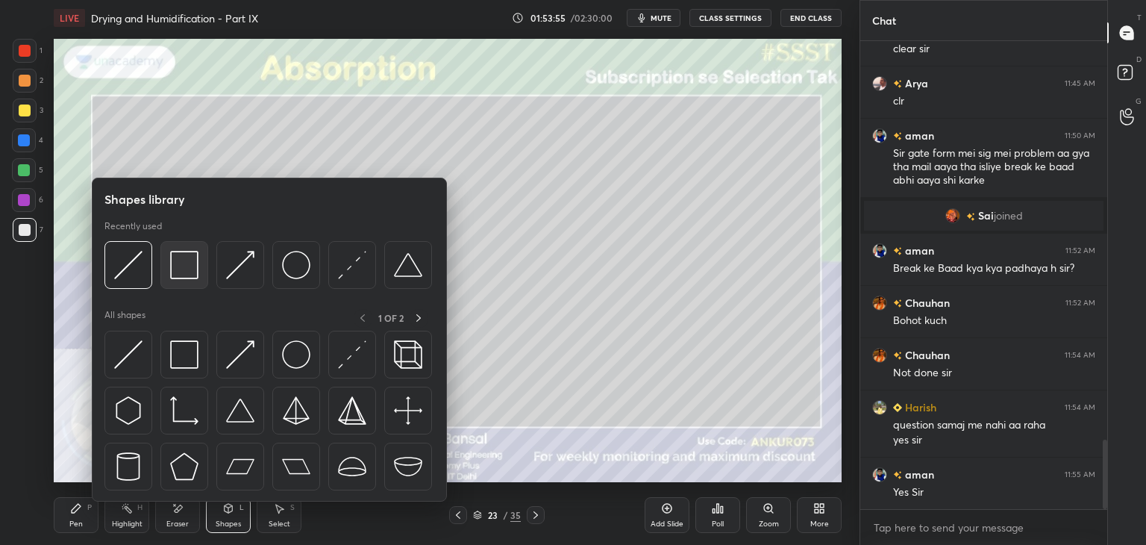
click at [178, 269] on img at bounding box center [184, 265] width 28 height 28
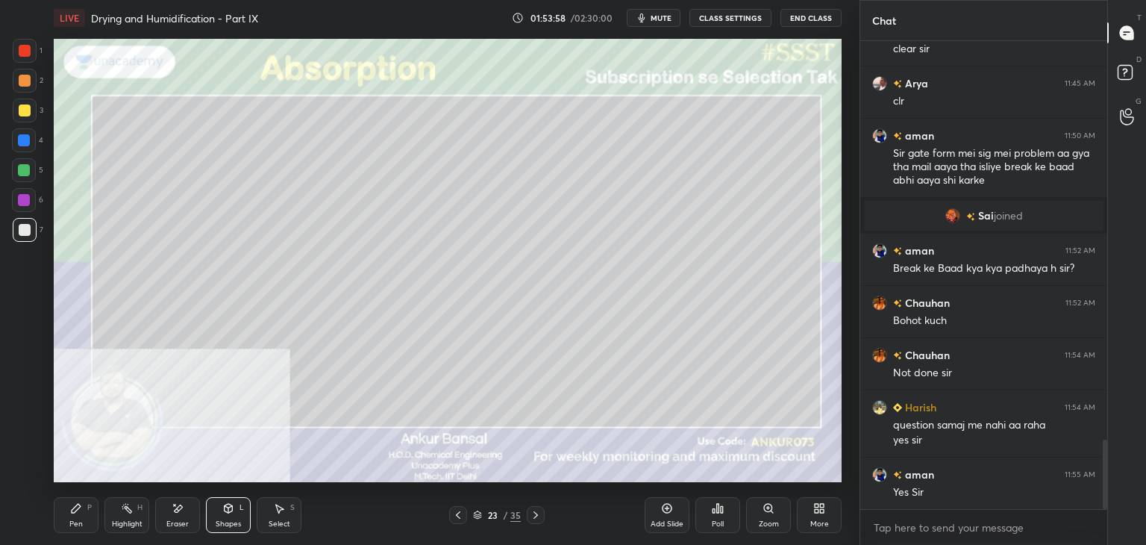
click at [206, 527] on div "Shapes L" at bounding box center [228, 515] width 45 height 36
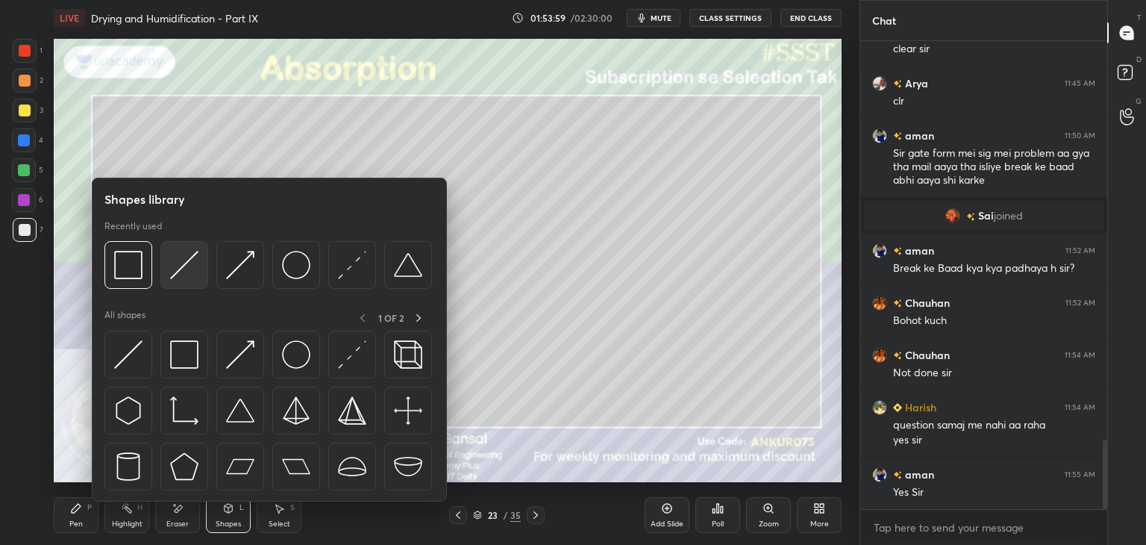
click at [189, 260] on img at bounding box center [184, 265] width 28 height 28
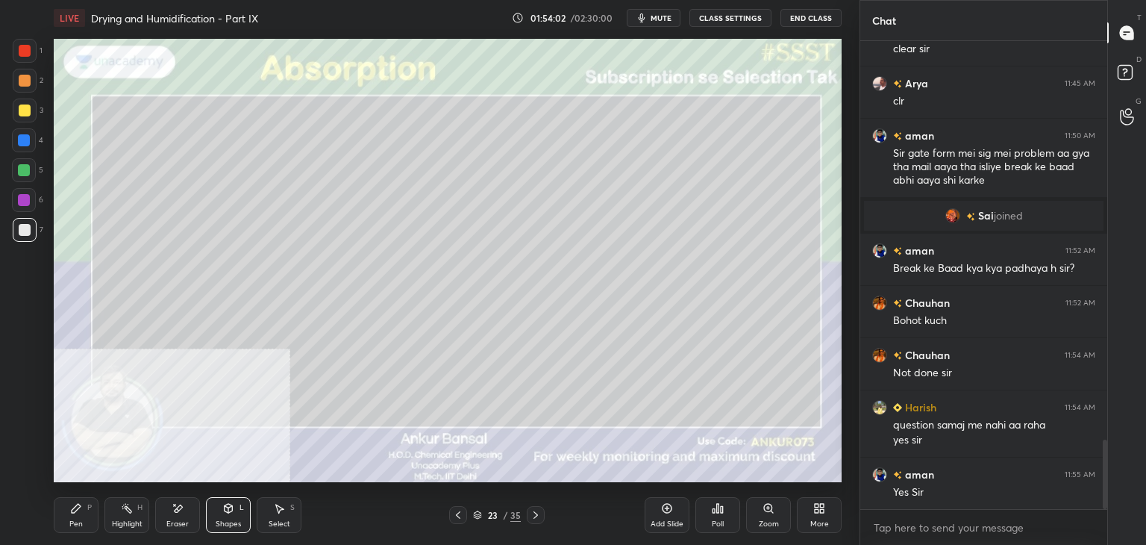
click at [62, 515] on div "Pen P" at bounding box center [76, 515] width 45 height 36
click at [218, 523] on div "Shapes" at bounding box center [228, 523] width 25 height 7
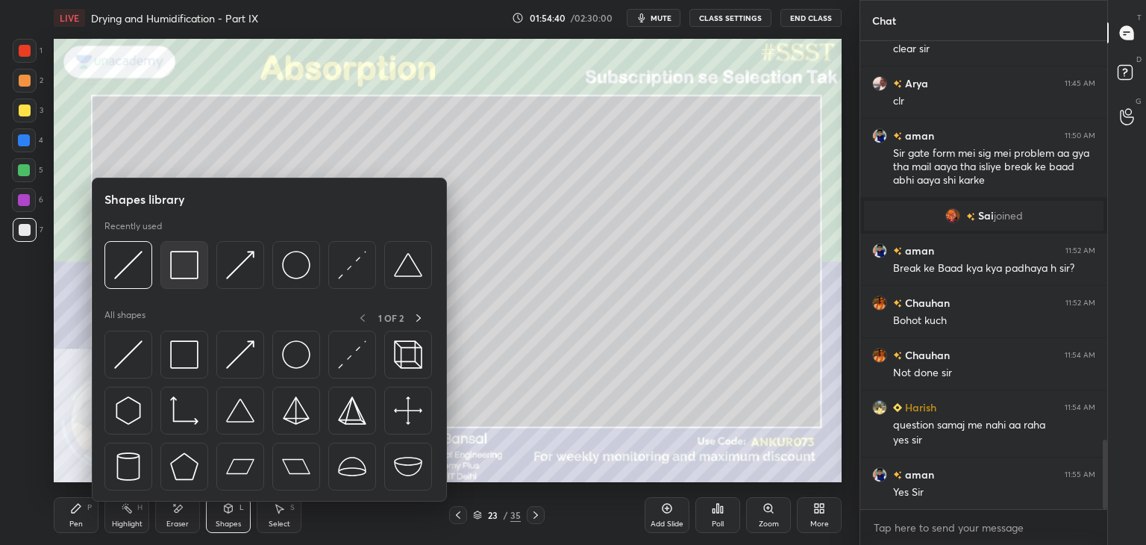
click at [181, 266] on img at bounding box center [184, 265] width 28 height 28
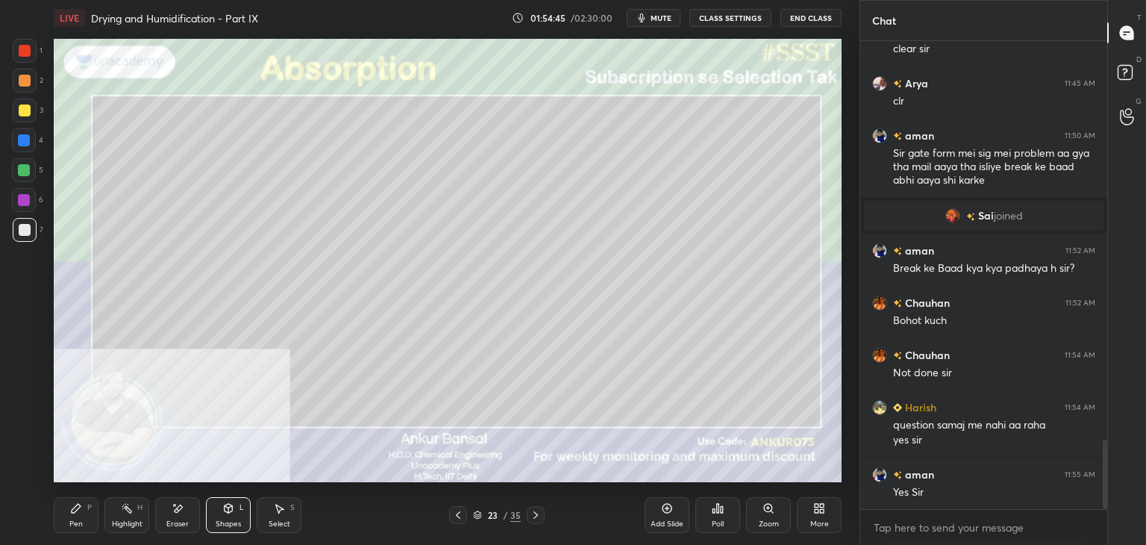
click at [71, 522] on div "Pen" at bounding box center [75, 523] width 13 height 7
click at [457, 516] on icon at bounding box center [458, 515] width 12 height 12
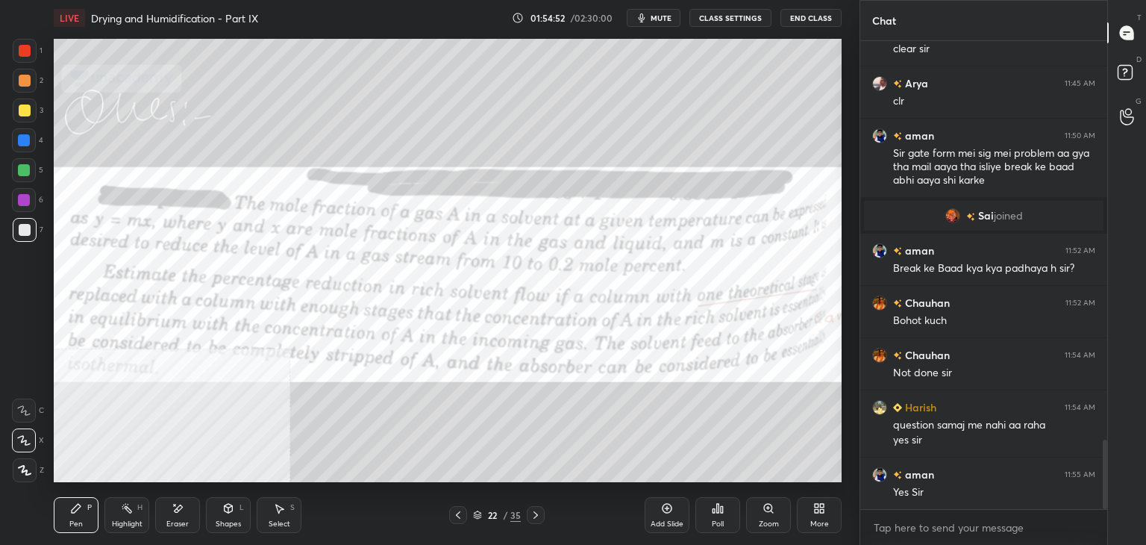
click at [537, 517] on icon at bounding box center [536, 515] width 12 height 12
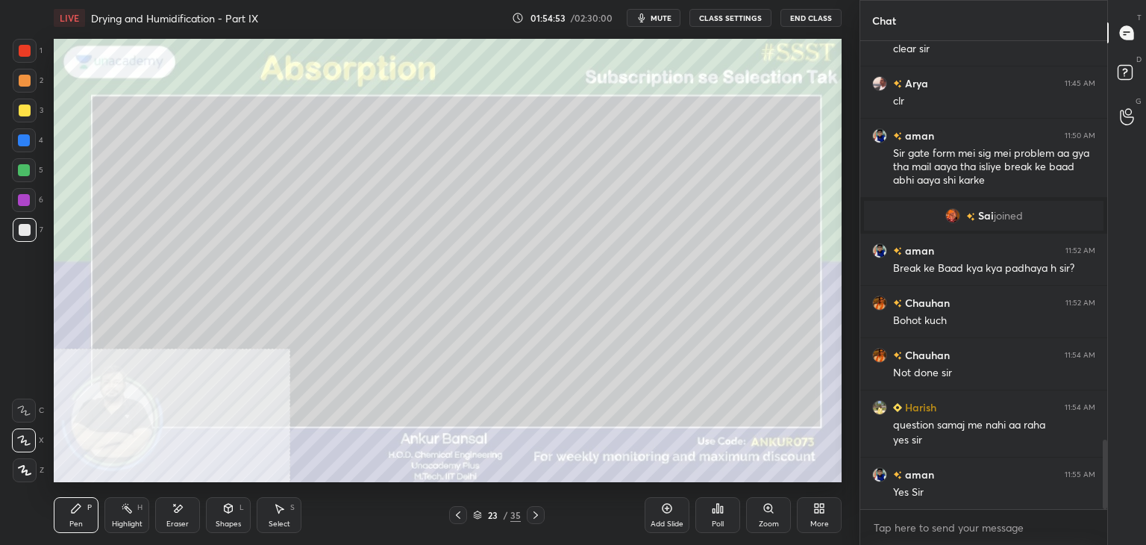
click at [227, 505] on icon at bounding box center [229, 508] width 8 height 9
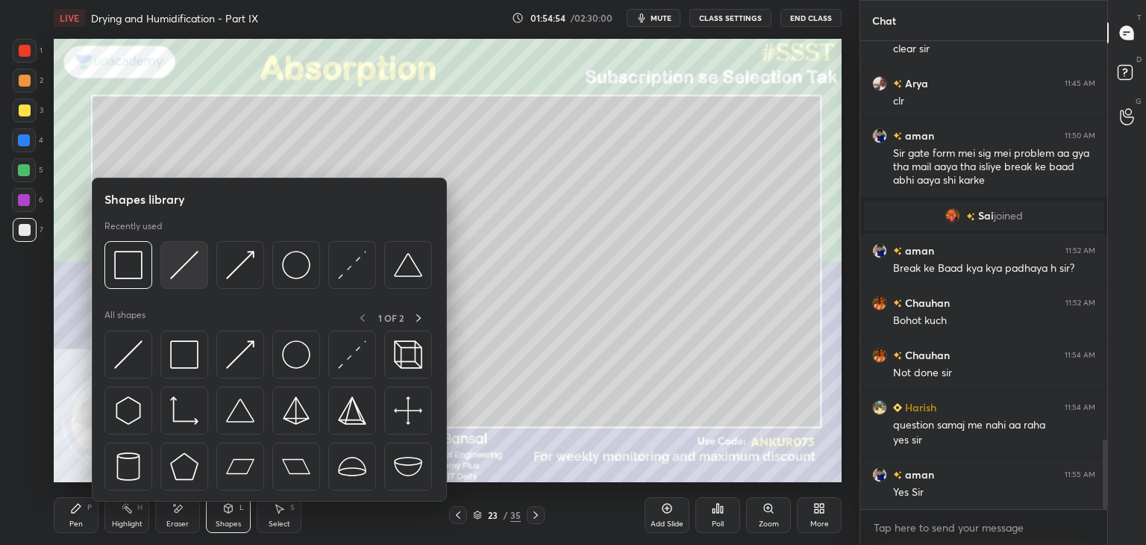
click at [175, 268] on img at bounding box center [184, 265] width 28 height 28
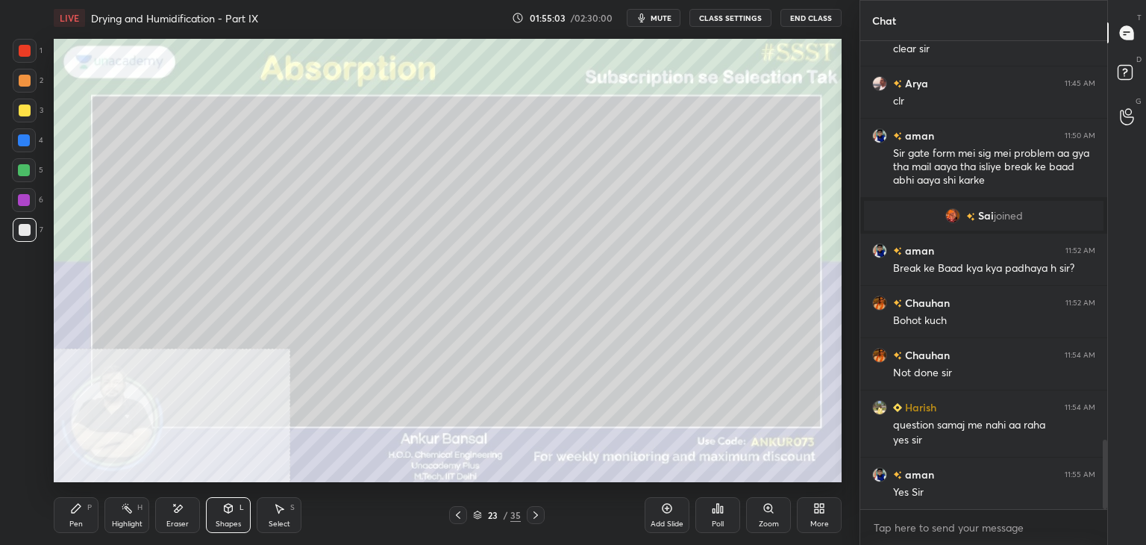
click at [77, 523] on div "Pen" at bounding box center [75, 523] width 13 height 7
click at [227, 517] on div "Shapes L" at bounding box center [228, 515] width 45 height 36
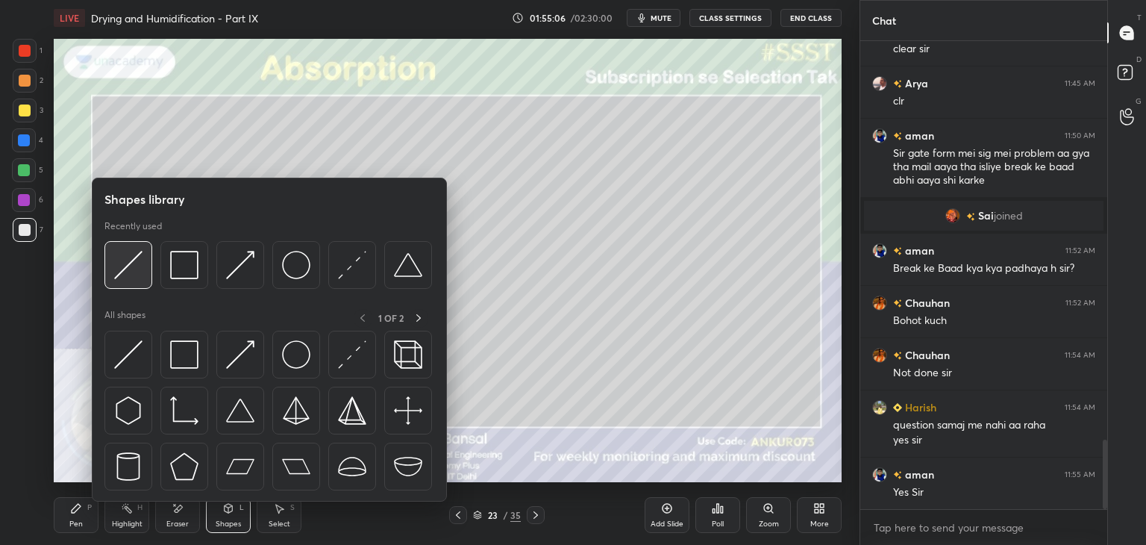
click at [137, 263] on img at bounding box center [128, 265] width 28 height 28
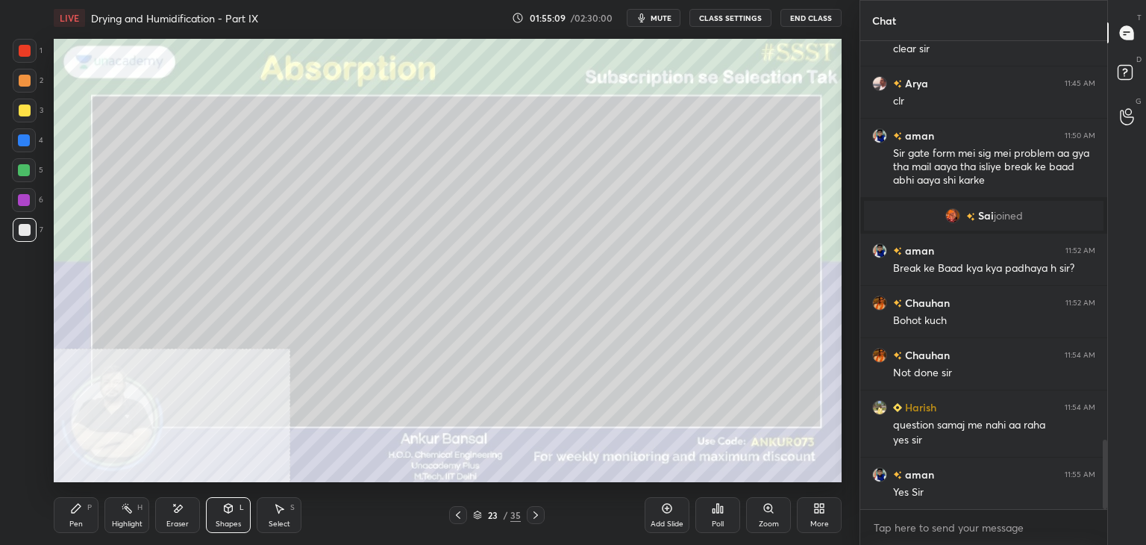
click at [81, 515] on div "Pen P" at bounding box center [76, 515] width 45 height 36
click at [462, 519] on icon at bounding box center [458, 515] width 12 height 12
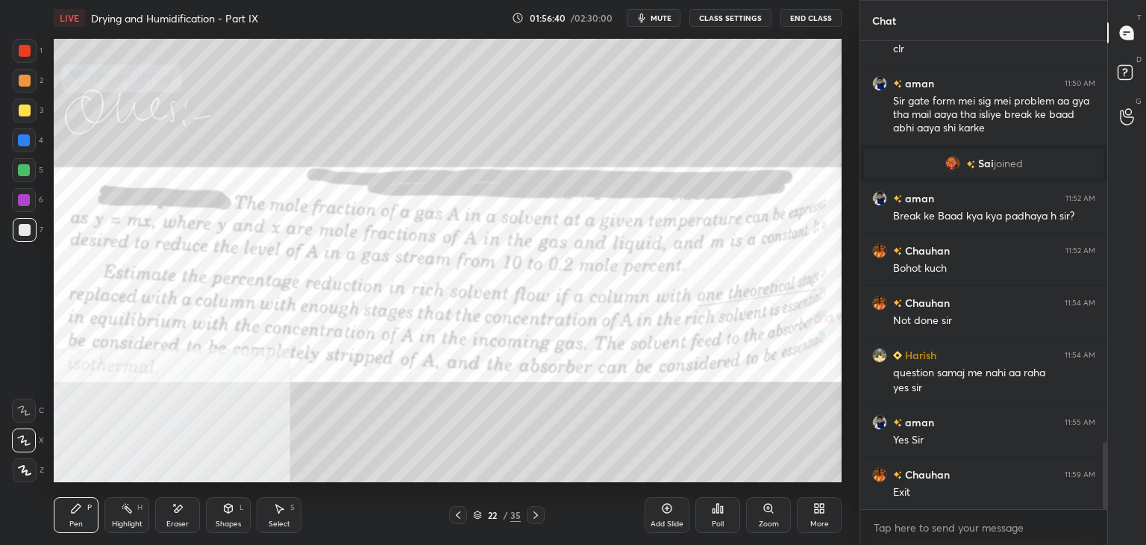
scroll to position [2794, 0]
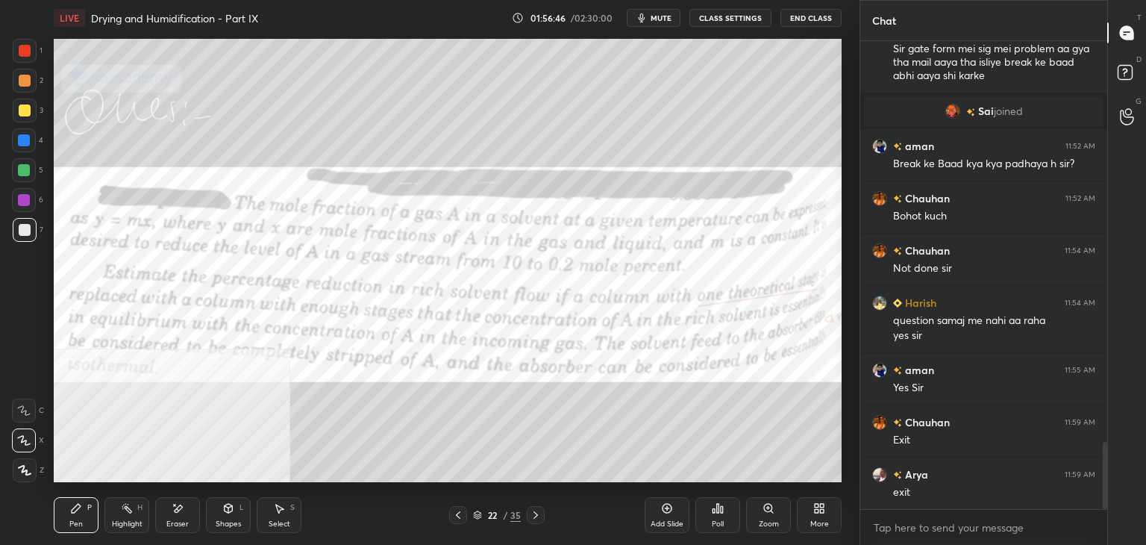
click at [531, 511] on icon at bounding box center [536, 515] width 12 height 12
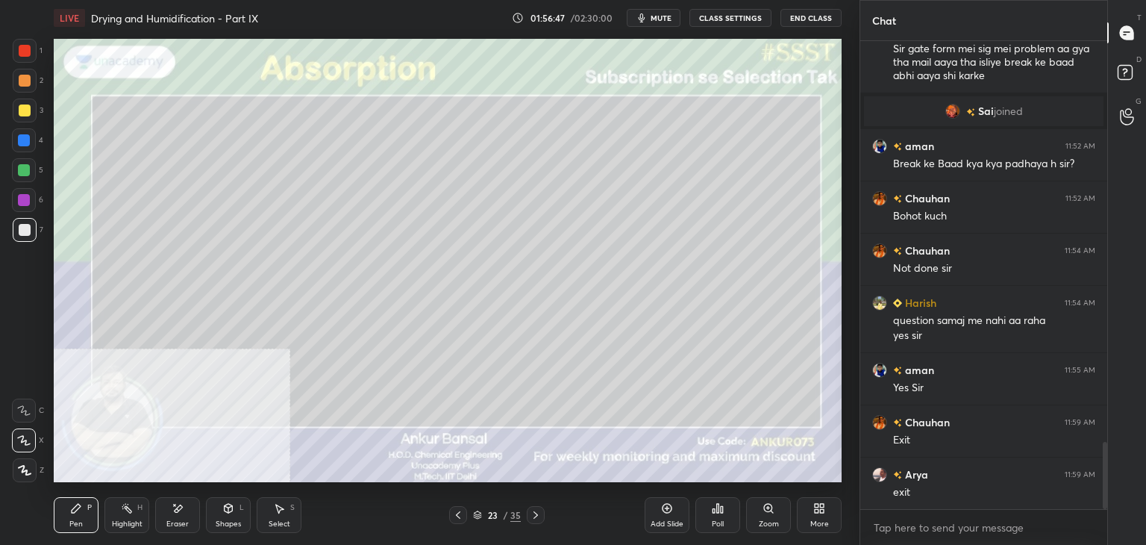
click at [237, 512] on div "Shapes L" at bounding box center [228, 515] width 45 height 36
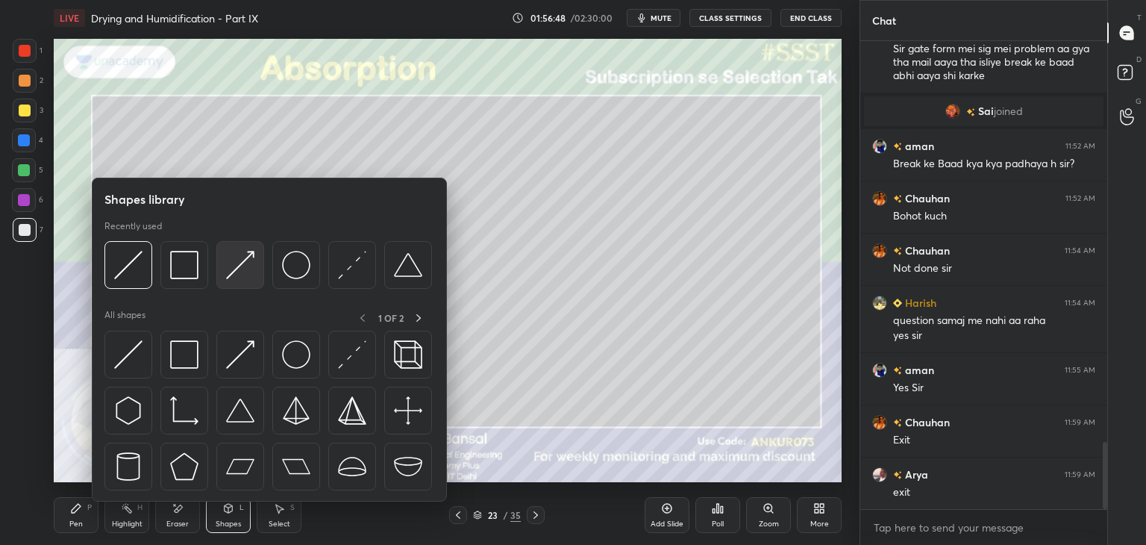
click at [248, 262] on img at bounding box center [240, 265] width 28 height 28
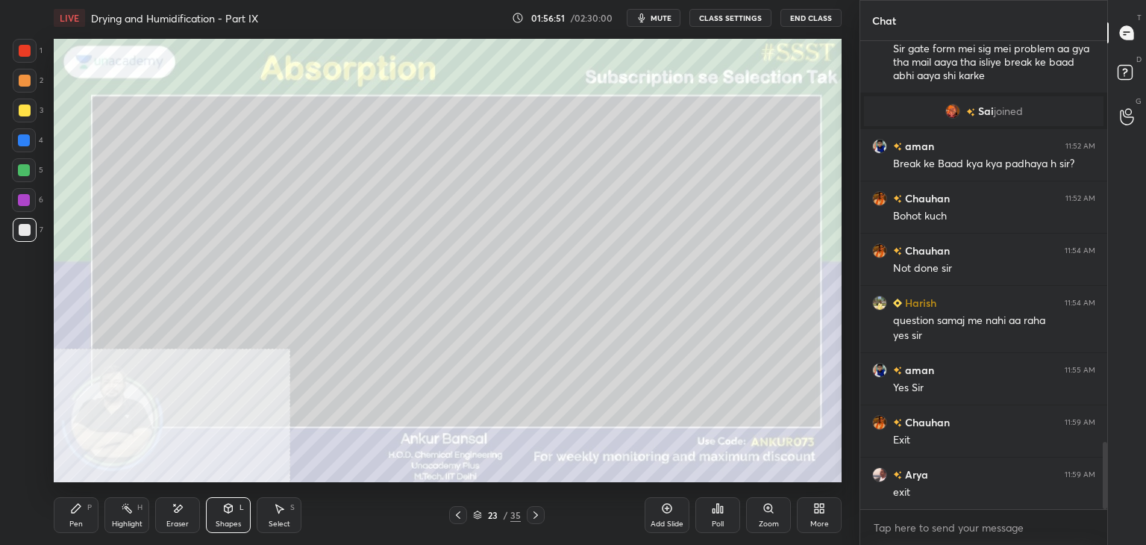
click at [84, 516] on div "Pen P" at bounding box center [76, 515] width 45 height 36
click at [460, 514] on icon at bounding box center [458, 515] width 12 height 12
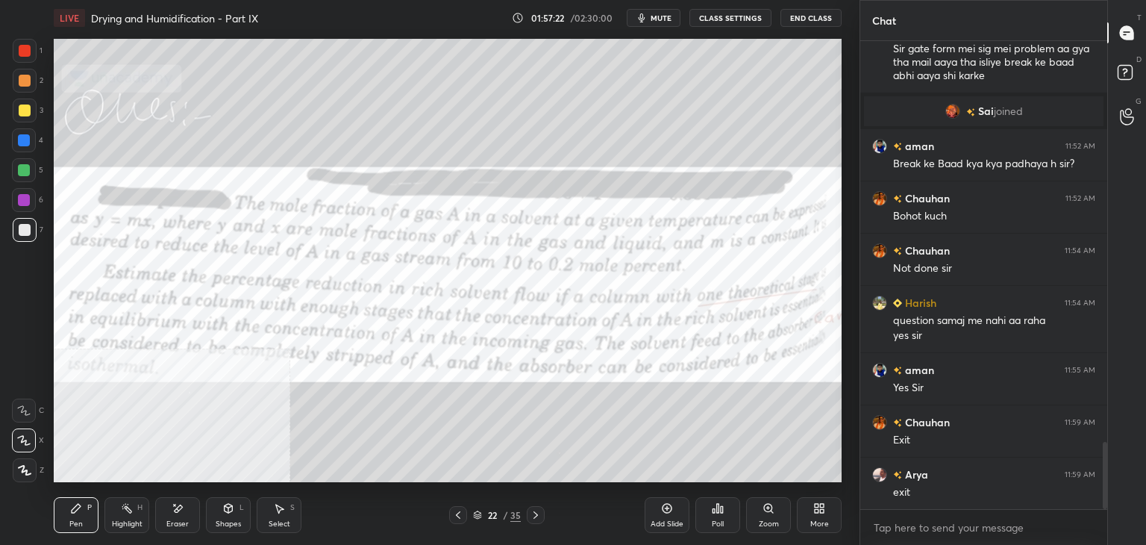
click at [532, 516] on icon at bounding box center [536, 515] width 12 height 12
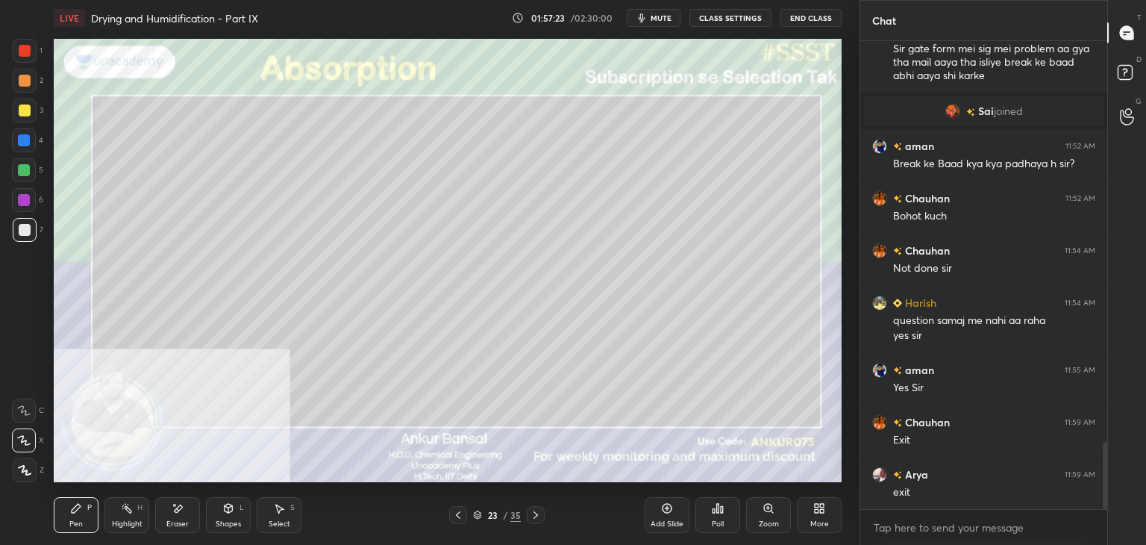
click at [215, 511] on div "Shapes L" at bounding box center [228, 515] width 45 height 36
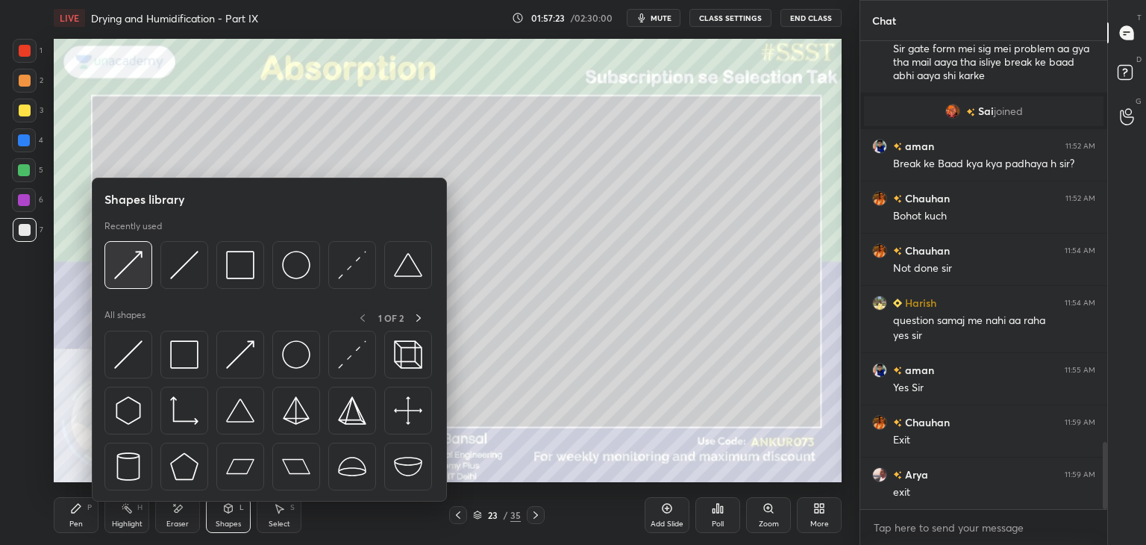
click at [146, 273] on div at bounding box center [128, 265] width 48 height 48
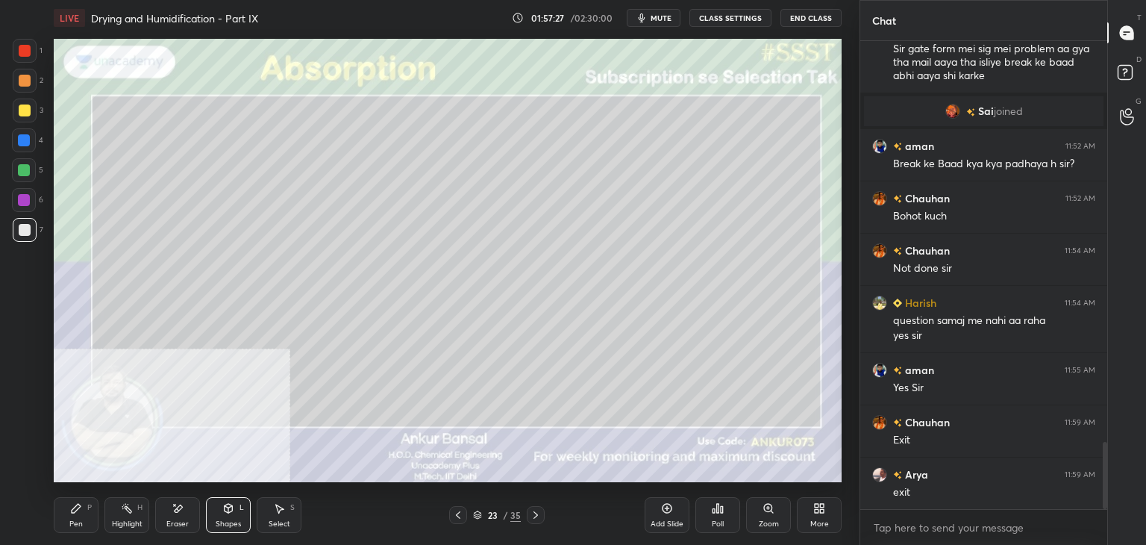
click at [93, 522] on div "Pen P" at bounding box center [76, 515] width 45 height 36
click at [25, 102] on div at bounding box center [25, 111] width 24 height 24
click at [224, 513] on icon at bounding box center [228, 508] width 12 height 12
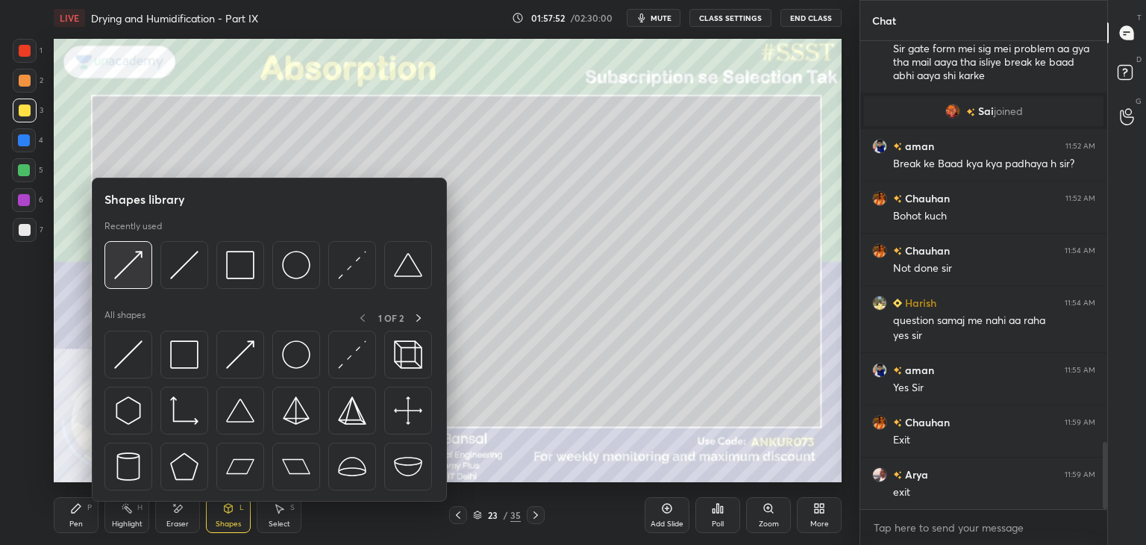
click at [126, 271] on img at bounding box center [128, 265] width 28 height 28
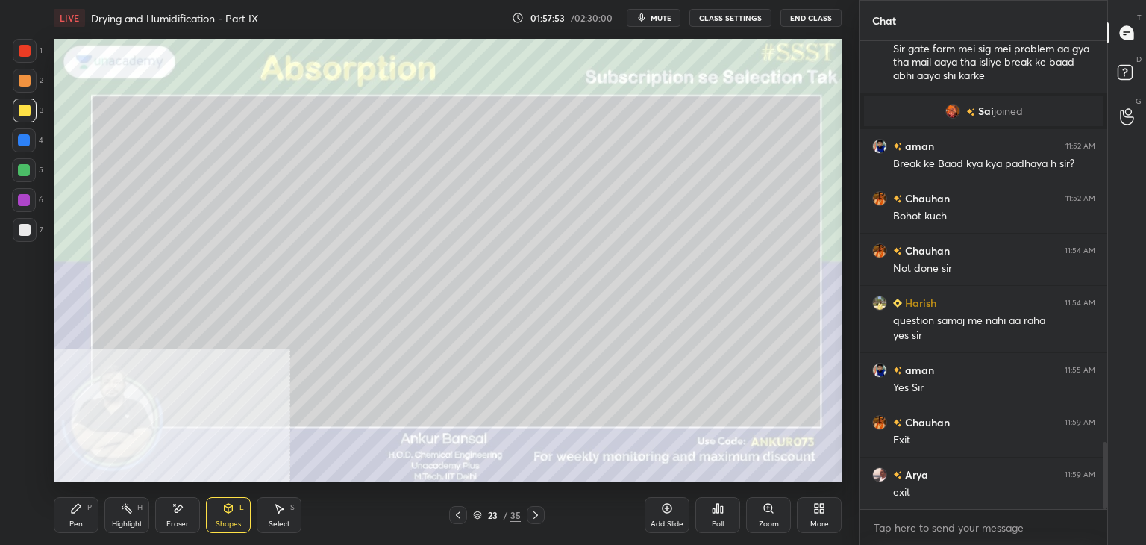
click at [21, 231] on div at bounding box center [25, 230] width 12 height 12
click at [93, 512] on div "Pen P" at bounding box center [76, 515] width 45 height 36
click at [221, 511] on div "Shapes L" at bounding box center [228, 515] width 45 height 36
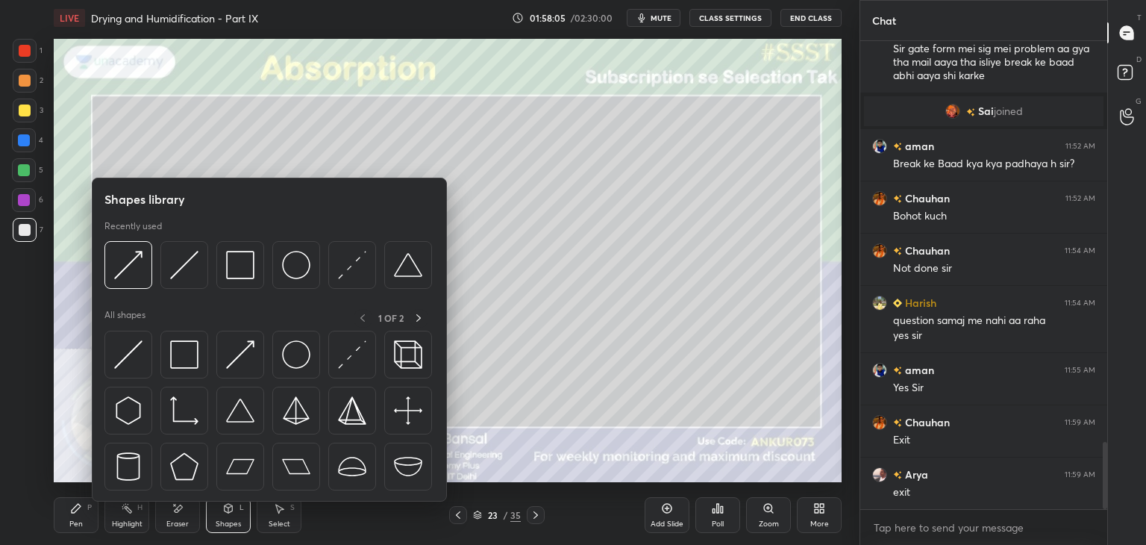
click at [152, 269] on div at bounding box center [268, 269] width 328 height 56
click at [116, 258] on img at bounding box center [128, 265] width 28 height 28
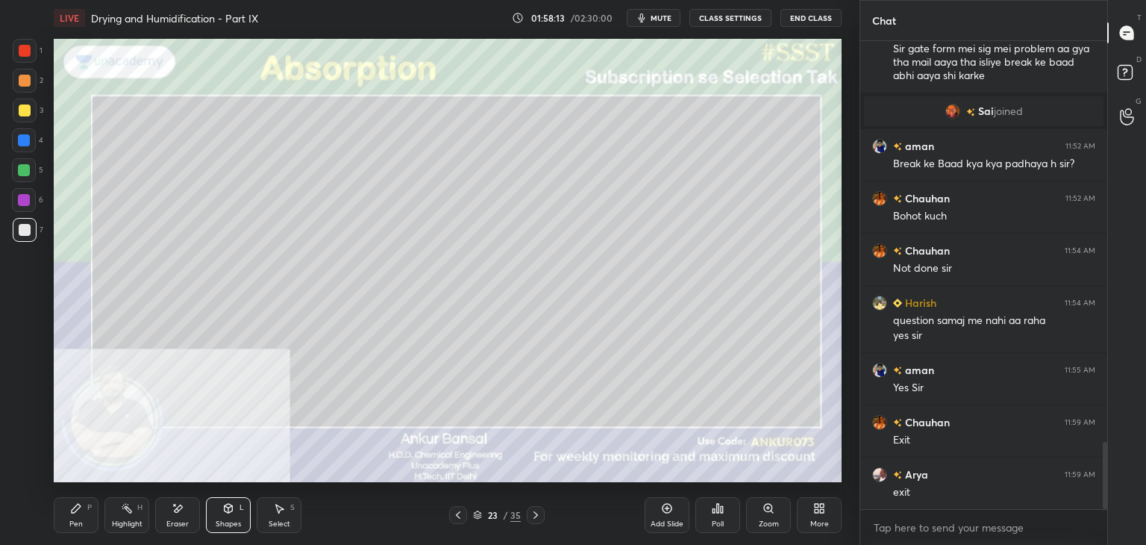
click at [90, 514] on div "Pen P" at bounding box center [76, 515] width 45 height 36
click at [23, 110] on div at bounding box center [25, 110] width 12 height 12
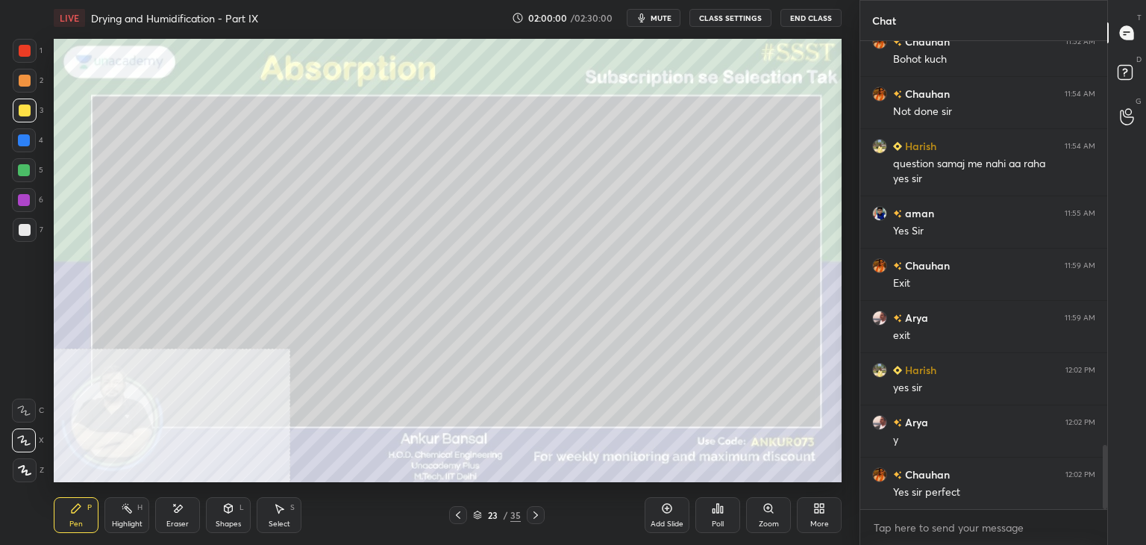
scroll to position [3003, 0]
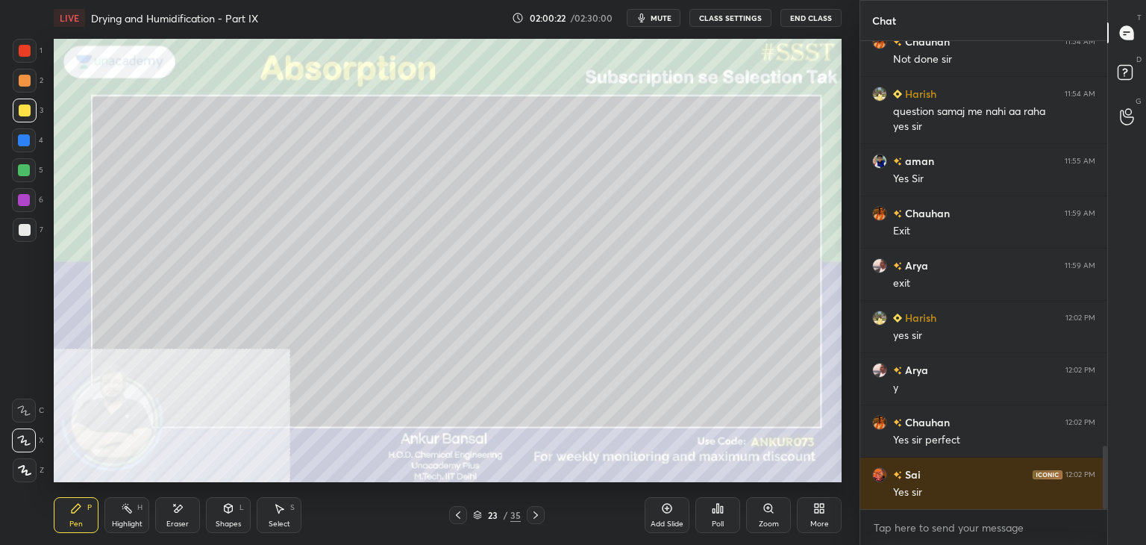
click at [37, 231] on div "7" at bounding box center [28, 230] width 31 height 24
click at [222, 516] on div "Shapes L" at bounding box center [228, 515] width 45 height 36
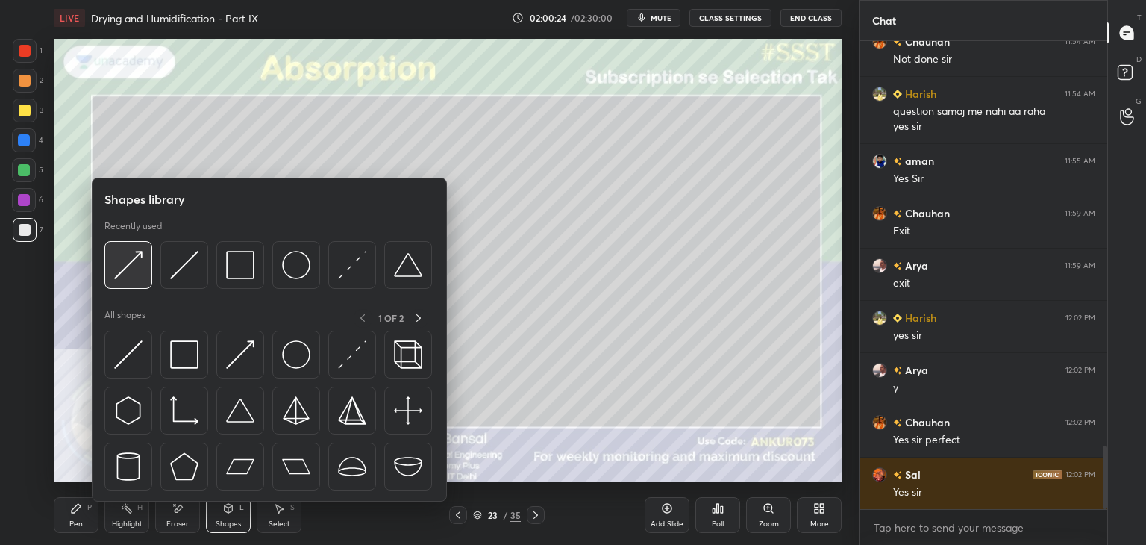
click at [147, 260] on div at bounding box center [128, 265] width 48 height 48
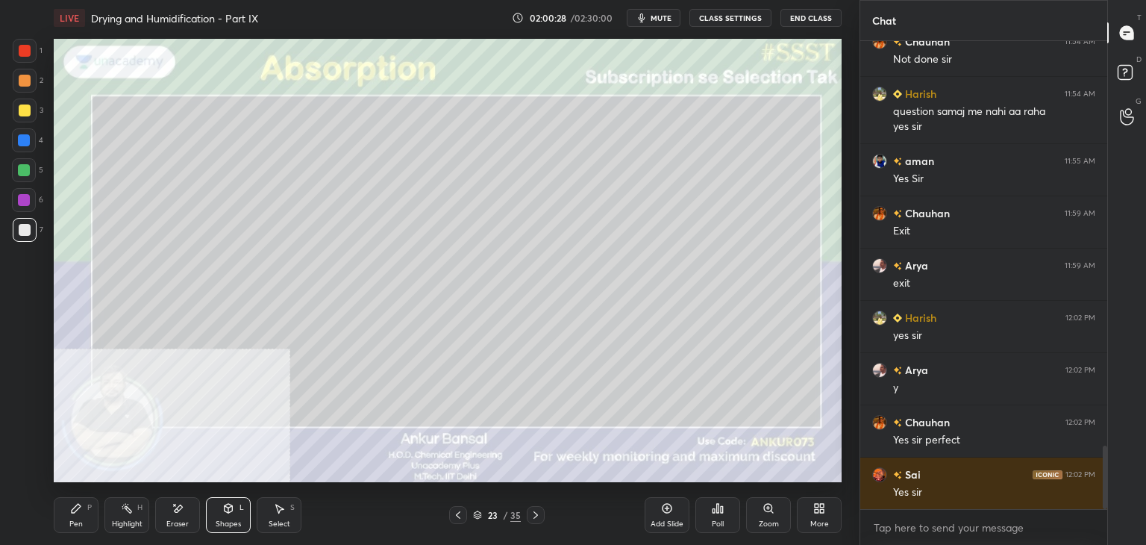
click at [72, 524] on div "Pen" at bounding box center [75, 523] width 13 height 7
click at [534, 516] on icon at bounding box center [536, 515] width 12 height 12
click at [457, 519] on icon at bounding box center [458, 515] width 12 height 12
click at [534, 516] on icon at bounding box center [536, 515] width 12 height 12
click at [461, 519] on icon at bounding box center [458, 515] width 12 height 12
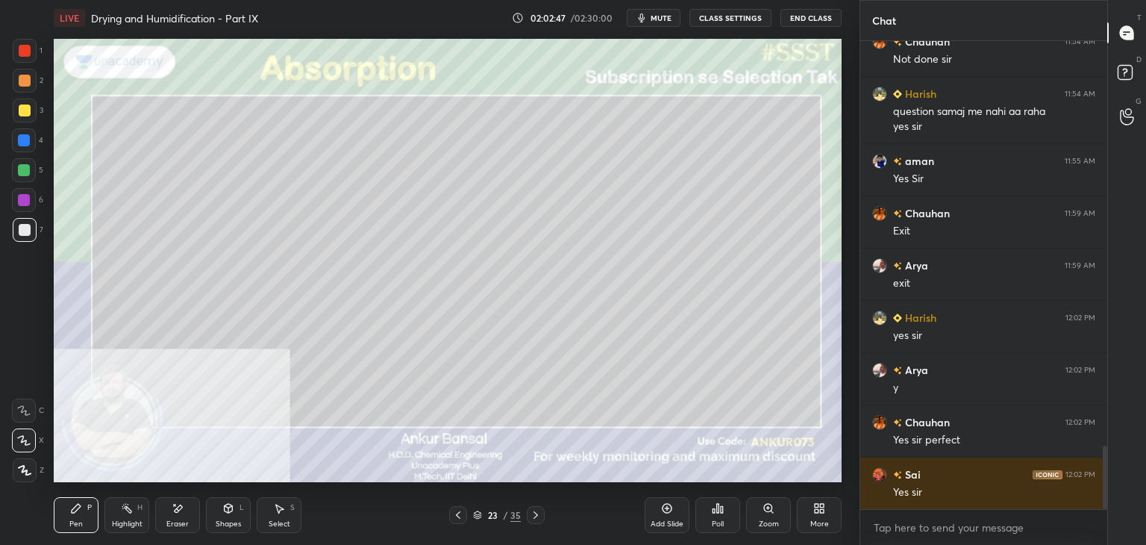
click at [460, 514] on icon at bounding box center [458, 515] width 12 height 12
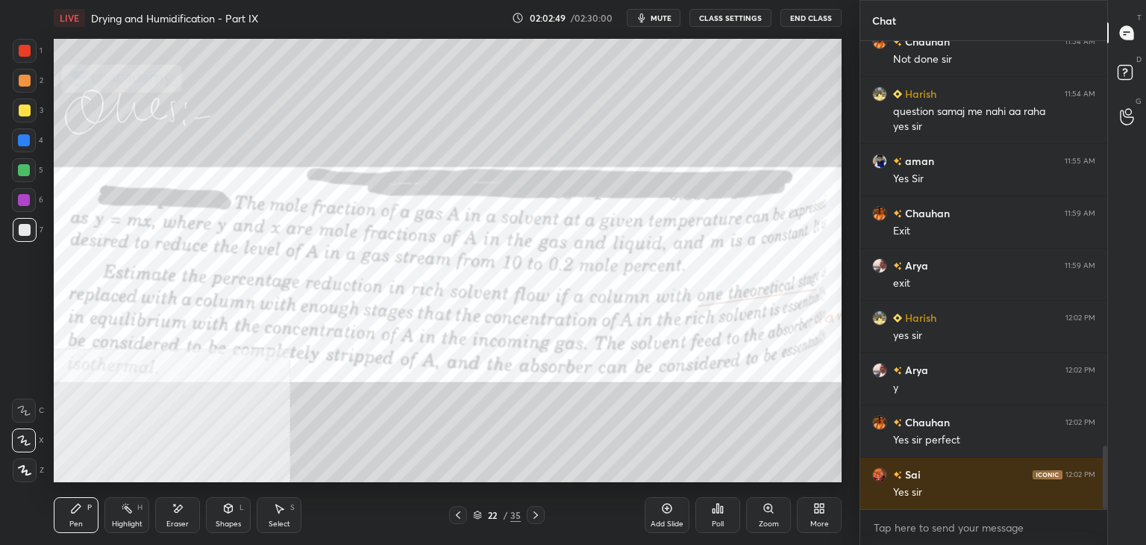
click at [534, 517] on icon at bounding box center [536, 514] width 4 height 7
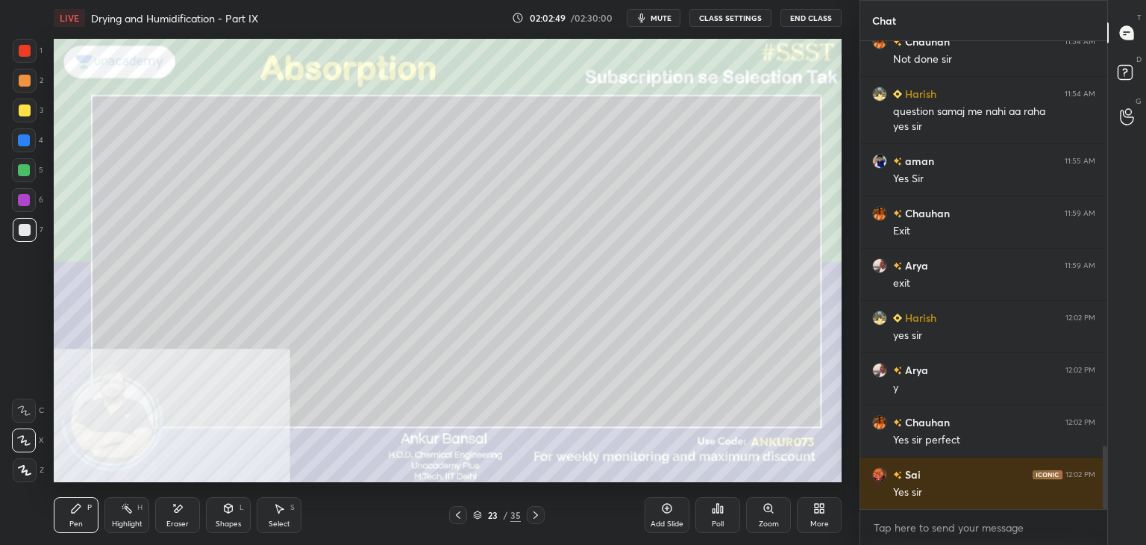
click at [535, 516] on icon at bounding box center [536, 515] width 12 height 12
click at [461, 513] on icon at bounding box center [458, 515] width 12 height 12
click at [543, 517] on div at bounding box center [536, 515] width 18 height 18
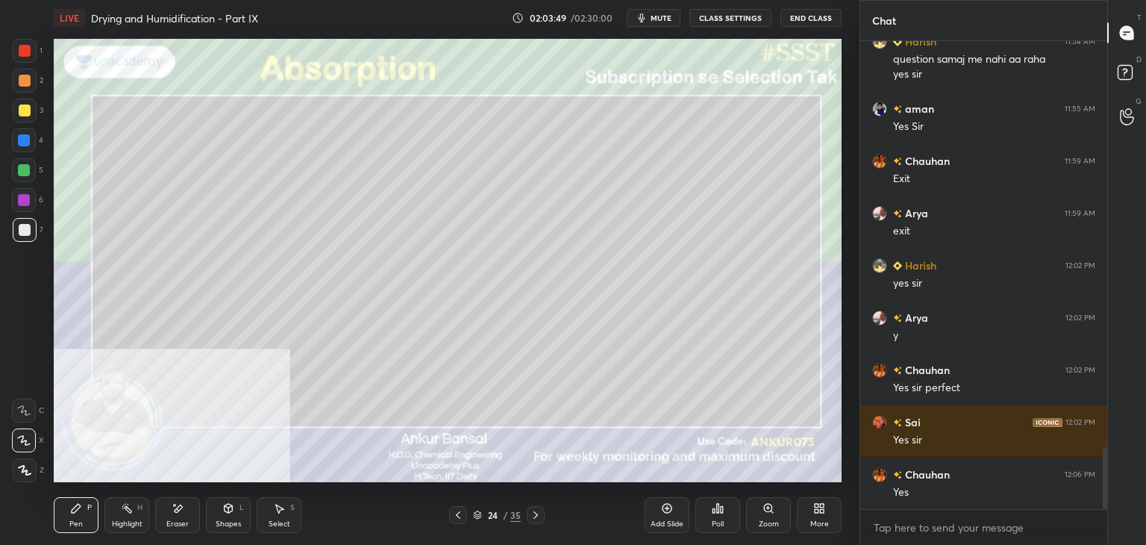
click at [540, 517] on icon at bounding box center [536, 515] width 12 height 12
click at [460, 512] on icon at bounding box center [458, 514] width 4 height 7
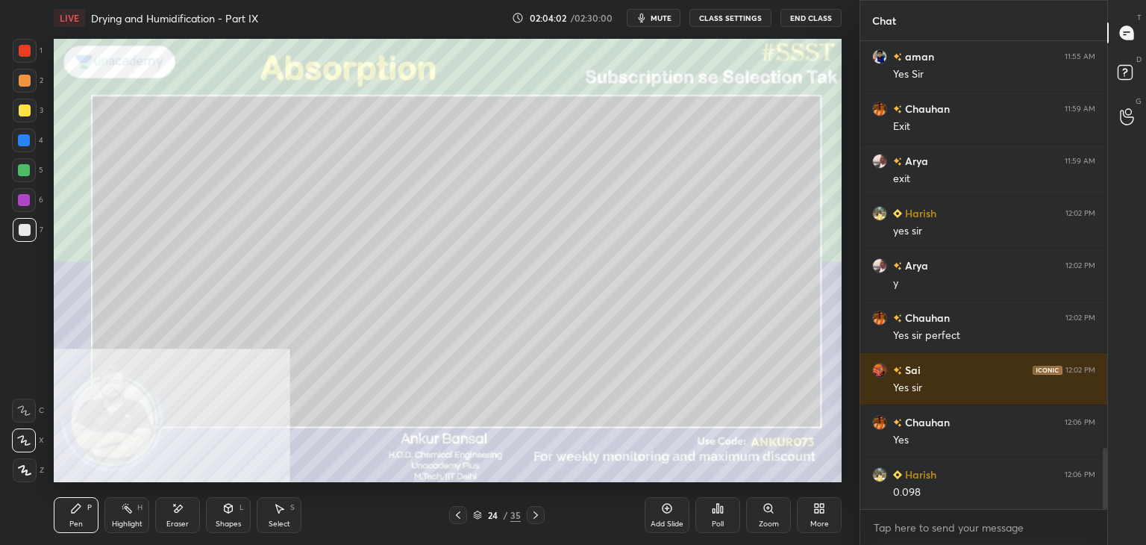
click at [533, 516] on icon at bounding box center [536, 515] width 12 height 12
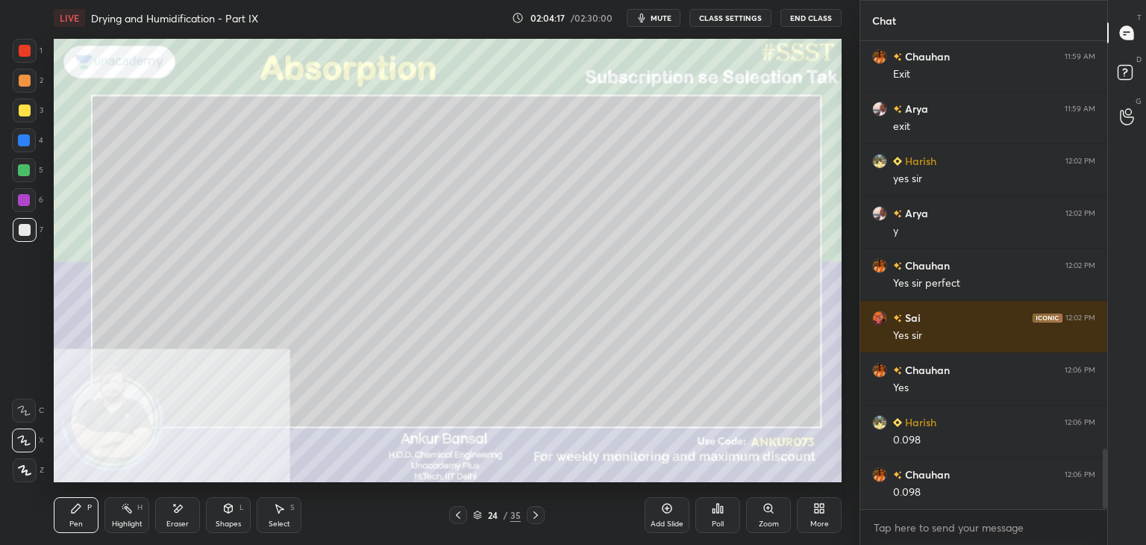
scroll to position [3212, 0]
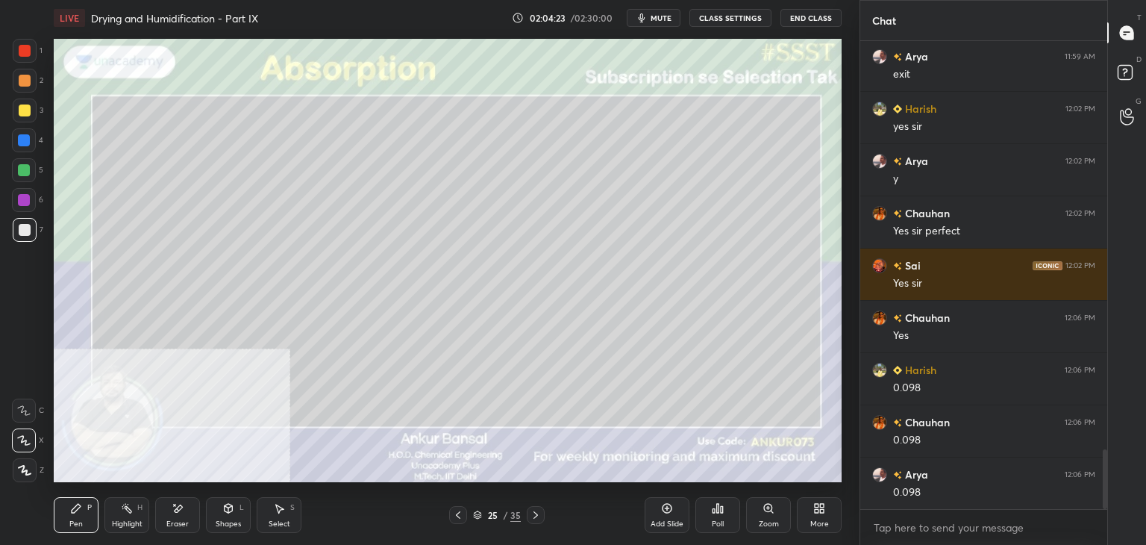
click at [455, 514] on icon at bounding box center [458, 515] width 12 height 12
click at [532, 514] on icon at bounding box center [536, 515] width 12 height 12
click at [458, 513] on icon at bounding box center [458, 515] width 12 height 12
click at [534, 516] on icon at bounding box center [536, 515] width 12 height 12
click at [229, 507] on icon at bounding box center [229, 507] width 8 height 2
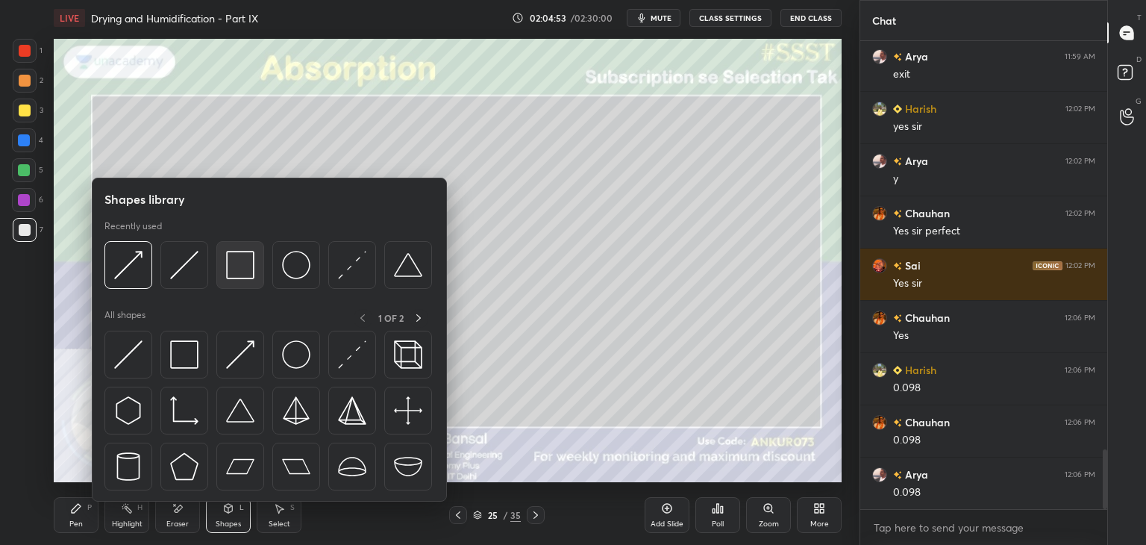
click at [238, 271] on img at bounding box center [240, 265] width 28 height 28
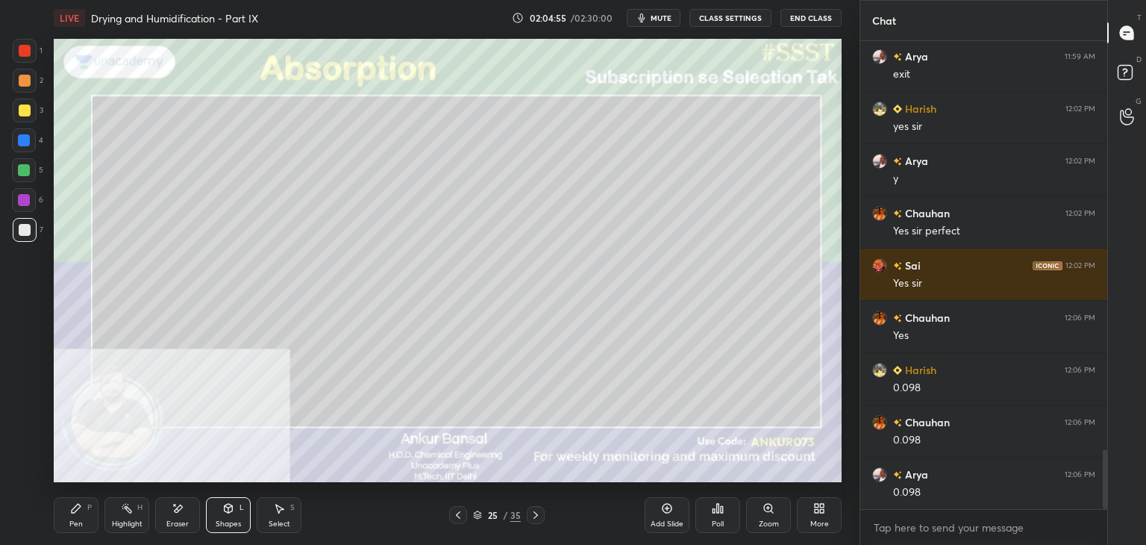
click at [78, 514] on icon at bounding box center [76, 508] width 12 height 12
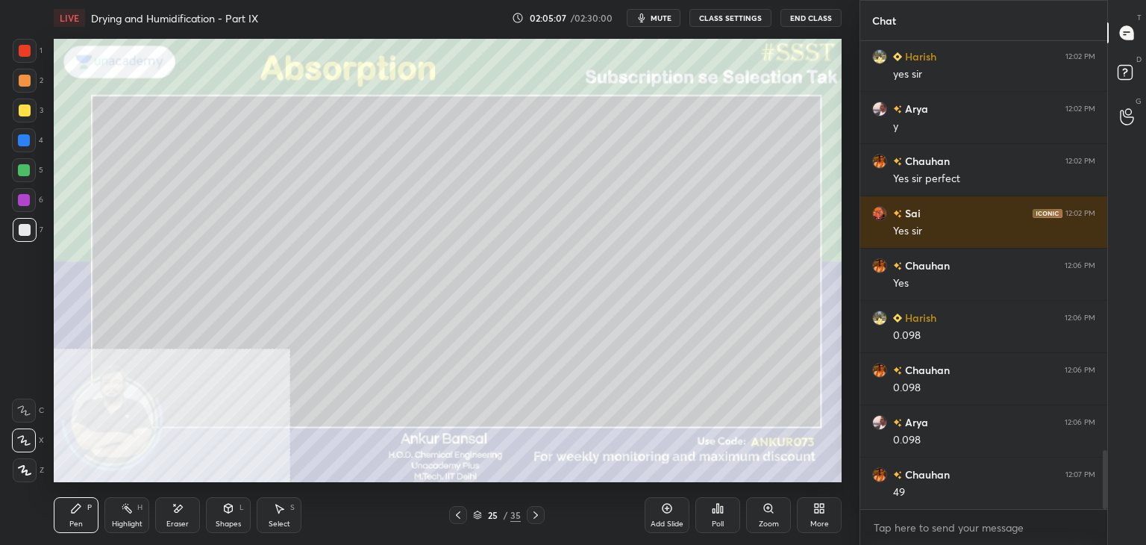
click at [183, 519] on div "Eraser" at bounding box center [177, 515] width 45 height 36
click at [76, 516] on div "Pen P" at bounding box center [76, 515] width 45 height 36
click at [460, 512] on icon at bounding box center [458, 515] width 12 height 12
click at [460, 511] on icon at bounding box center [458, 515] width 12 height 12
click at [539, 514] on icon at bounding box center [536, 515] width 12 height 12
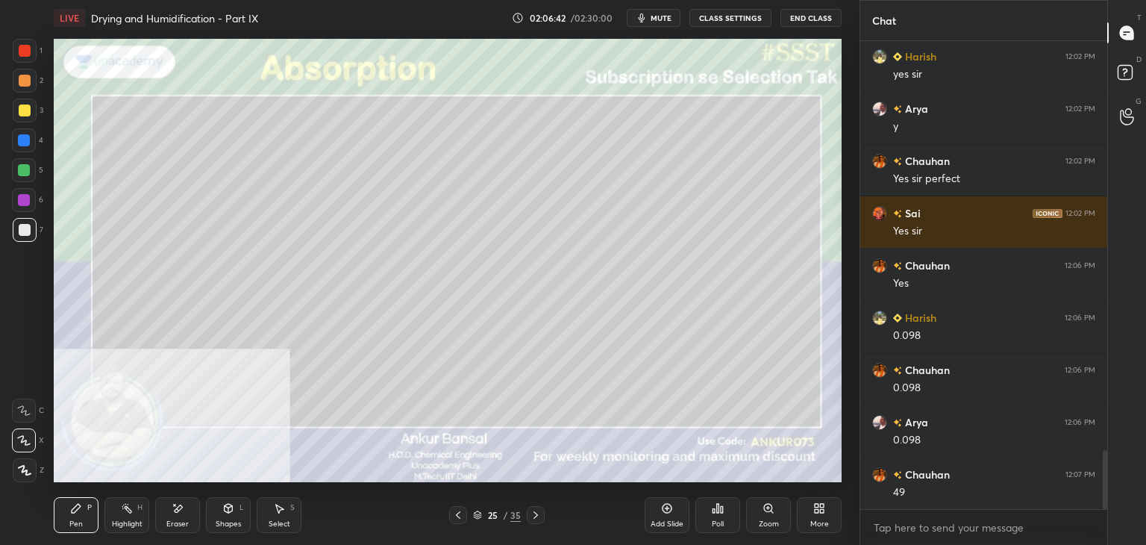
click at [539, 514] on icon at bounding box center [536, 515] width 12 height 12
click at [532, 515] on icon at bounding box center [536, 515] width 12 height 12
click at [463, 515] on icon at bounding box center [458, 515] width 12 height 12
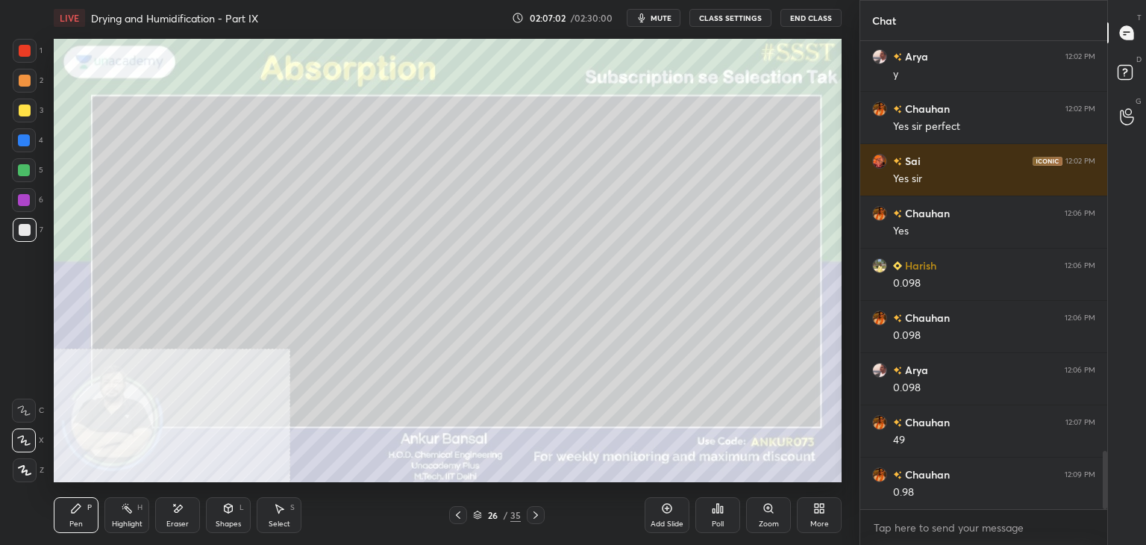
scroll to position [3369, 0]
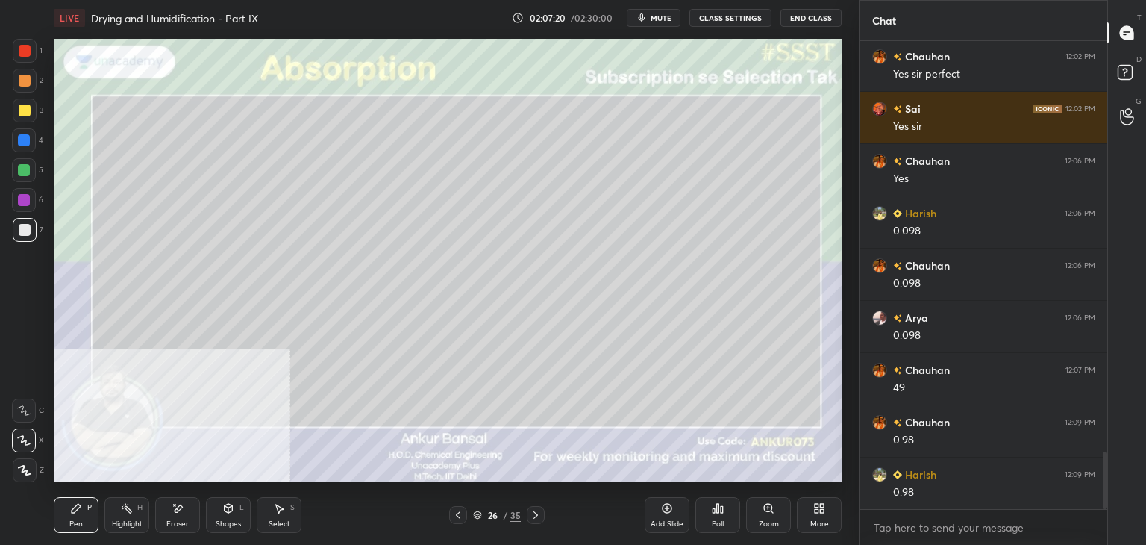
click at [535, 515] on icon at bounding box center [536, 515] width 12 height 12
click at [229, 520] on div "Shapes" at bounding box center [228, 523] width 25 height 7
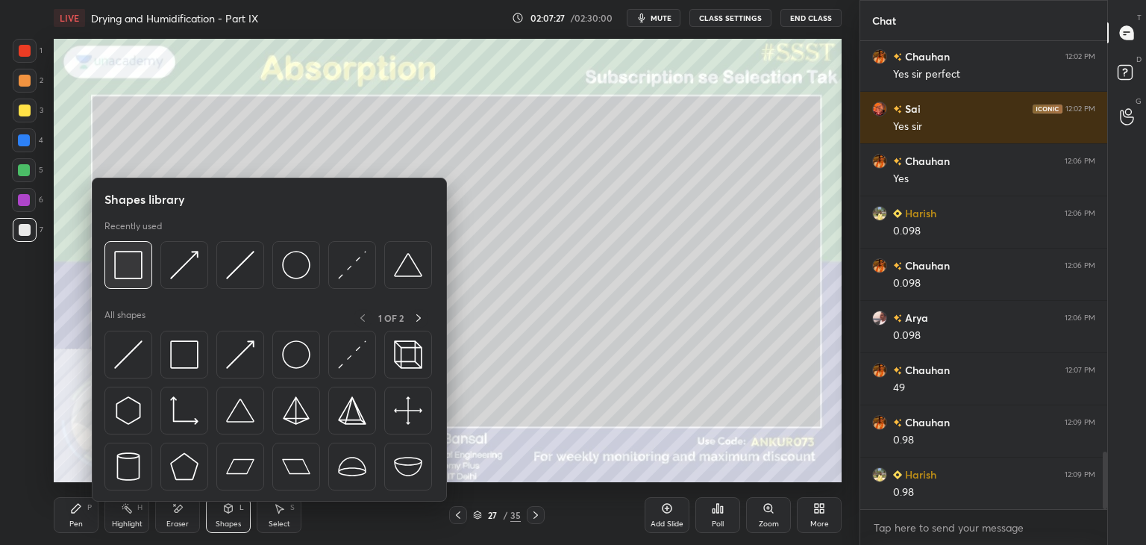
click at [126, 256] on img at bounding box center [128, 265] width 28 height 28
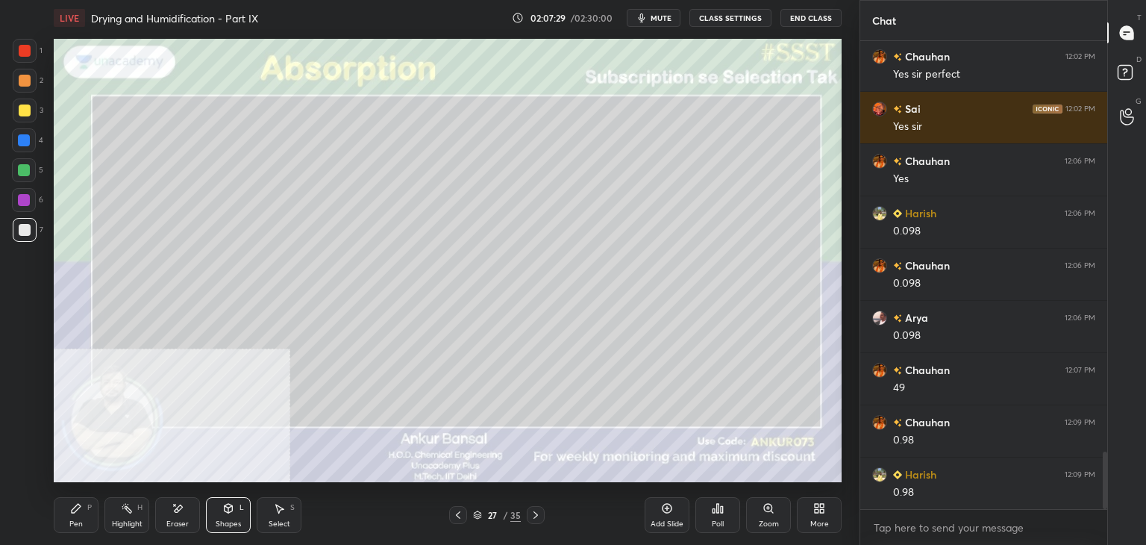
click at [70, 493] on div "Pen P Highlight H Eraser Shapes L Select S 27 / 35 Add Slide Poll Zoom More" at bounding box center [448, 515] width 788 height 60
click at [84, 508] on div "Pen P" at bounding box center [76, 515] width 45 height 36
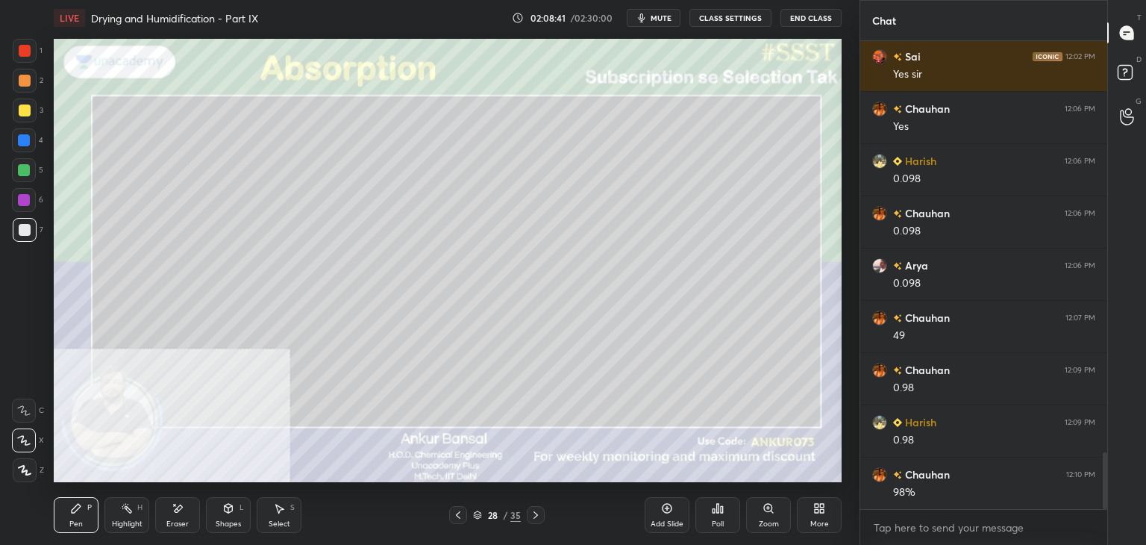
click at [230, 508] on icon at bounding box center [229, 508] width 8 height 9
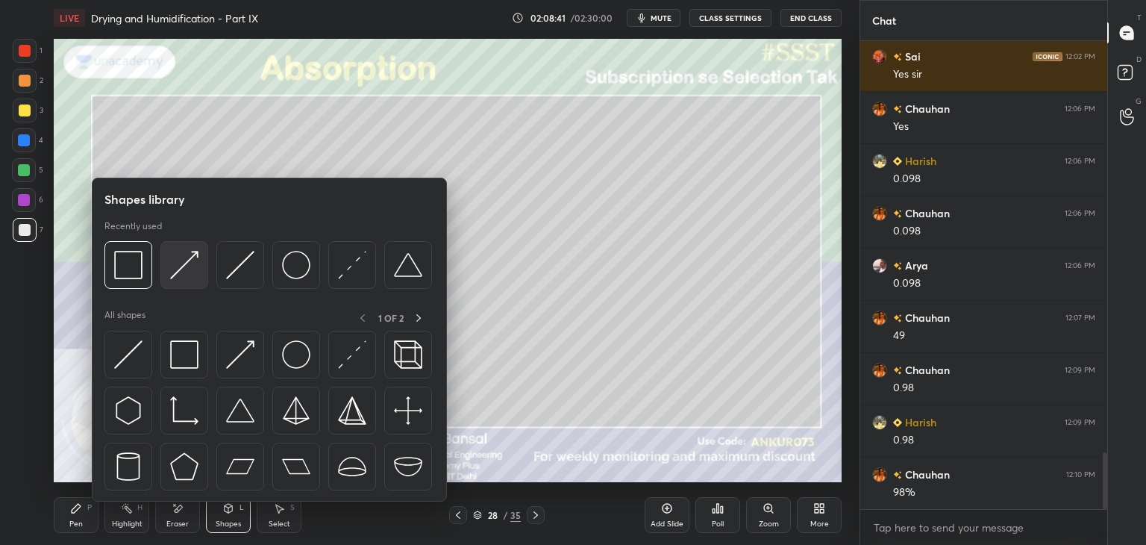
click at [181, 272] on img at bounding box center [184, 265] width 28 height 28
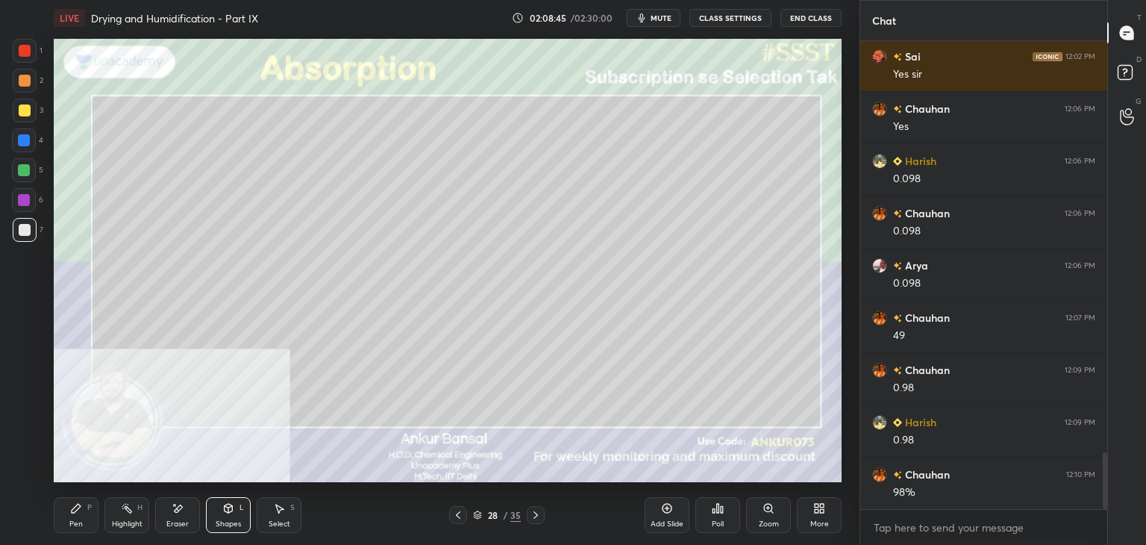
click at [94, 517] on div "Pen P" at bounding box center [76, 515] width 45 height 36
click at [233, 511] on icon at bounding box center [228, 508] width 12 height 12
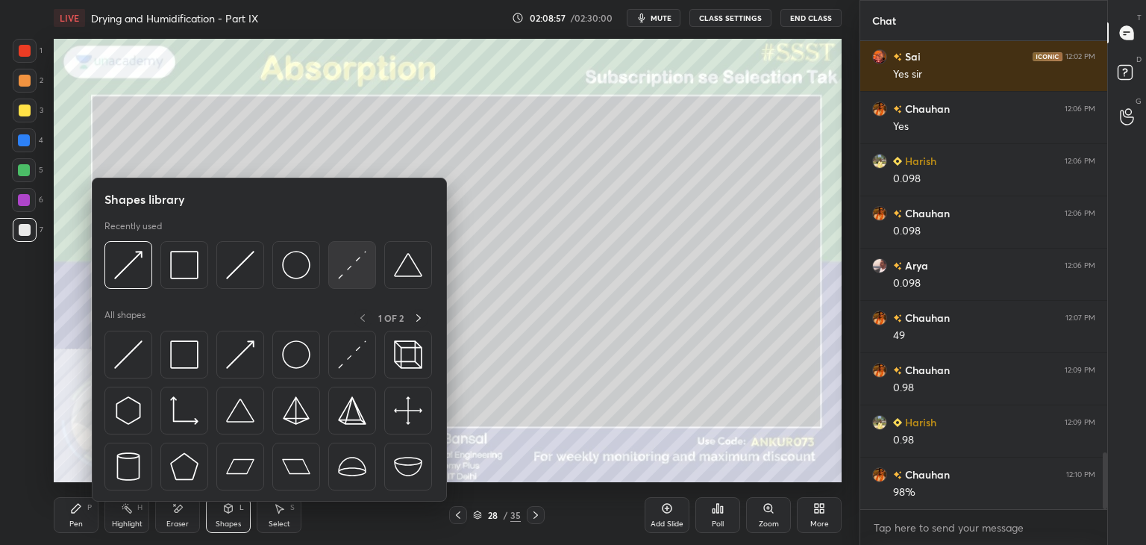
click at [348, 266] on img at bounding box center [352, 265] width 28 height 28
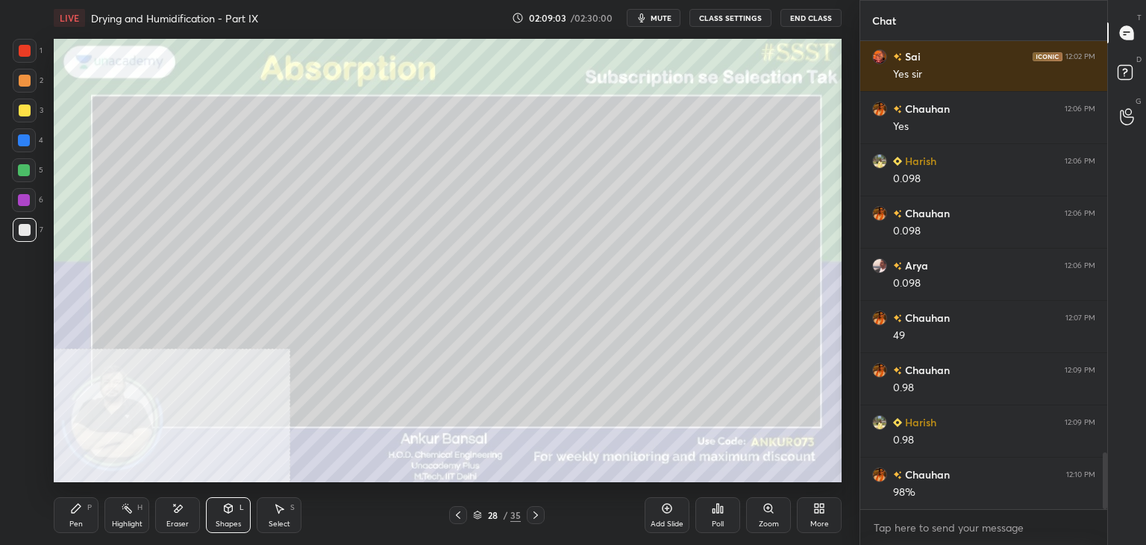
click at [81, 513] on icon at bounding box center [76, 508] width 12 height 12
click at [224, 516] on div "Shapes L" at bounding box center [228, 515] width 45 height 36
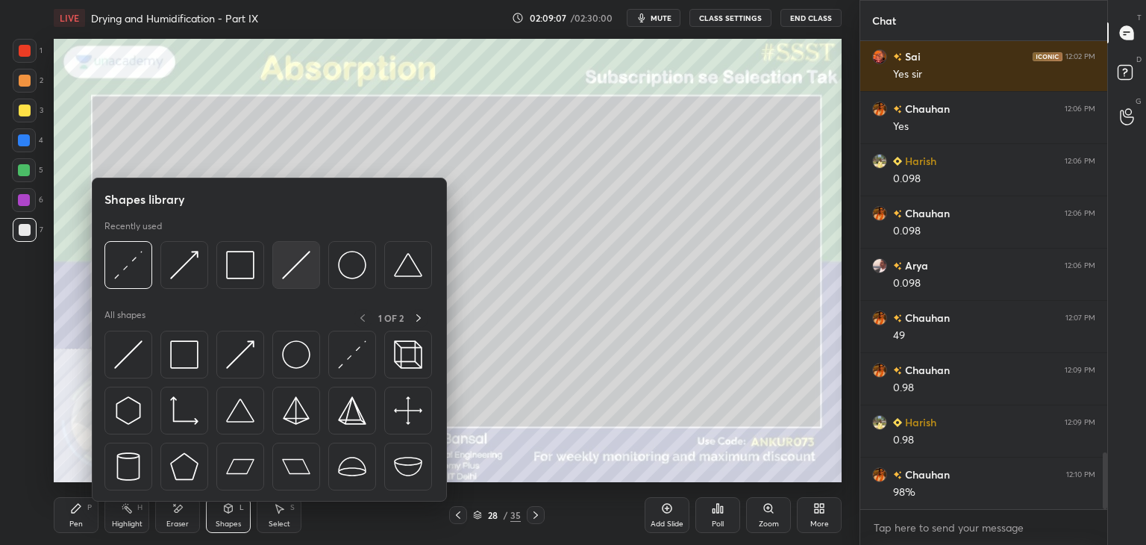
click at [284, 263] on img at bounding box center [296, 265] width 28 height 28
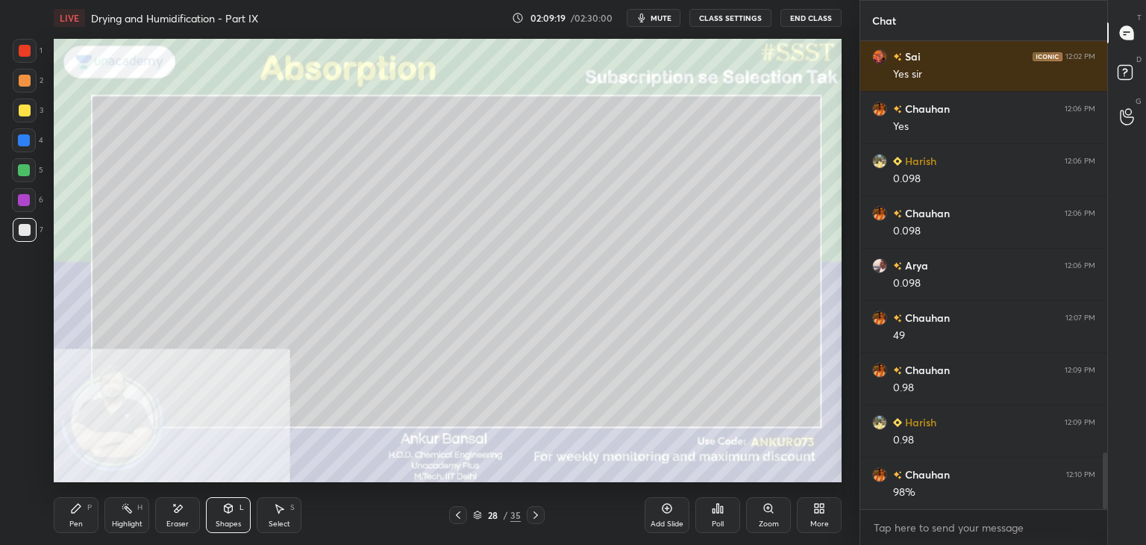
click at [85, 519] on div "Pen P" at bounding box center [76, 515] width 45 height 36
click at [195, 514] on div "Eraser" at bounding box center [177, 515] width 45 height 36
click at [87, 515] on div "Pen P" at bounding box center [76, 515] width 45 height 36
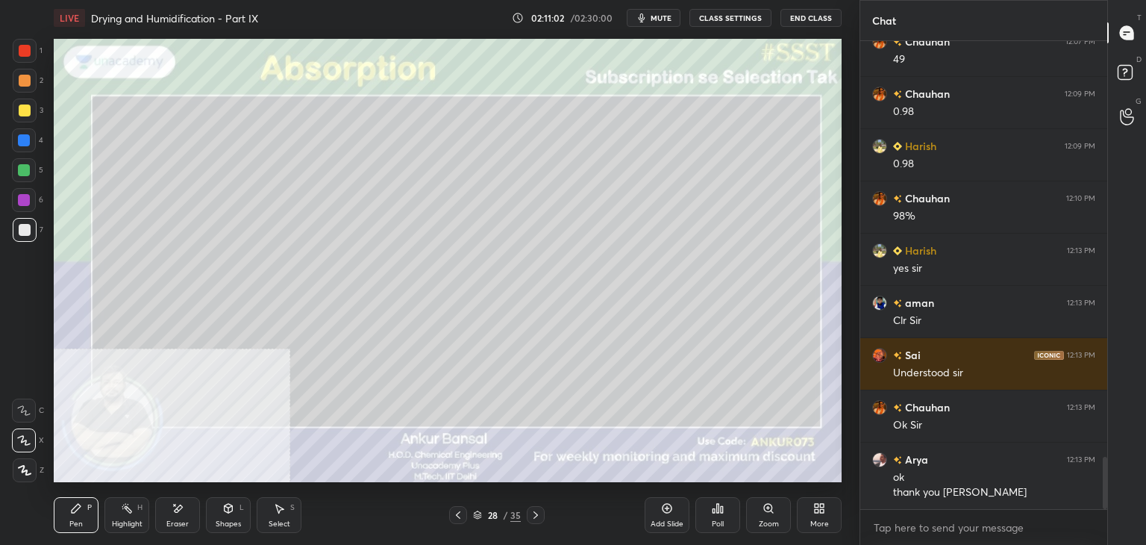
scroll to position [3750, 0]
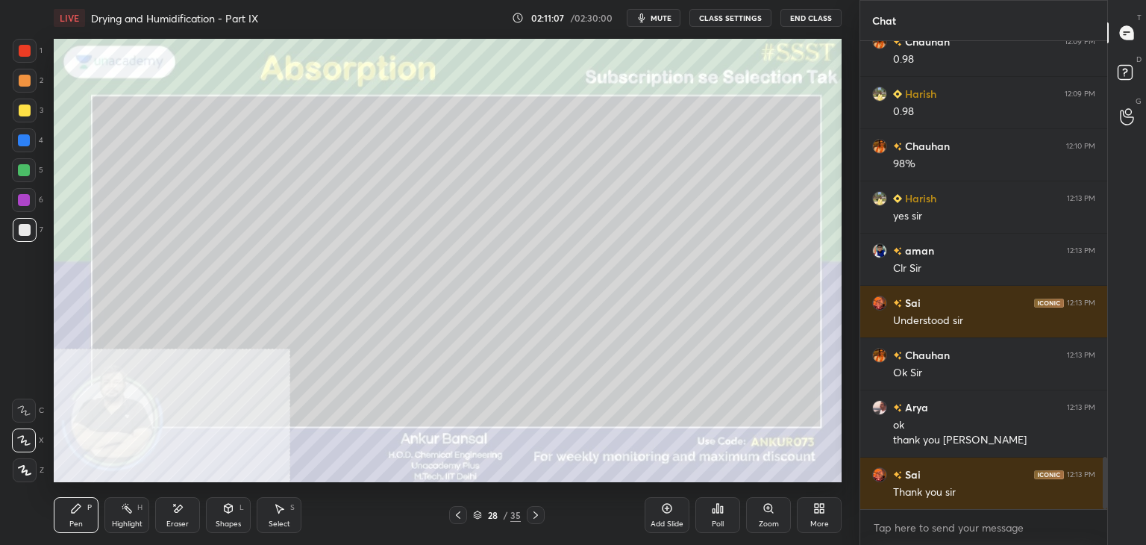
click at [810, 20] on button "End Class" at bounding box center [811, 18] width 61 height 18
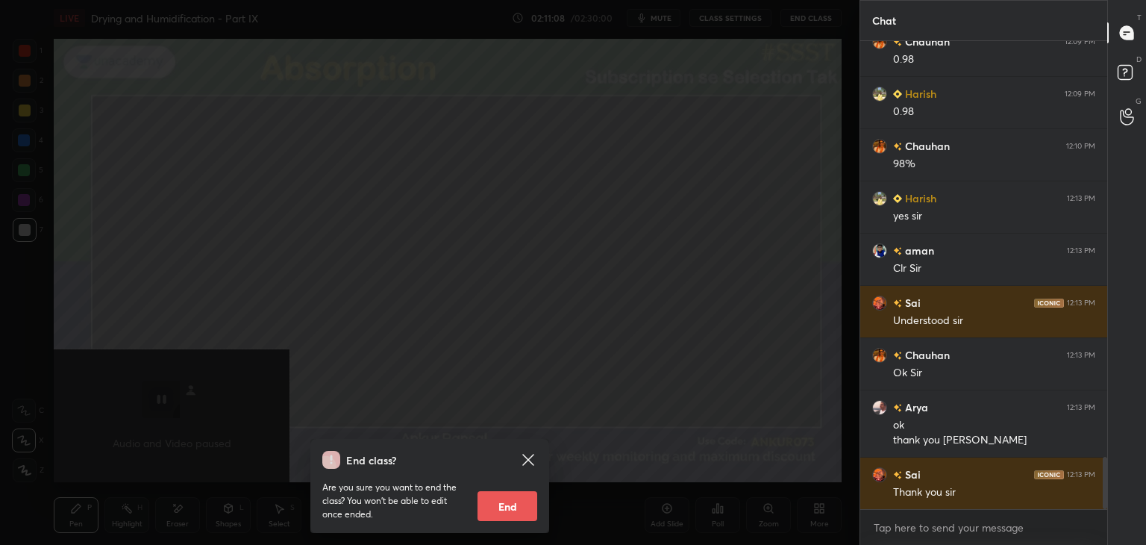
click at [497, 511] on button "End" at bounding box center [508, 506] width 60 height 30
type textarea "x"
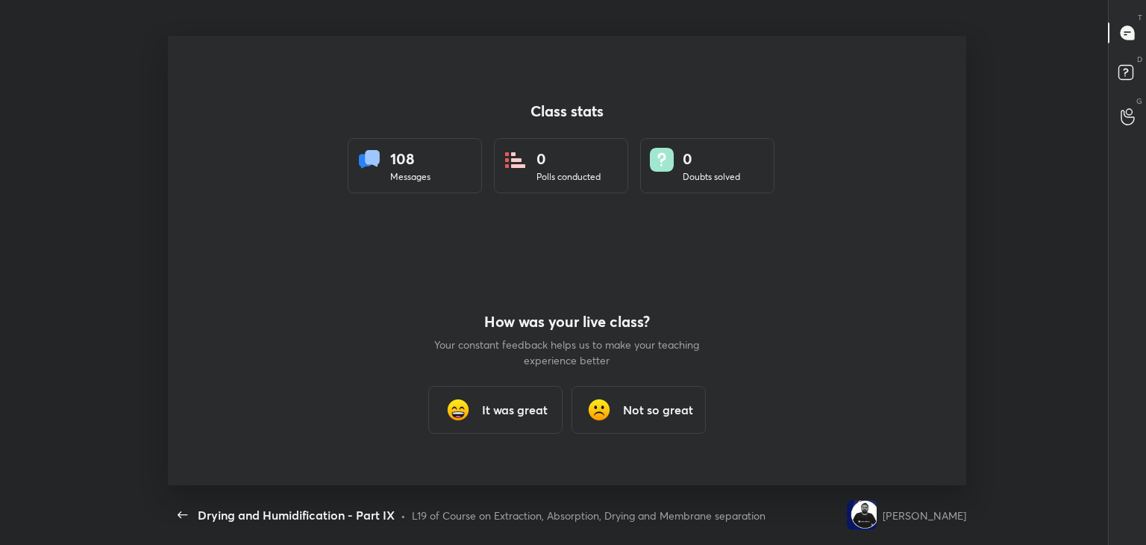
scroll to position [0, 0]
click at [492, 410] on h3 "It was great" at bounding box center [515, 410] width 66 height 18
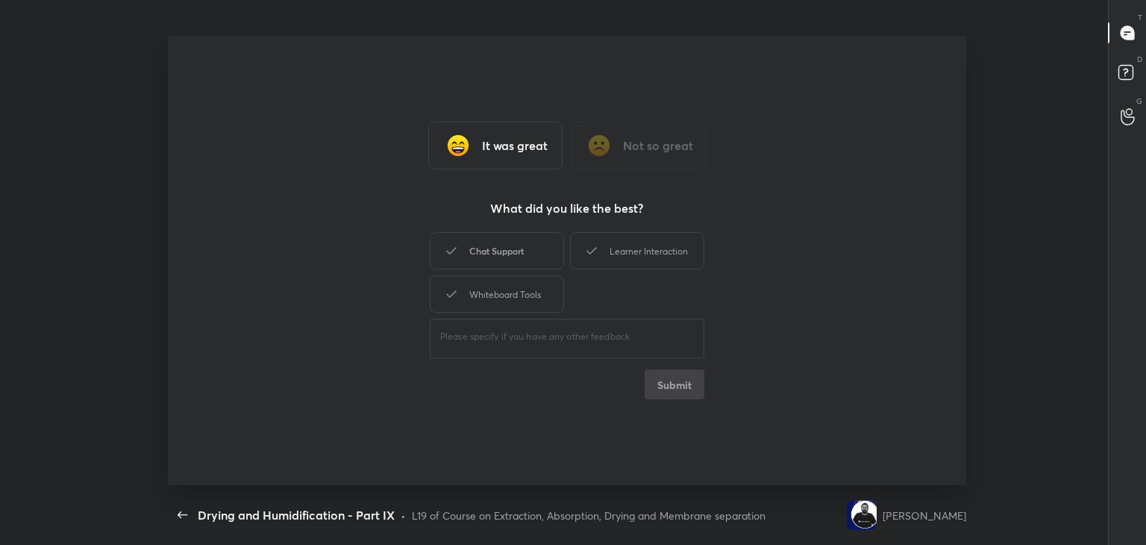
click at [509, 251] on div "Chat Support" at bounding box center [497, 250] width 134 height 37
click at [615, 267] on div "Learner Interaction" at bounding box center [637, 250] width 134 height 37
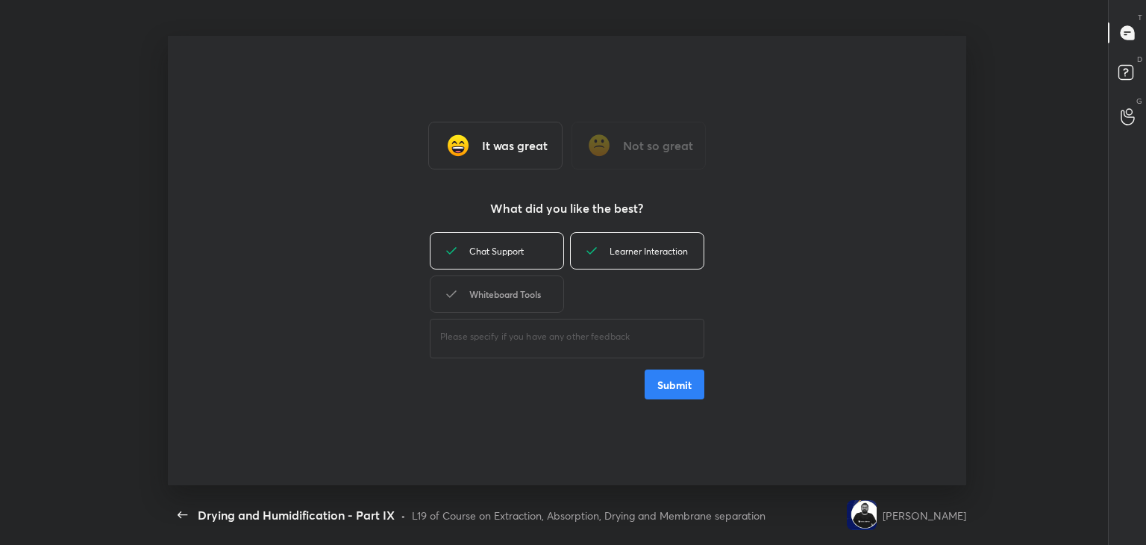
click at [531, 304] on div "Whiteboard Tools" at bounding box center [497, 293] width 134 height 37
click at [696, 384] on button "Submit" at bounding box center [675, 384] width 60 height 30
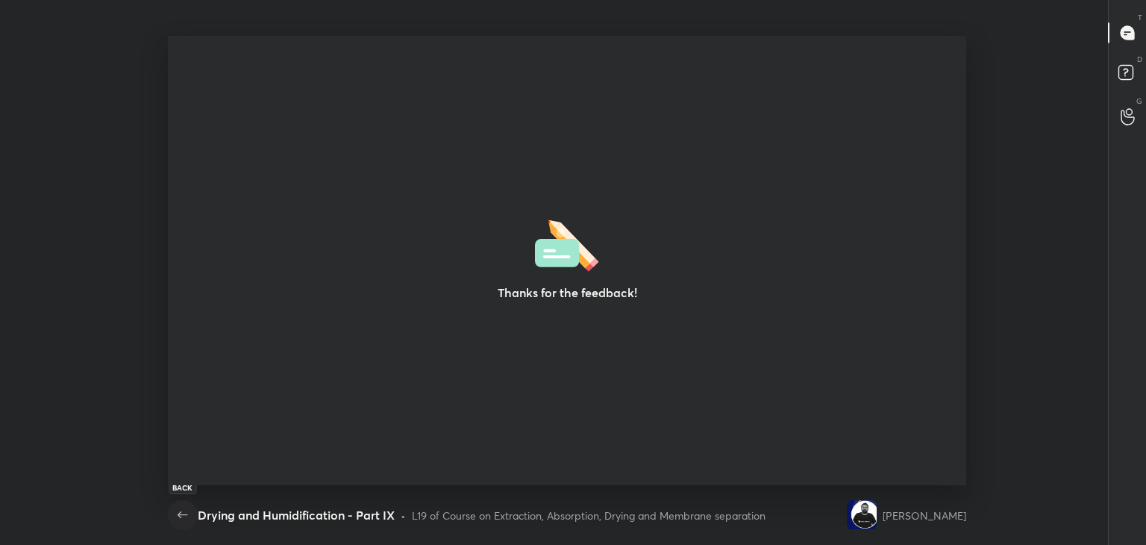
click at [172, 516] on span "button" at bounding box center [183, 515] width 24 height 18
